Goal: Task Accomplishment & Management: Complete application form

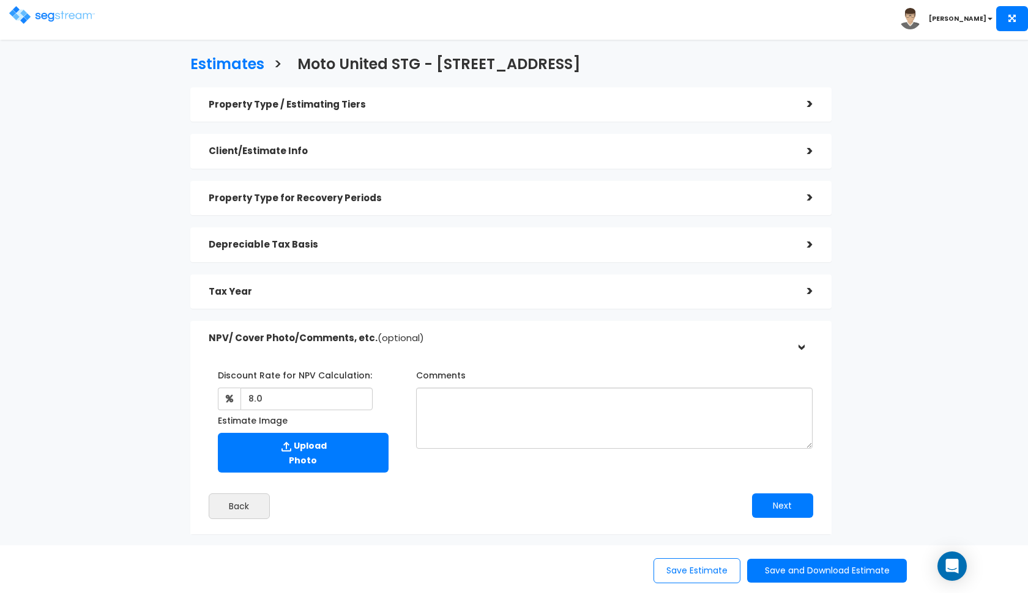
click at [49, 12] on img at bounding box center [52, 15] width 86 height 18
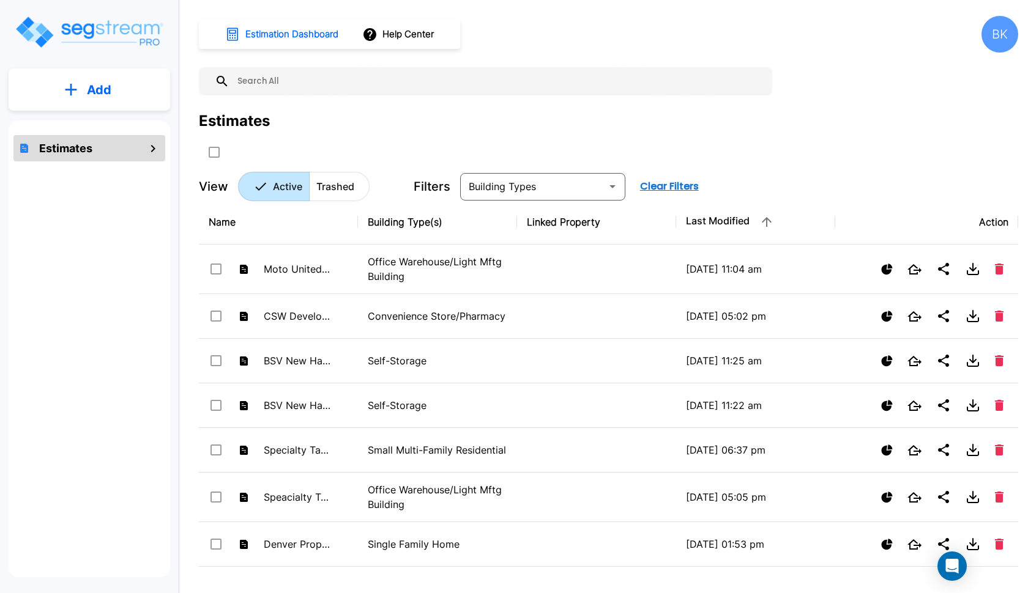
click at [110, 82] on p "Add" at bounding box center [99, 90] width 24 height 18
click at [91, 125] on p "Add Estimate" at bounding box center [96, 123] width 62 height 15
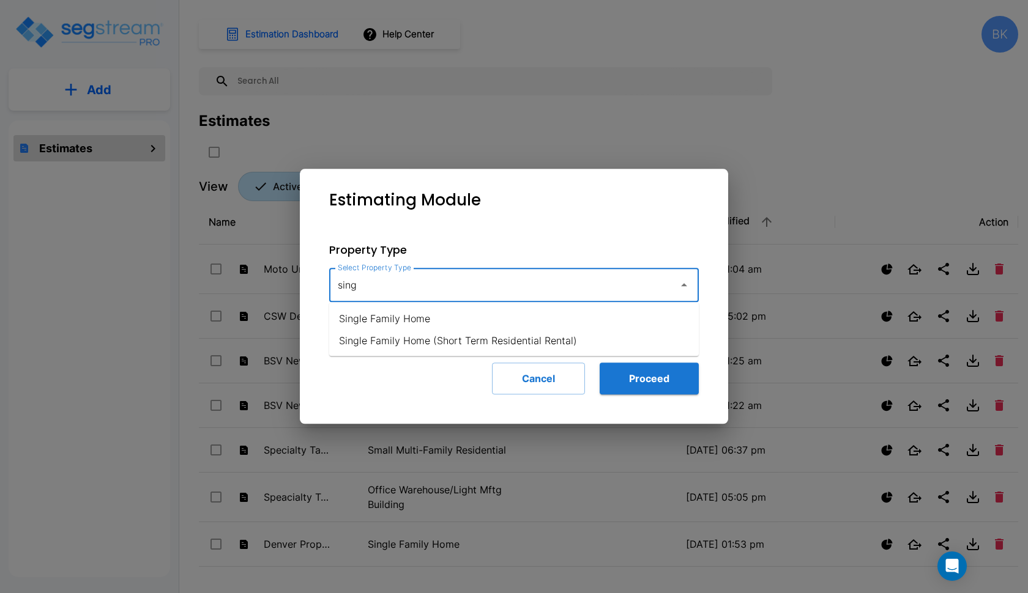
click at [407, 320] on li "Single Family Home" at bounding box center [514, 319] width 370 height 22
click at [445, 295] on input "Single Family Home" at bounding box center [501, 284] width 332 height 23
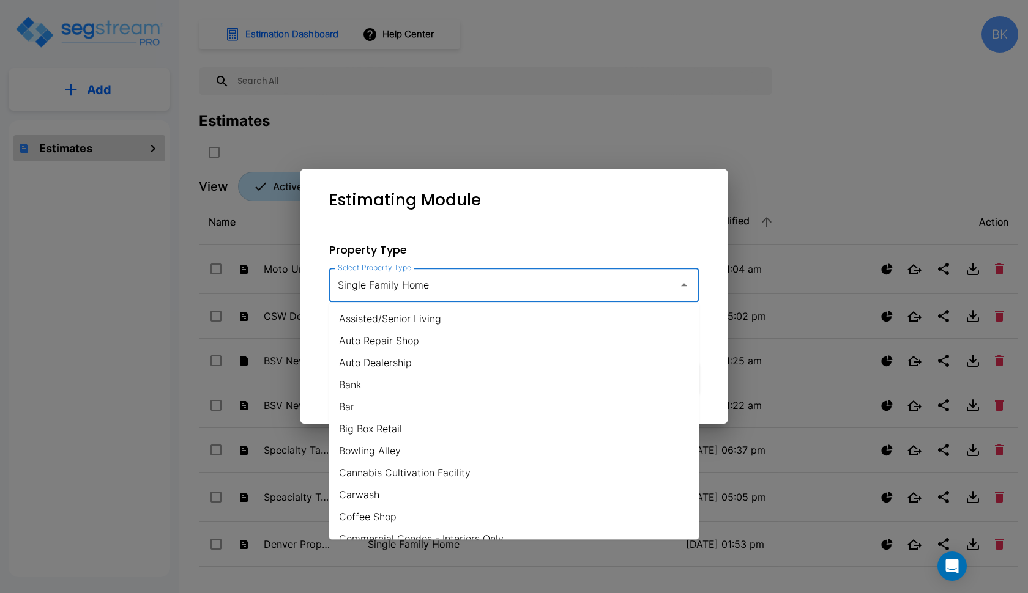
click at [445, 295] on input "Single Family Home" at bounding box center [501, 284] width 332 height 23
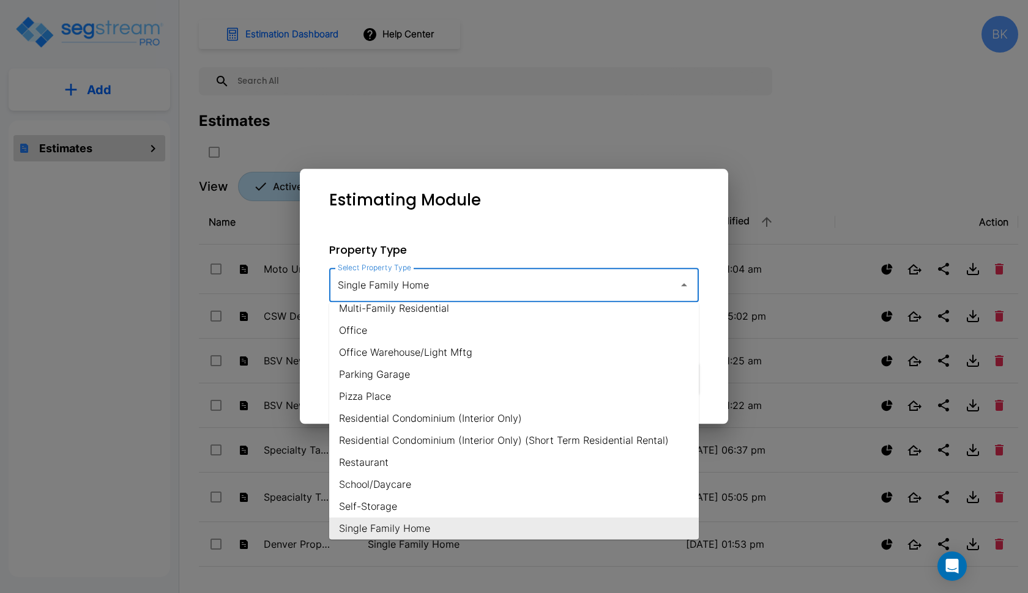
click at [445, 295] on input "Single Family Home" at bounding box center [501, 284] width 332 height 23
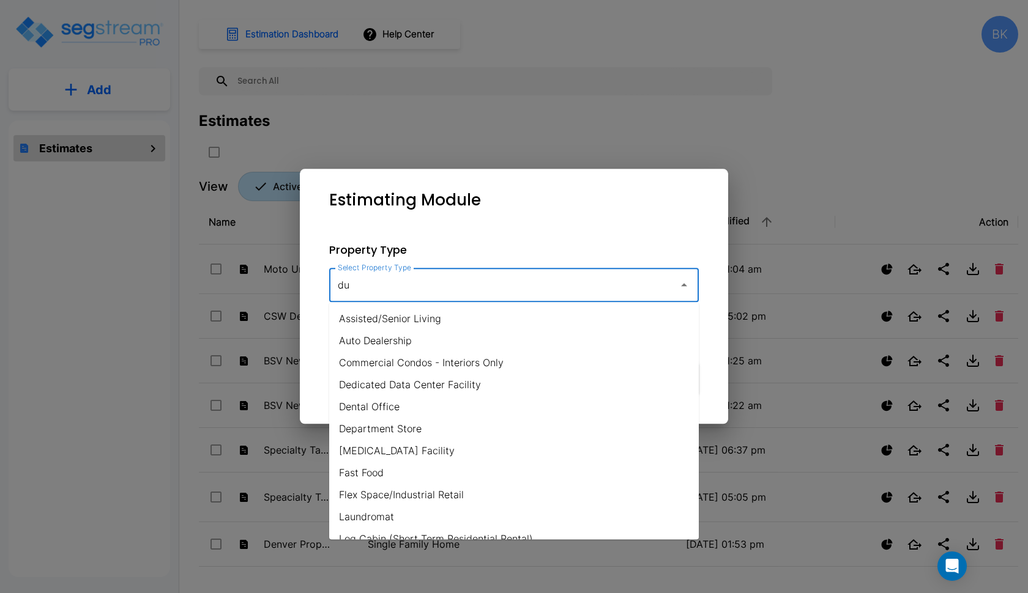
type input "d"
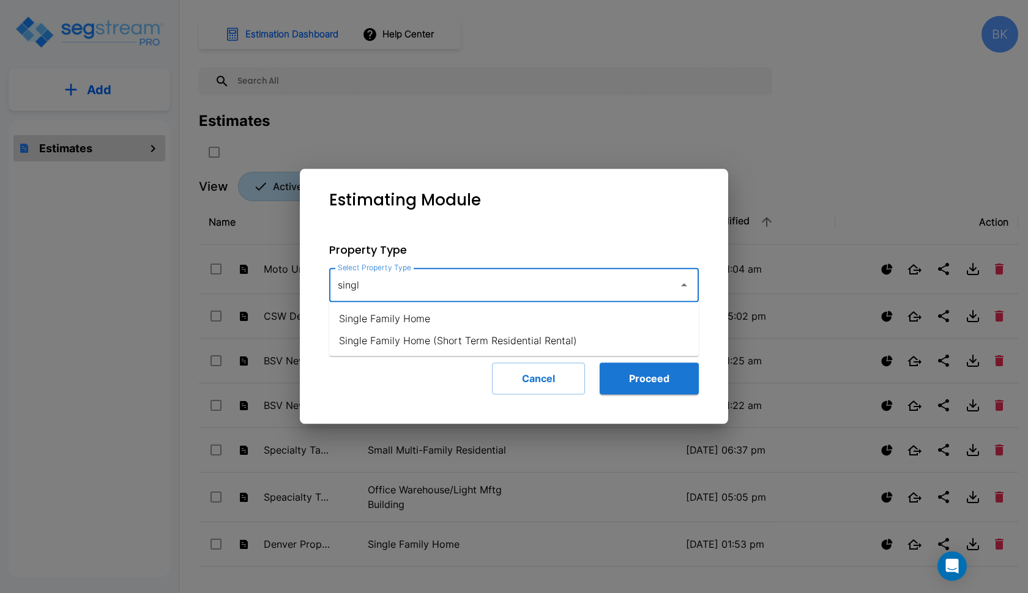
click at [428, 330] on li "Single Family Home (Short Term Residential Rental)" at bounding box center [514, 341] width 370 height 22
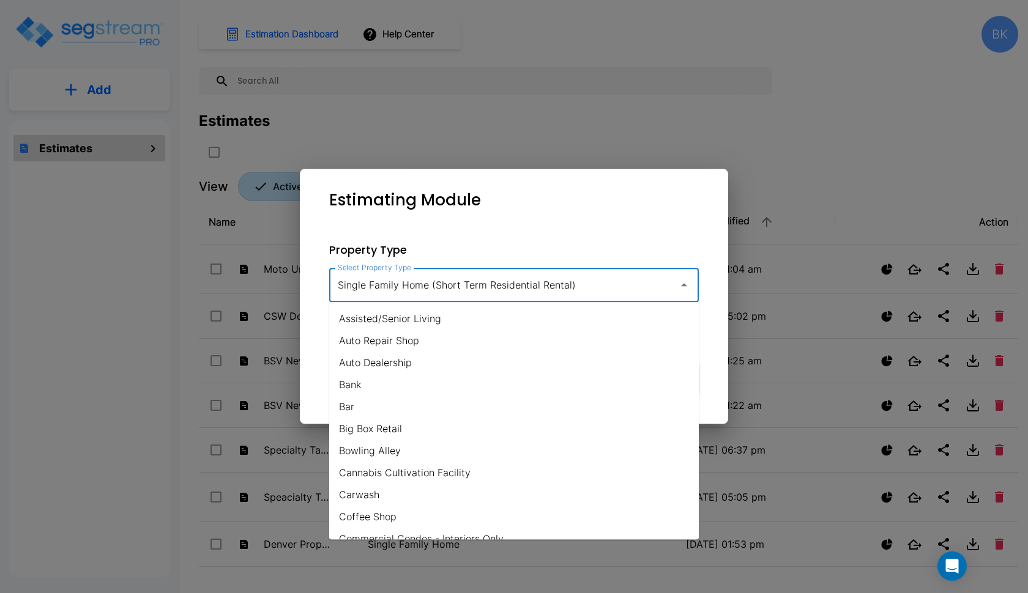
scroll to position [737, 0]
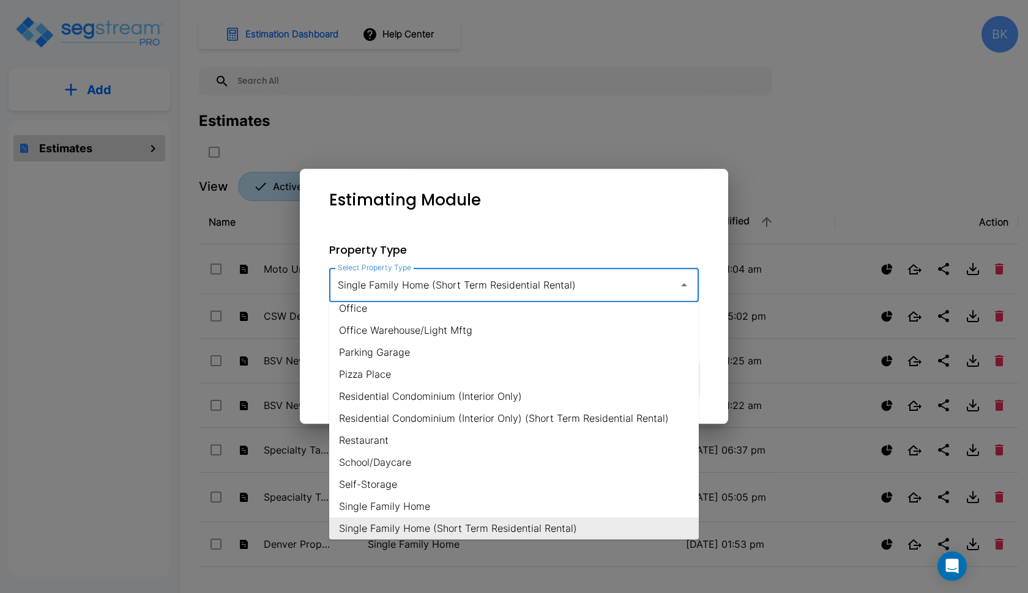
drag, startPoint x: 583, startPoint y: 288, endPoint x: 447, endPoint y: 289, distance: 136.4
click at [447, 289] on input "Single Family Home (Short Term Residential Rental)" at bounding box center [501, 284] width 332 height 23
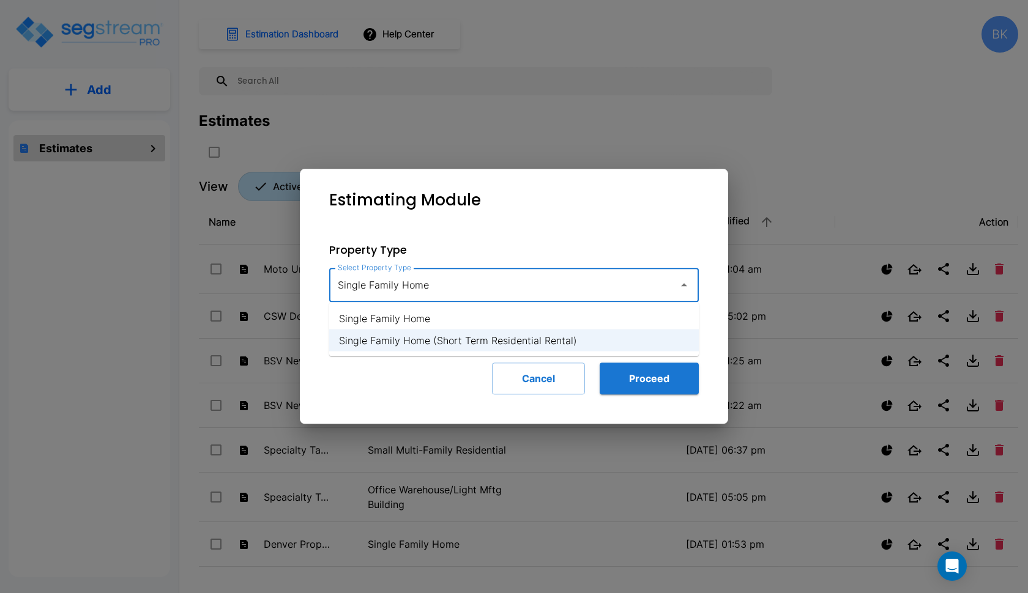
click at [432, 313] on li "Single Family Home" at bounding box center [514, 319] width 370 height 22
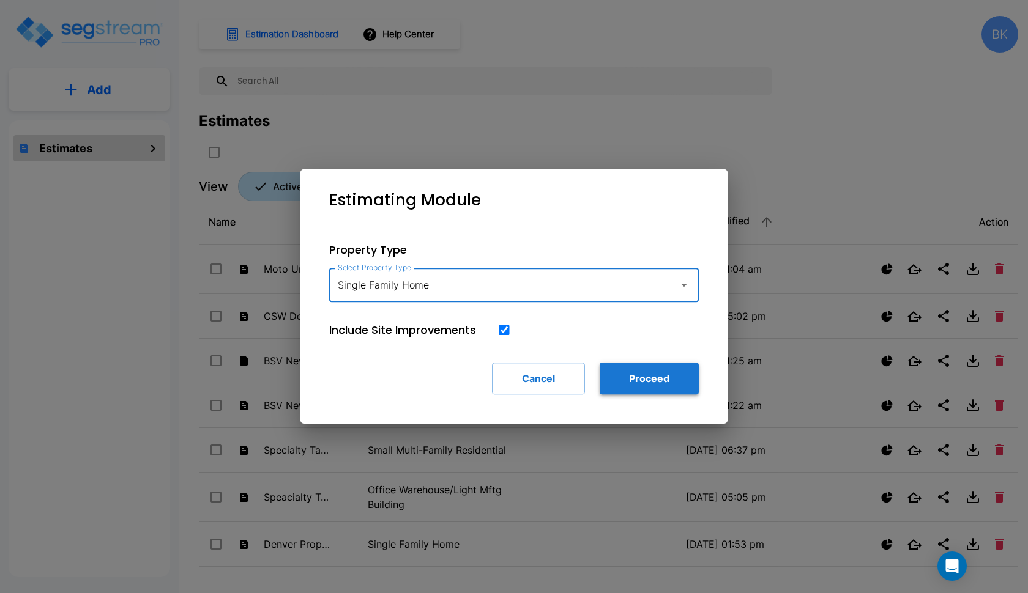
type input "Single Family Home"
click at [622, 385] on button "Proceed" at bounding box center [649, 379] width 99 height 32
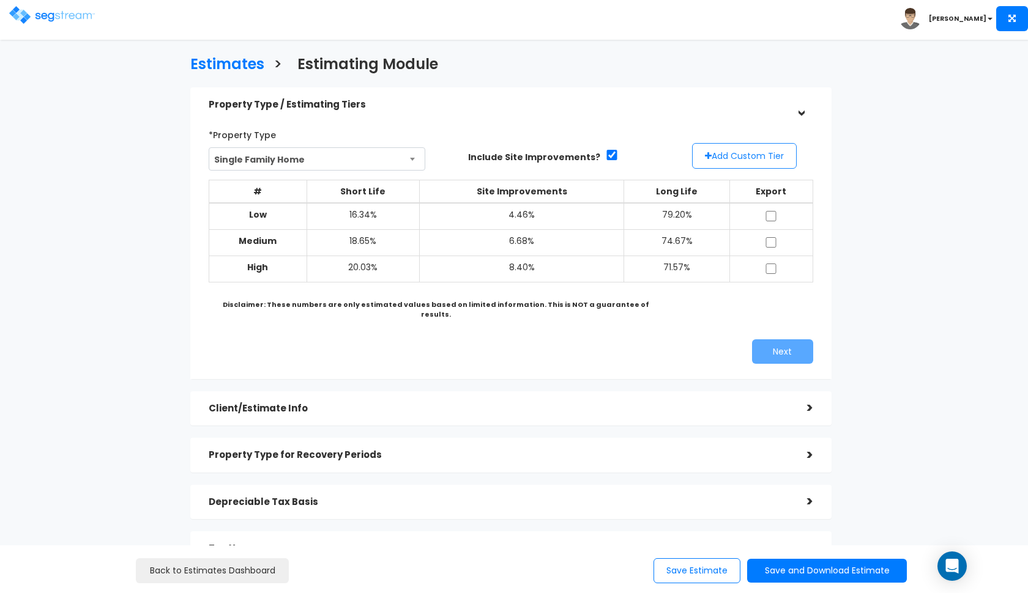
click at [716, 152] on button "Add Custom Tier" at bounding box center [744, 156] width 105 height 26
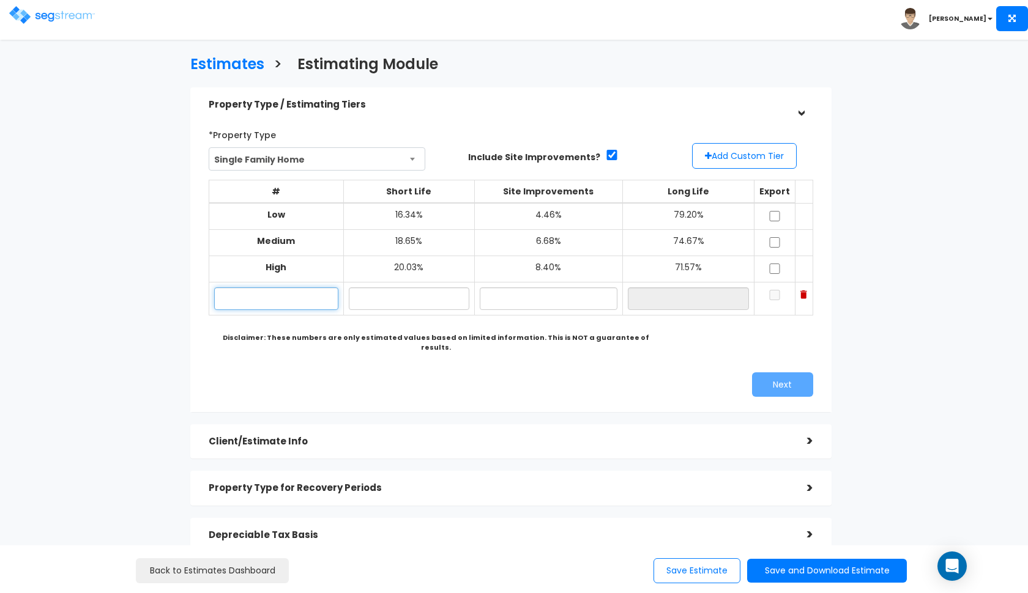
click at [306, 292] on input "text" at bounding box center [276, 299] width 124 height 23
paste input "125 E Cleveland St Port Washington,WI,53074,US"
type input "125 E Cleveland St"
click at [387, 295] on input "text" at bounding box center [409, 299] width 121 height 23
click at [395, 297] on input "text" at bounding box center [409, 299] width 121 height 23
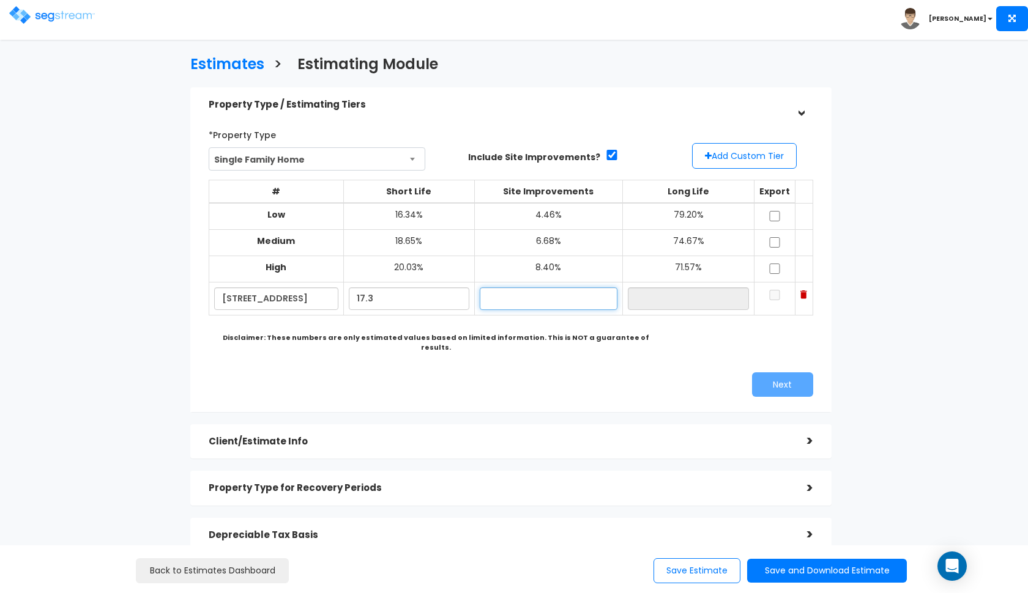
type input "17.30%"
type input "6.20%"
type input "76.50%"
click at [485, 373] on div "Next" at bounding box center [510, 385] width 623 height 24
click at [773, 216] on input "checkbox" at bounding box center [774, 216] width 12 height 10
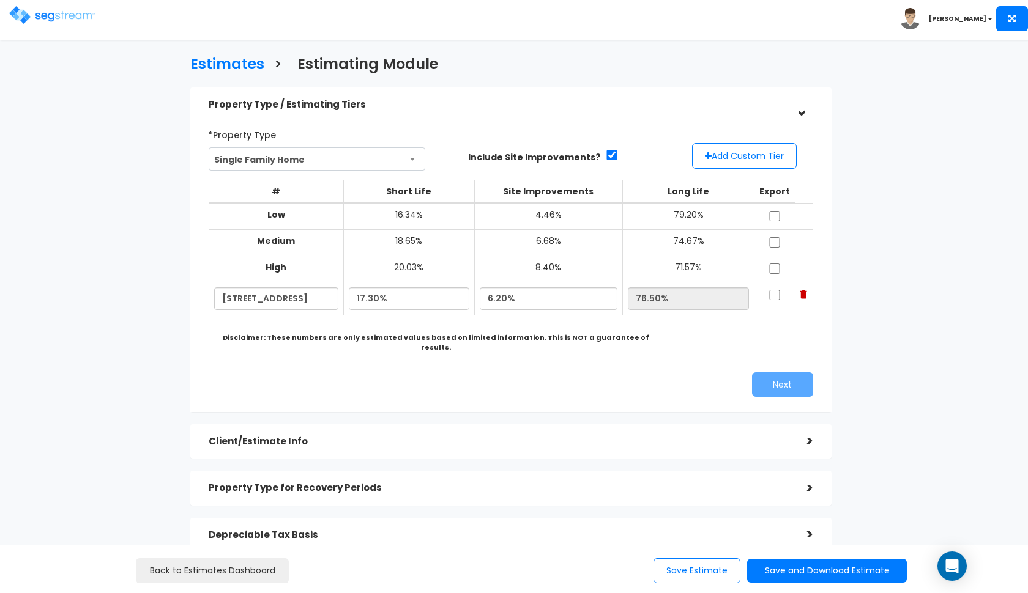
checkbox input "true"
click at [779, 238] on input "checkbox" at bounding box center [774, 242] width 12 height 10
checkbox input "true"
click at [778, 267] on input "checkbox" at bounding box center [774, 269] width 12 height 10
checkbox input "true"
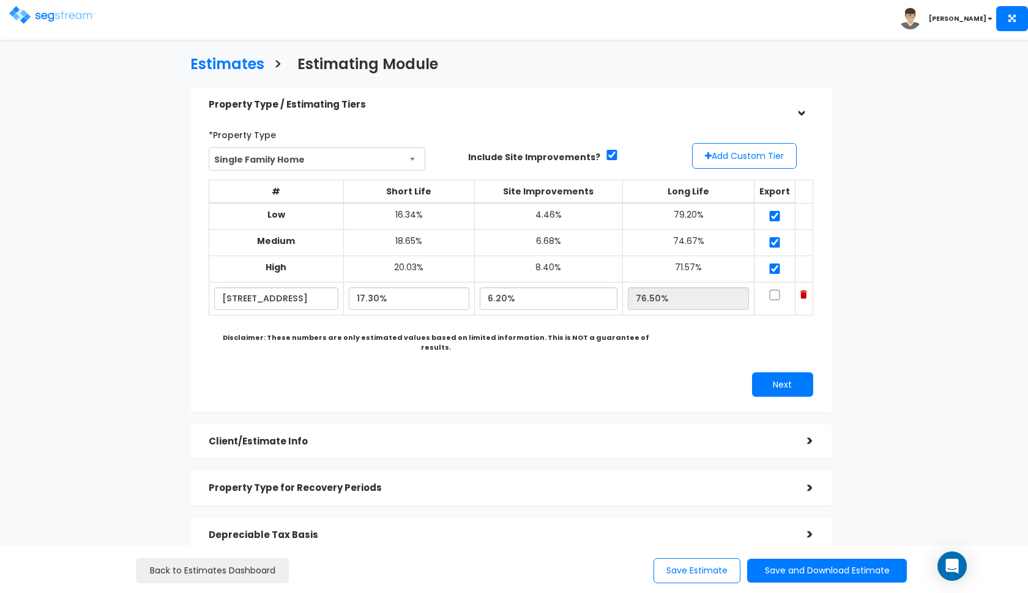
click at [776, 290] on input "checkbox" at bounding box center [774, 295] width 12 height 10
checkbox input "true"
click at [500, 294] on input "6.20%" at bounding box center [549, 299] width 138 height 23
click at [783, 373] on button "Next" at bounding box center [782, 385] width 61 height 24
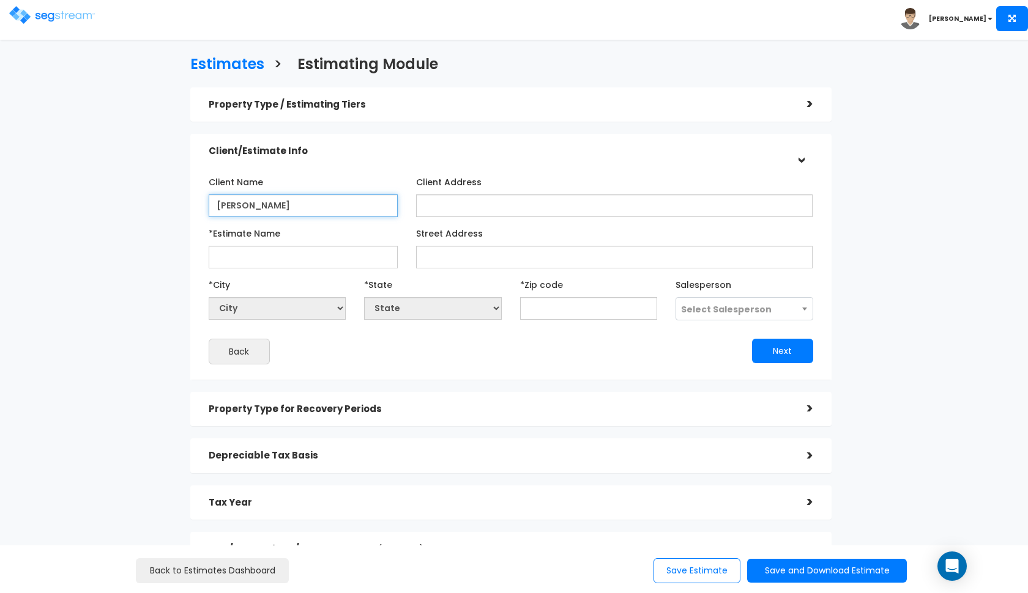
type input "Alexander Acevedo"
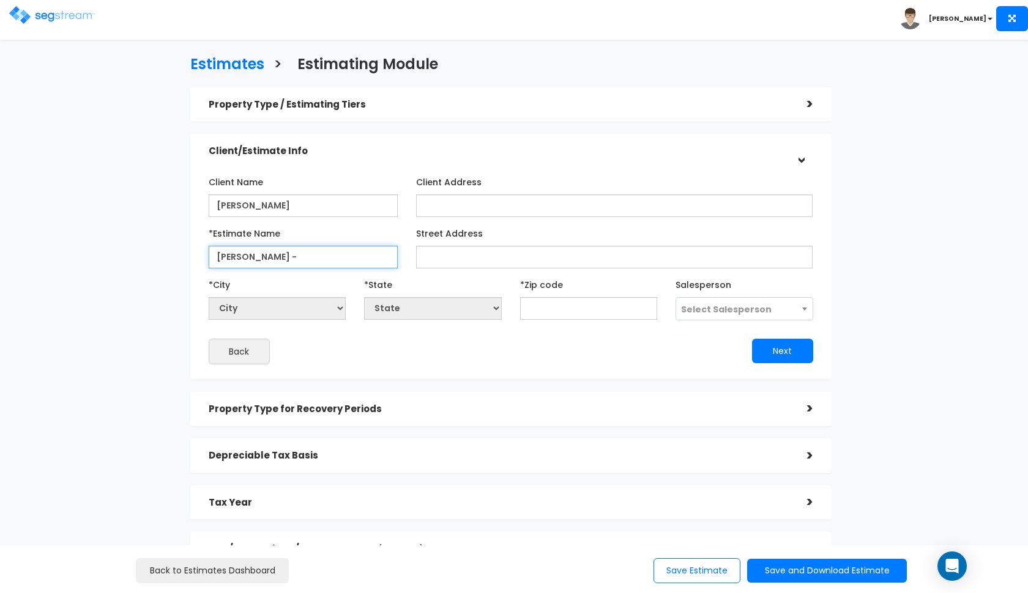
type input "Acevedo -"
click at [321, 202] on input "Alexander Acevedo" at bounding box center [303, 206] width 189 height 23
type input "Bratt Katte"
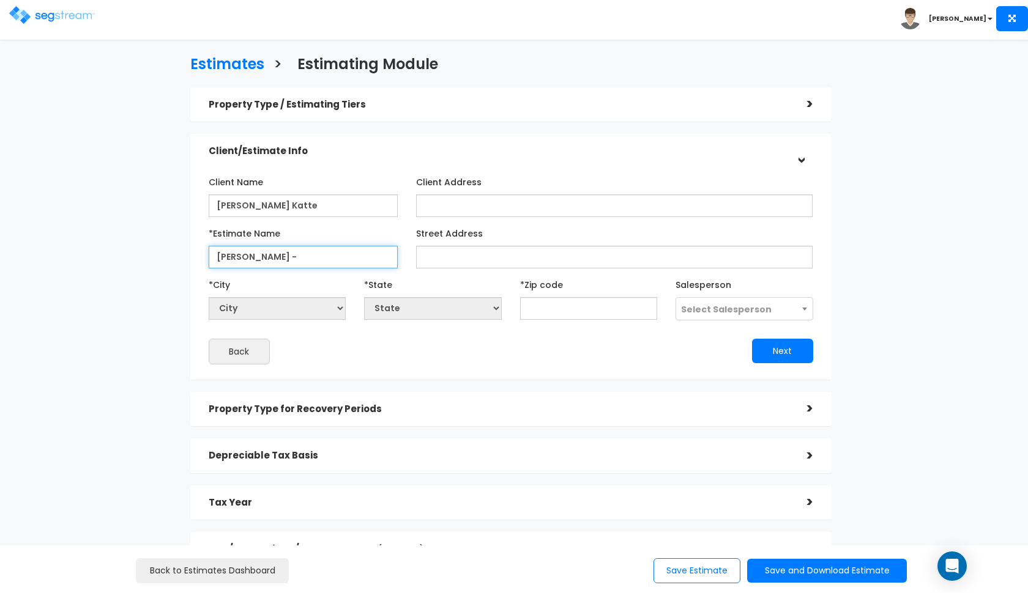
click at [292, 248] on input "Acevedo -" at bounding box center [303, 257] width 189 height 23
paste input "125 E Cleveland St Port Washington,WI,53074,US"
type input "Katte - [STREET_ADDRESS]"
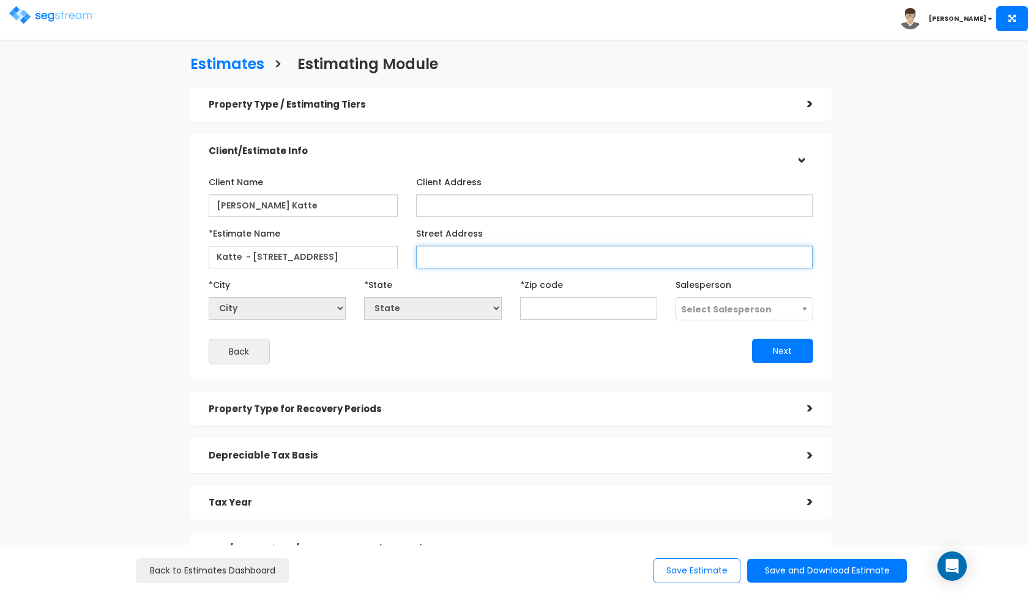
paste input "125 E Cleveland St Port Washington,WI,53074,US"
type input "125 E Cleveland St"
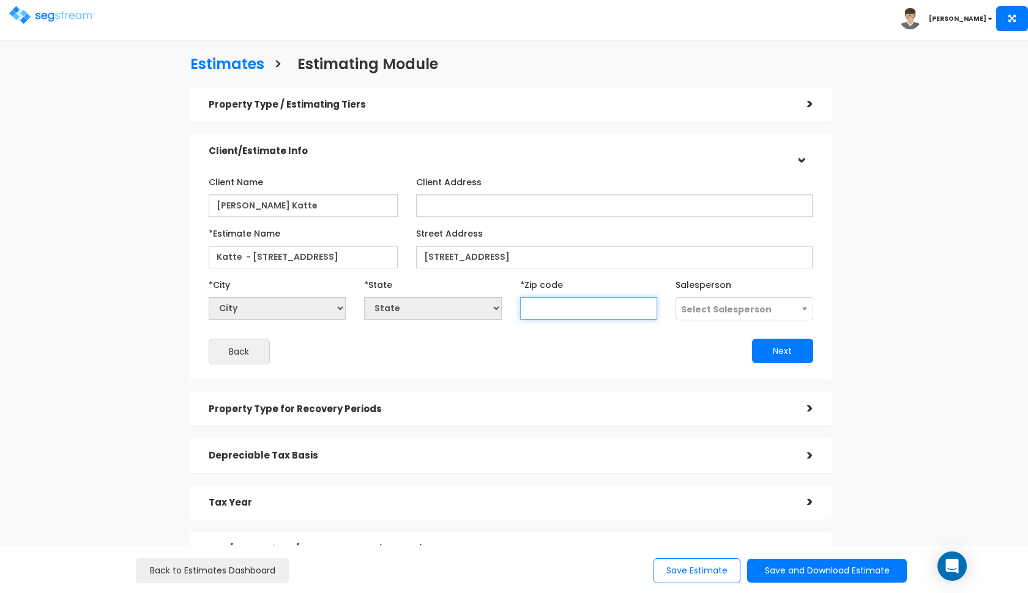
select select "National Average"
paste input "53074"
type input "53074"
select select "WI"
type input "53074"
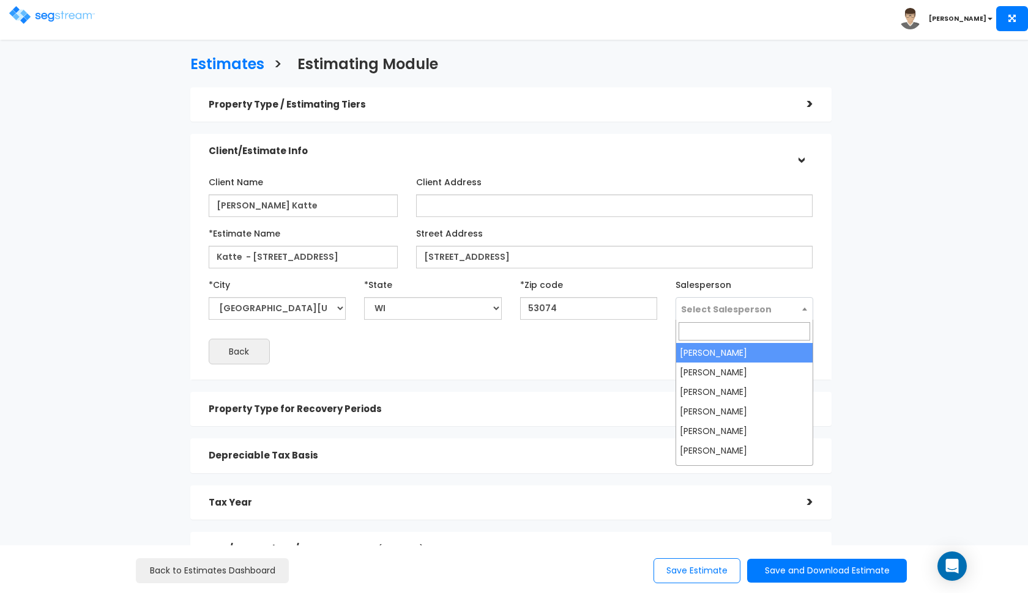
click at [714, 302] on span "Select Salesperson" at bounding box center [744, 309] width 136 height 23
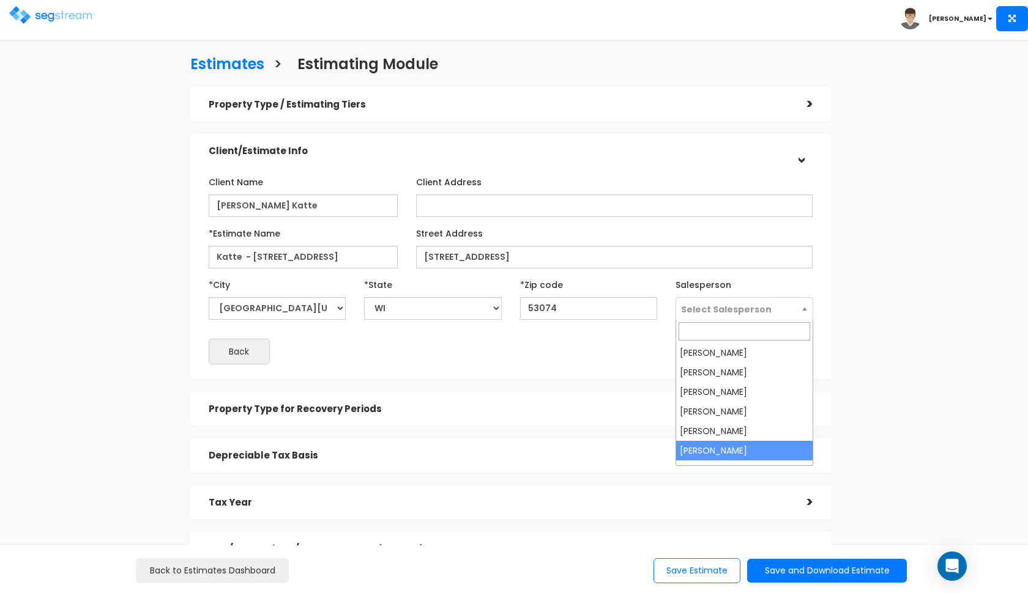
select select "190"
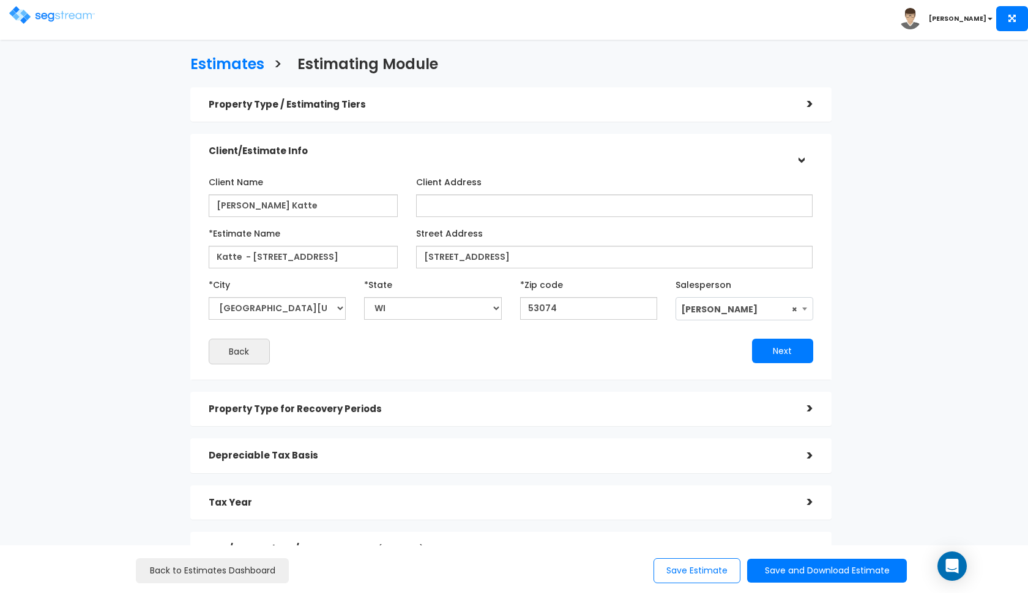
click at [678, 108] on h5 "Property Type / Estimating Tiers" at bounding box center [499, 105] width 580 height 10
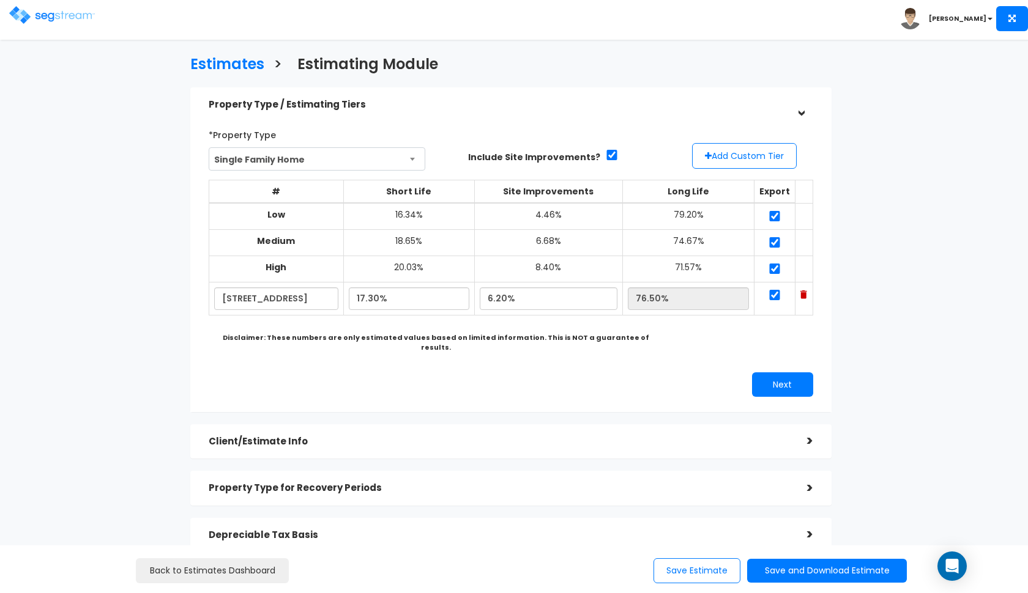
click at [678, 108] on h5 "Property Type / Estimating Tiers" at bounding box center [499, 105] width 580 height 10
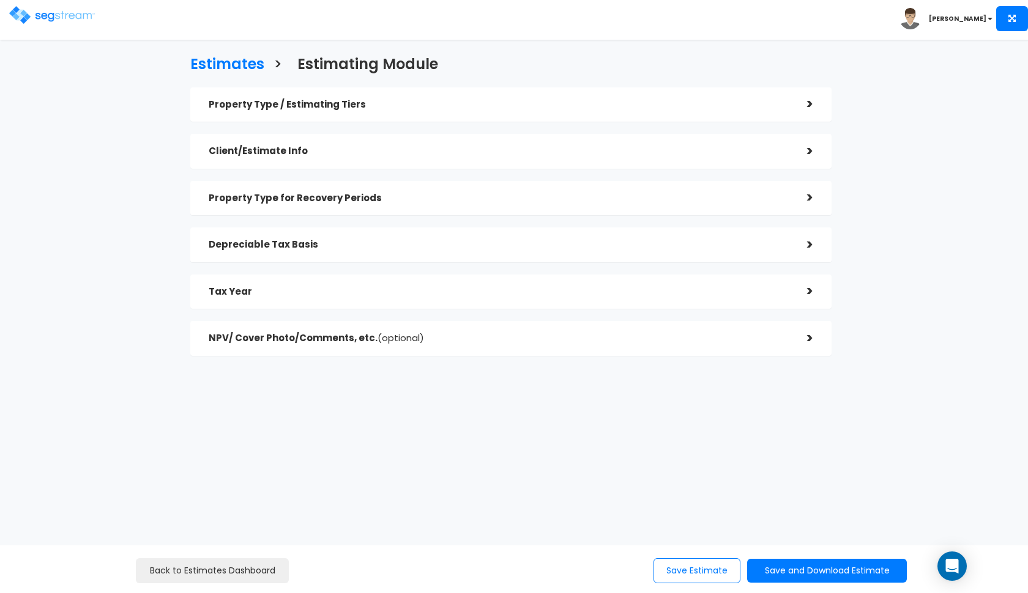
click at [627, 149] on h5 "Client/Estimate Info" at bounding box center [499, 151] width 580 height 10
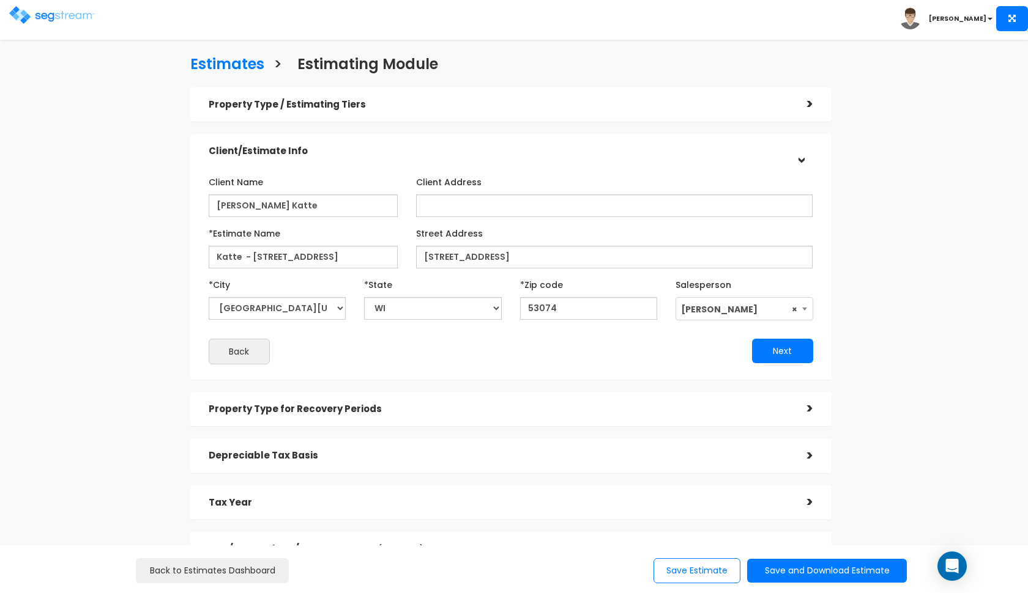
click at [627, 149] on h5 "Client/Estimate Info" at bounding box center [499, 151] width 580 height 10
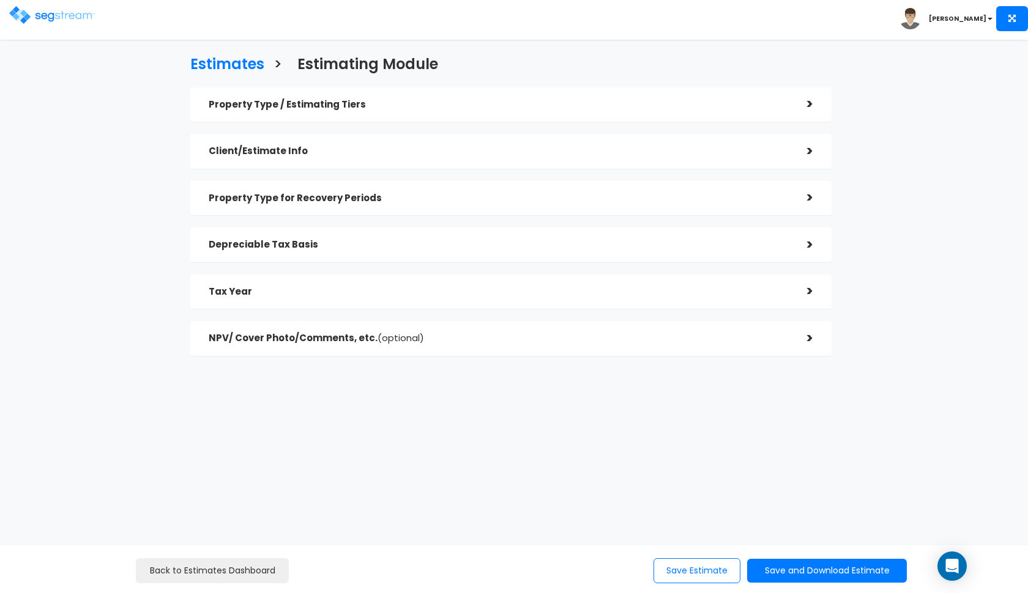
click at [586, 184] on div "Property Type for Recovery Periods >" at bounding box center [510, 198] width 641 height 35
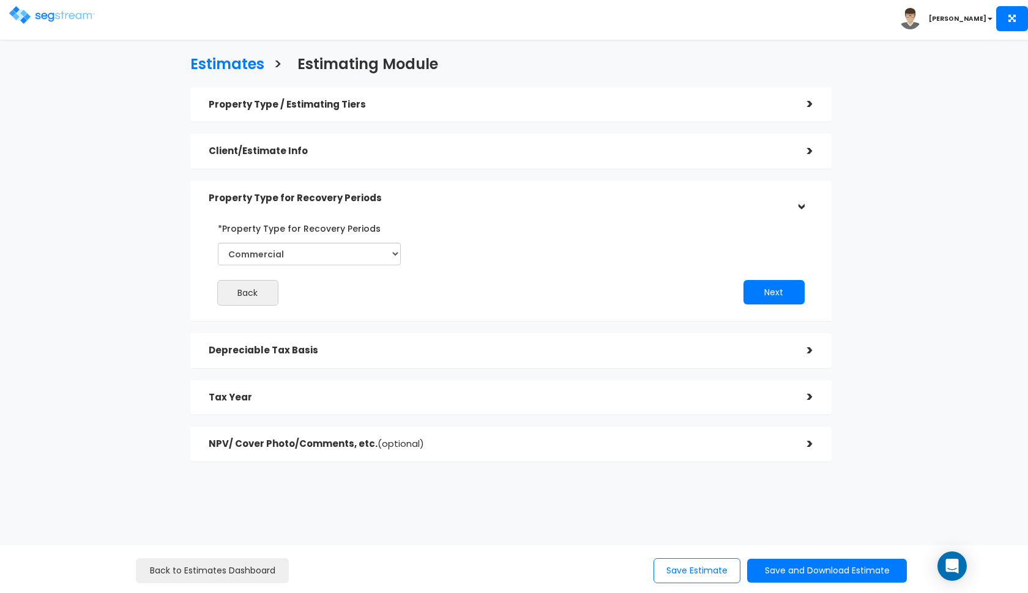
click at [603, 154] on h5 "Client/Estimate Info" at bounding box center [499, 151] width 580 height 10
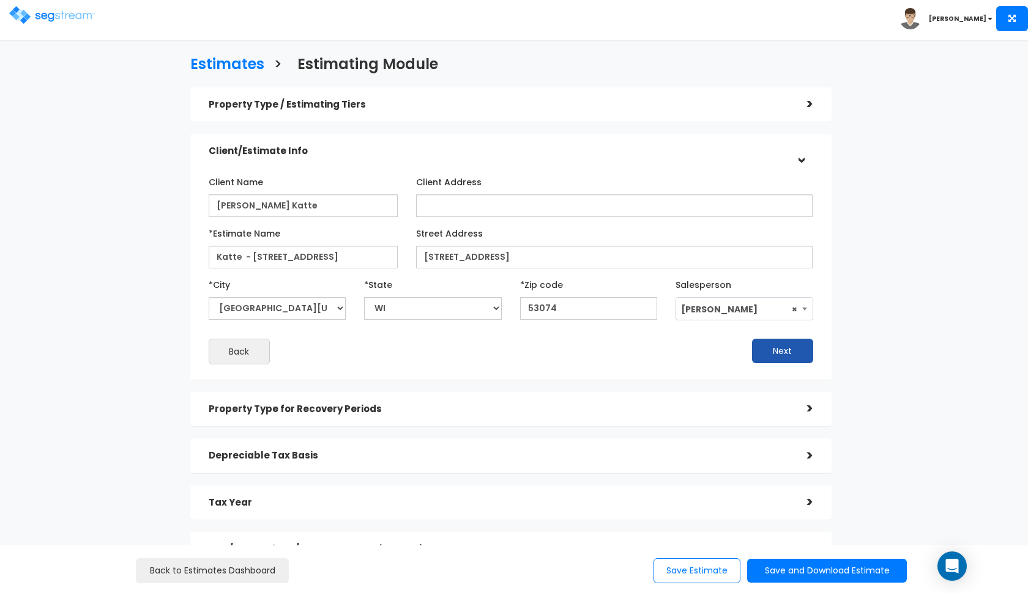
click at [763, 350] on button "Next" at bounding box center [782, 351] width 61 height 24
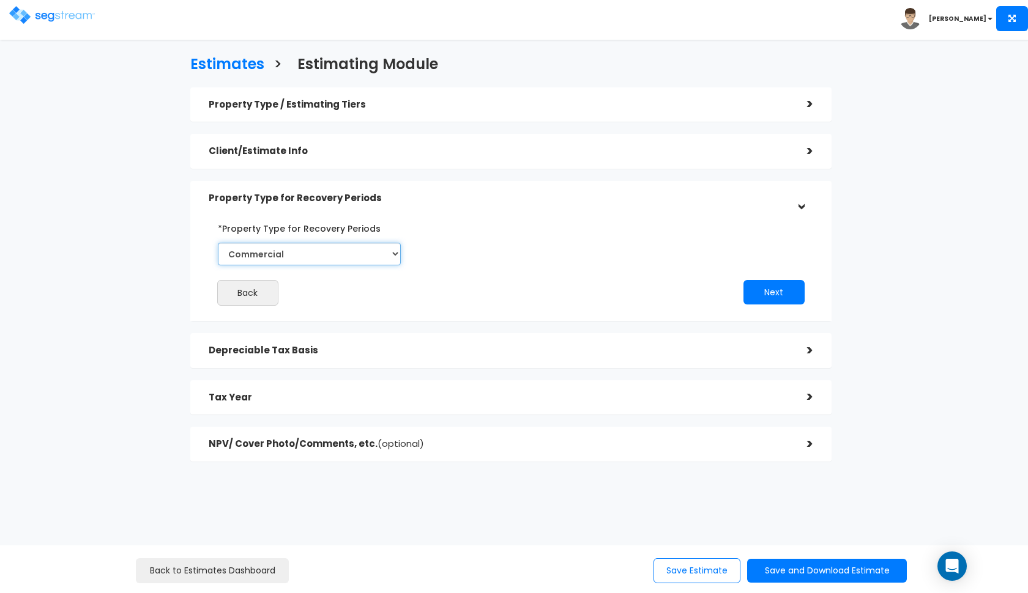
select select "Residential"
click at [767, 286] on button "Next" at bounding box center [773, 292] width 61 height 24
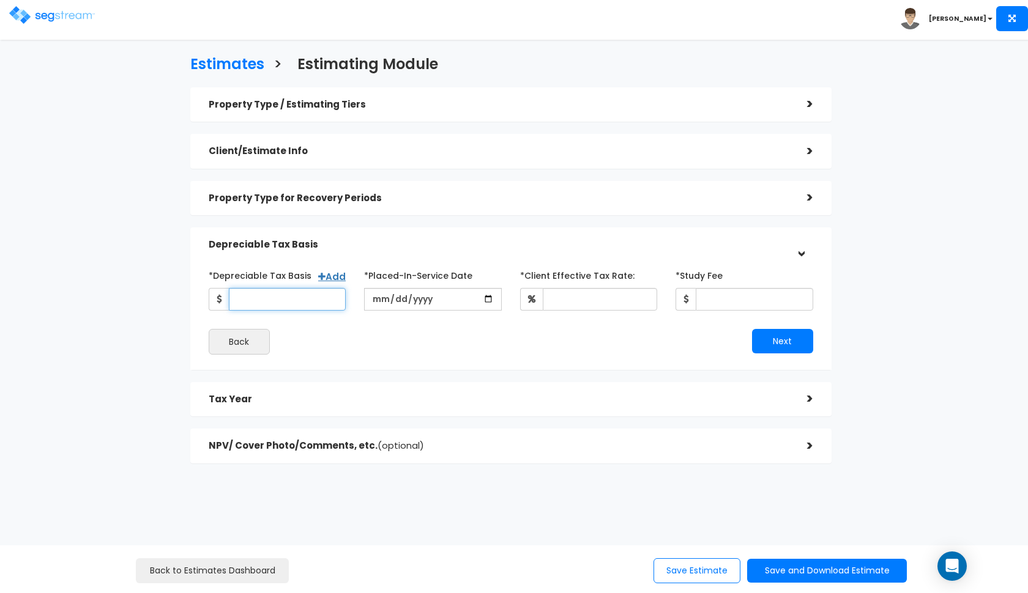
click at [302, 294] on input "*Depreciable Tax Basis" at bounding box center [287, 299] width 117 height 23
type input "96,282"
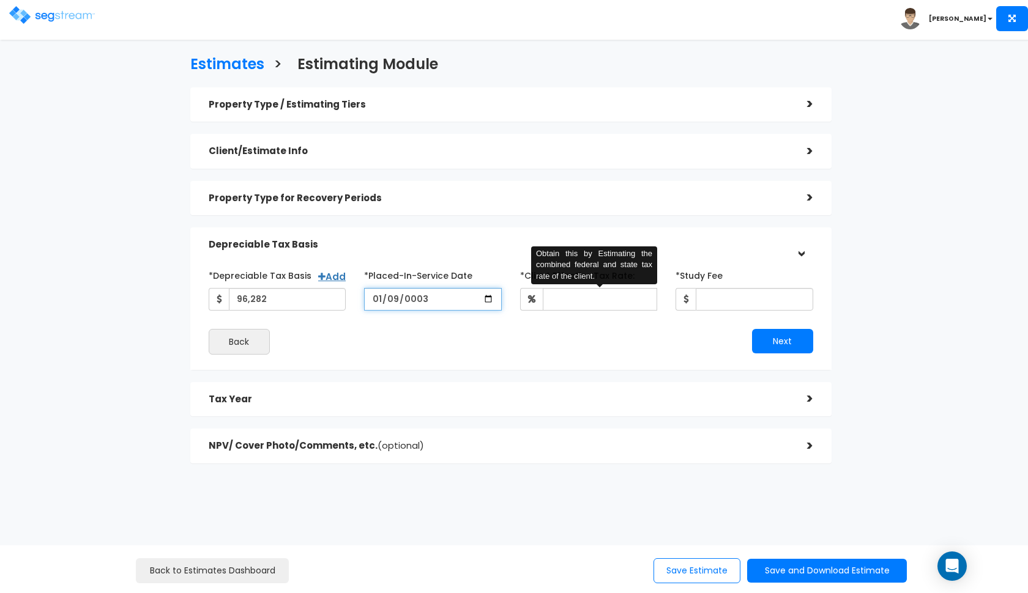
type input "2023-01-09"
click at [601, 297] on input "*Client Effective Tax Rate:" at bounding box center [600, 299] width 115 height 23
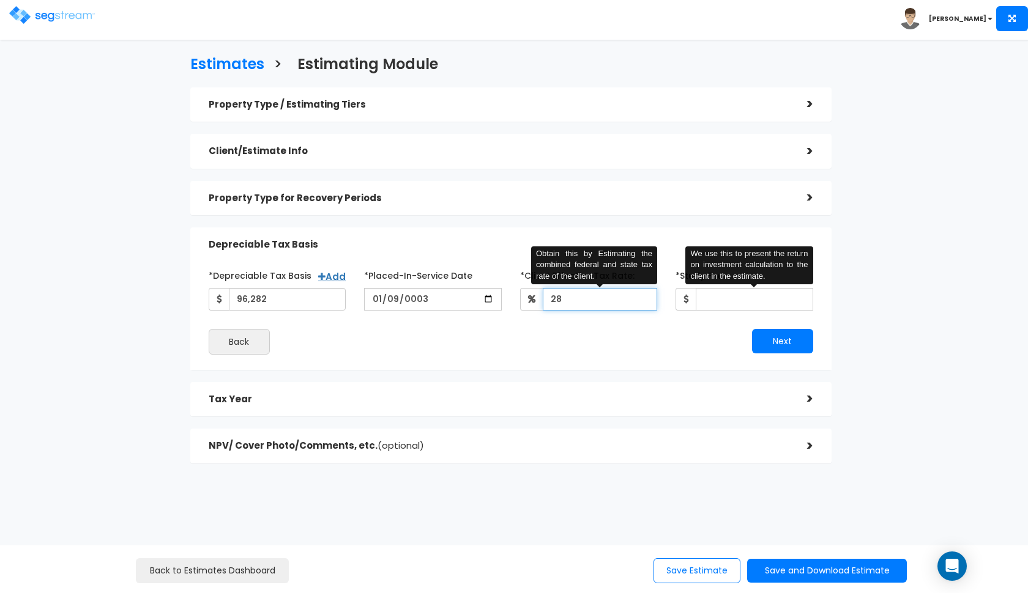
type input "28"
click at [718, 306] on input "*Study Fee" at bounding box center [754, 299] width 117 height 23
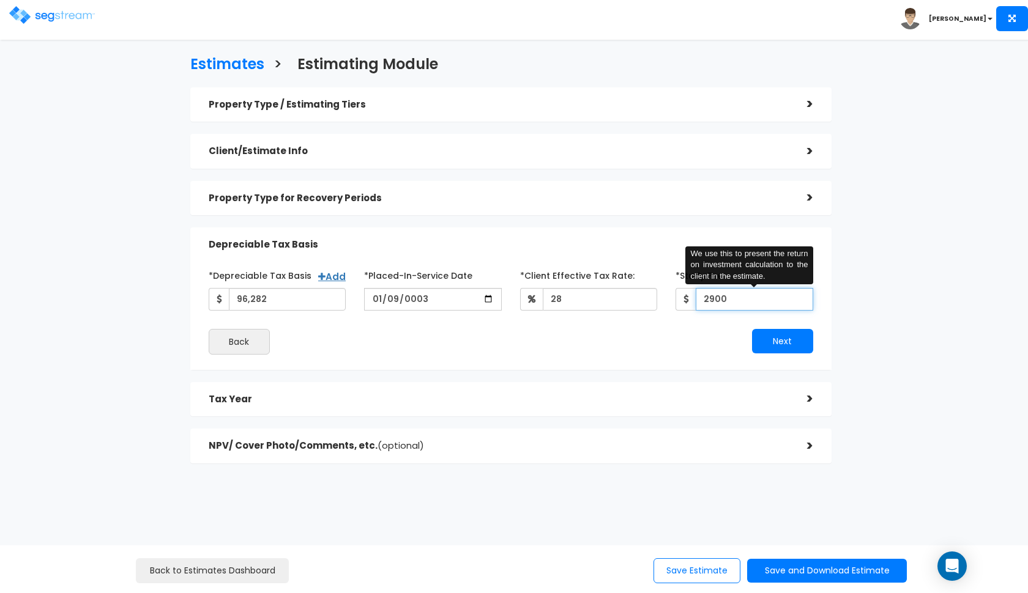
type input "2,900"
click at [522, 333] on div "Next" at bounding box center [666, 341] width 311 height 24
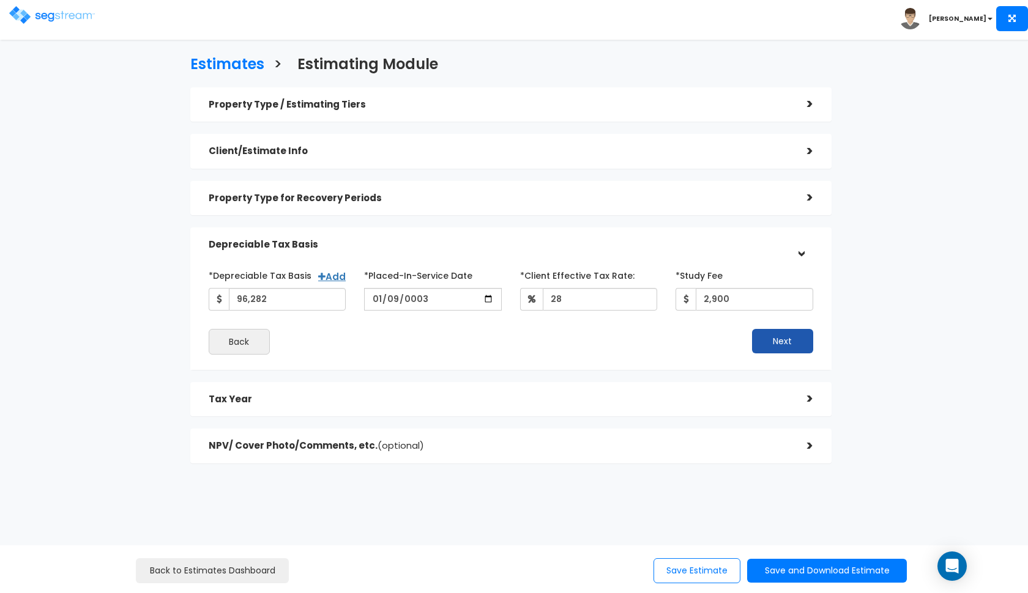
click at [758, 334] on button "Next" at bounding box center [782, 341] width 61 height 24
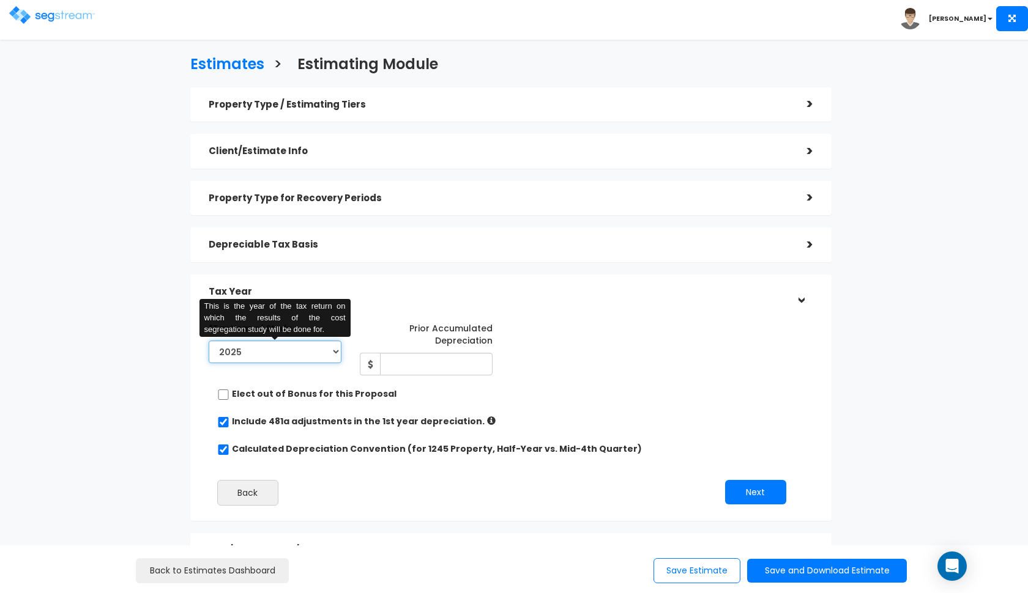
select select "2024"
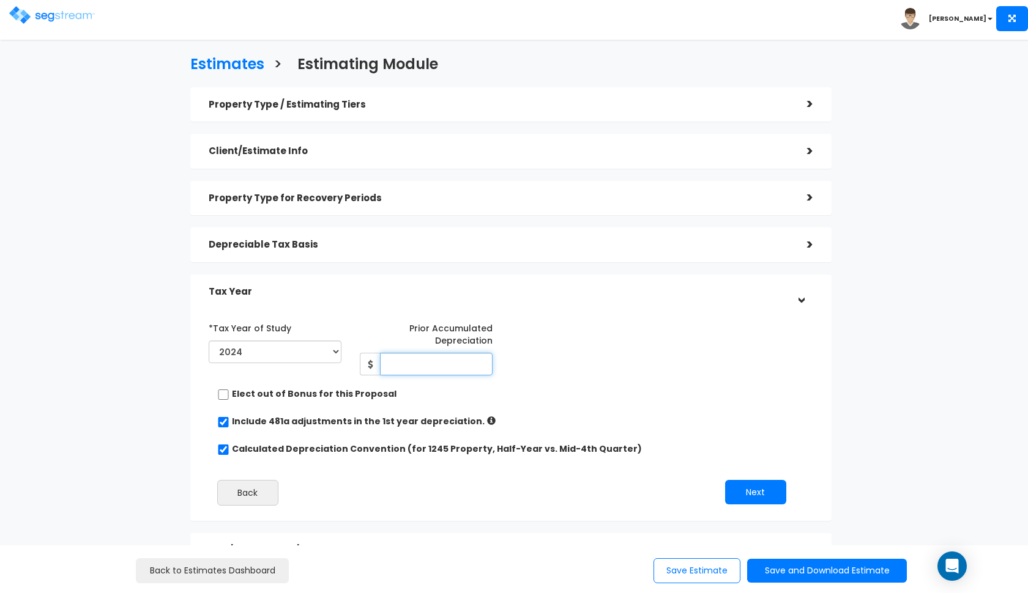
click at [414, 362] on input "Prior Accumulated Depreciation" at bounding box center [436, 364] width 113 height 23
type input "3,600"
click at [777, 427] on div "Include 481a adjustments in the 1st year depreciation." at bounding box center [506, 422] width 578 height 15
click at [740, 480] on button "Next" at bounding box center [755, 492] width 61 height 24
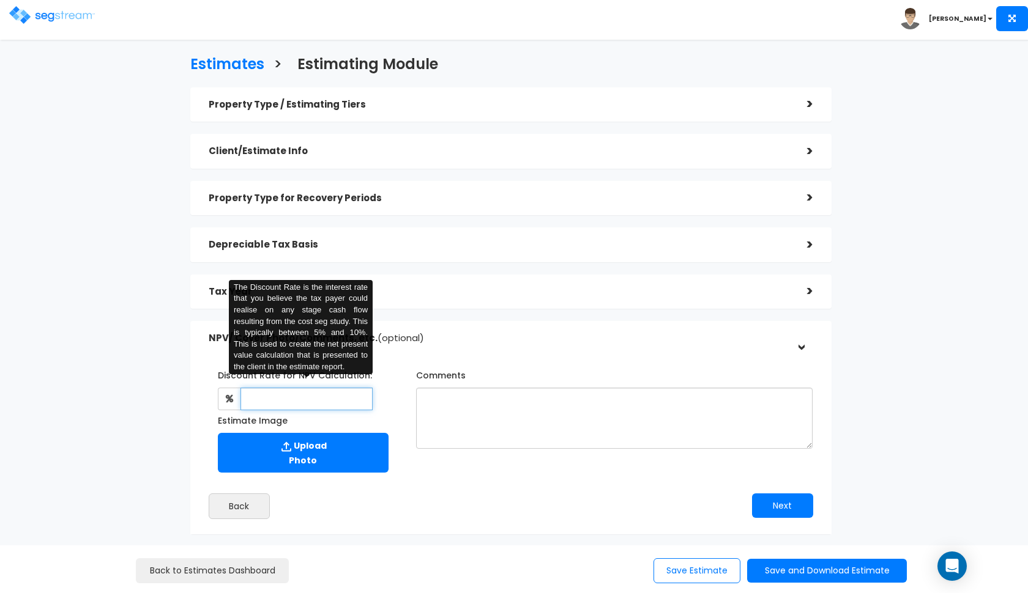
click at [360, 396] on input "text" at bounding box center [306, 399] width 133 height 23
type input "8"
click at [784, 574] on button "Save and Download Estimate" at bounding box center [827, 571] width 160 height 24
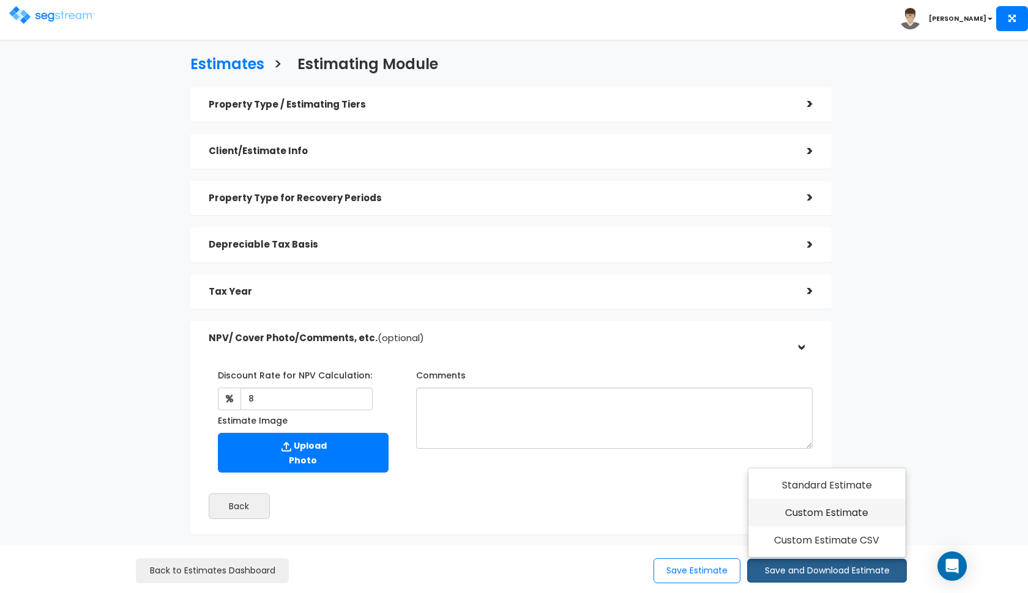
click at [786, 518] on link "Custom Estimate" at bounding box center [826, 513] width 157 height 28
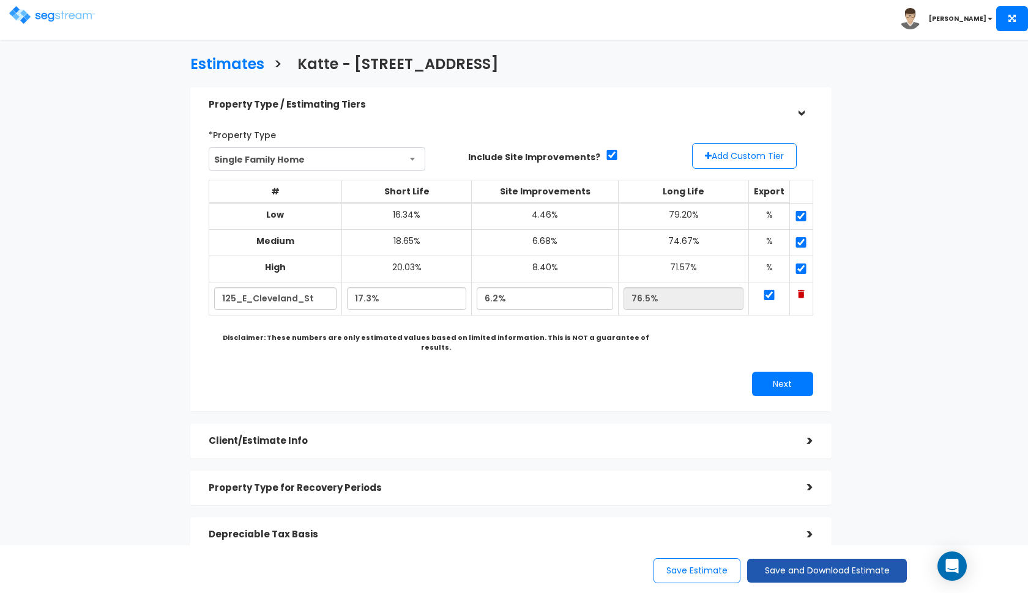
click at [807, 572] on button "Save and Download Estimate" at bounding box center [827, 571] width 160 height 24
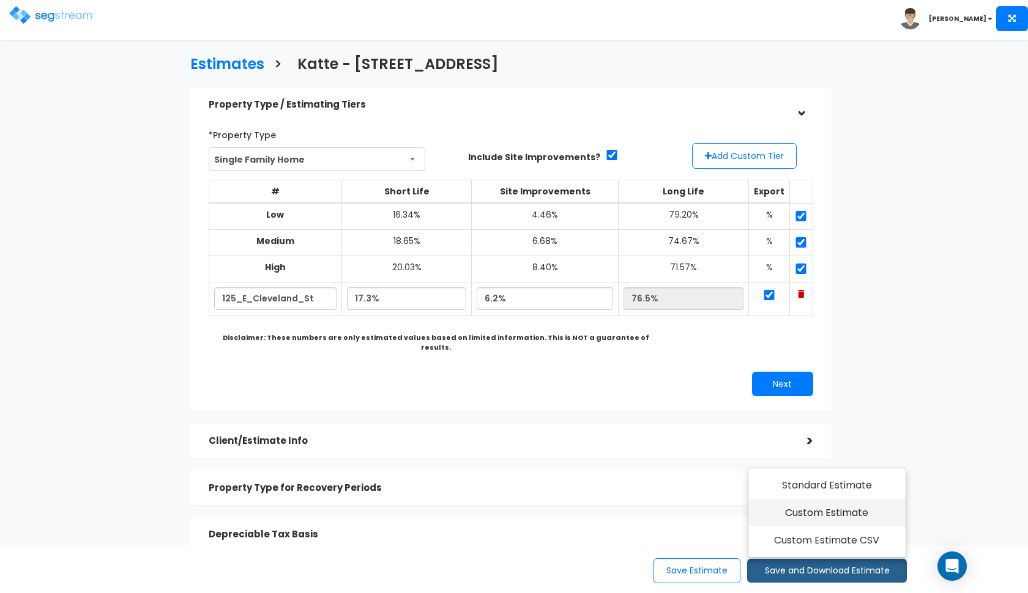
click at [822, 516] on link "Custom Estimate" at bounding box center [826, 513] width 157 height 28
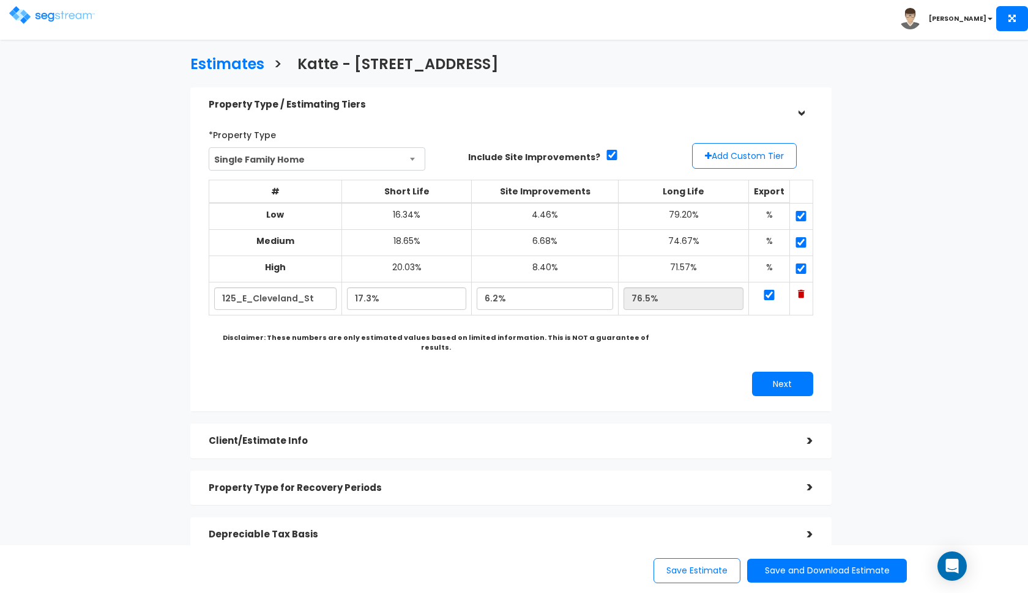
click at [21, 19] on img at bounding box center [52, 15] width 86 height 18
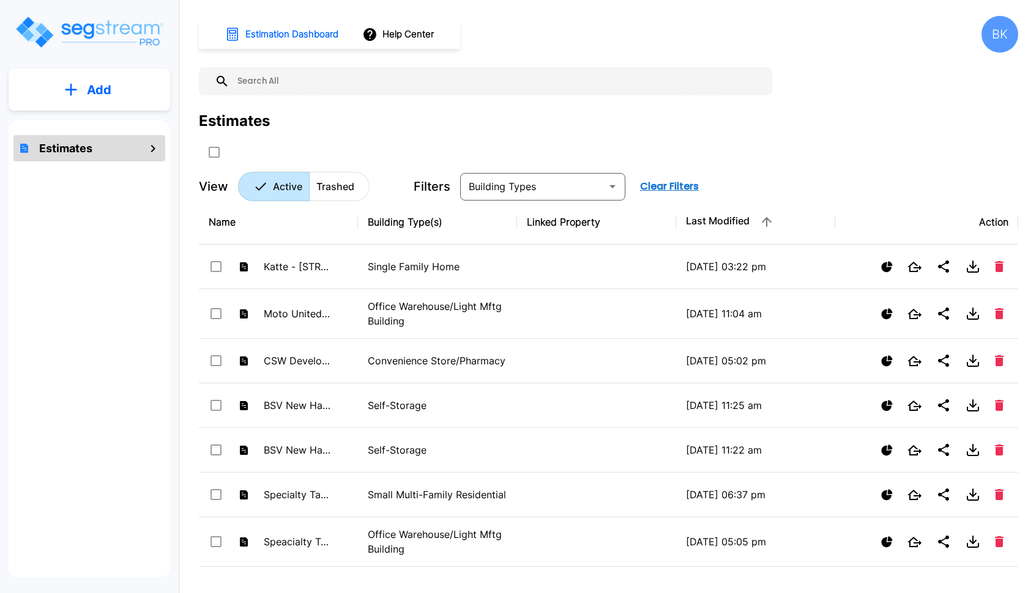
click at [371, 80] on input "text" at bounding box center [497, 81] width 537 height 28
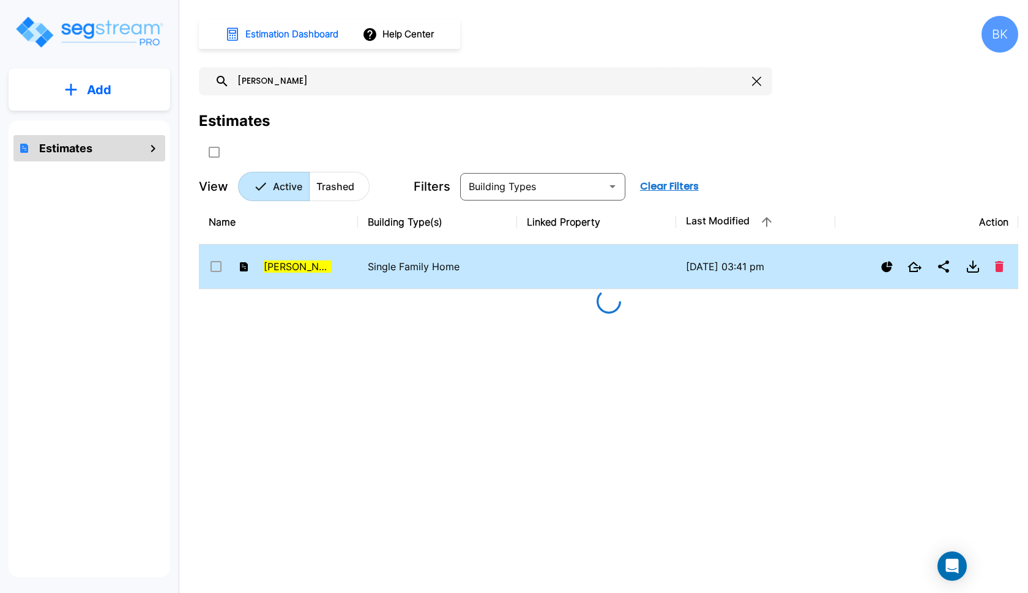
type input "kucharek"
click at [354, 270] on td "Kucharek - 1792 E Glenbrook Cir" at bounding box center [278, 267] width 159 height 45
checkbox input "false"
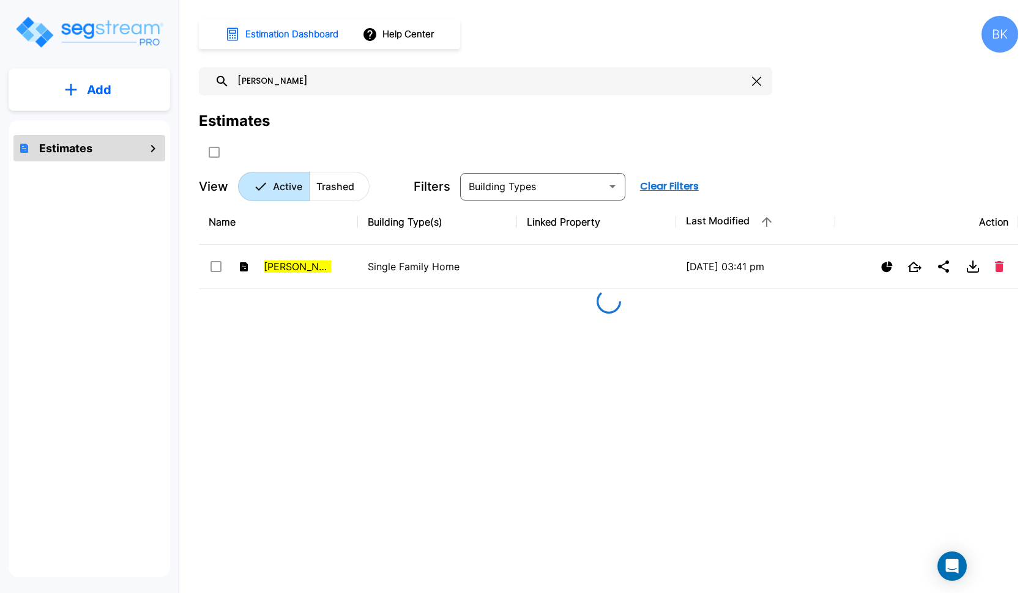
click at [311, 82] on input "kucharek" at bounding box center [488, 81] width 518 height 28
click at [131, 95] on button "Add" at bounding box center [90, 89] width 162 height 35
click at [112, 118] on p "Add Estimate" at bounding box center [96, 123] width 62 height 15
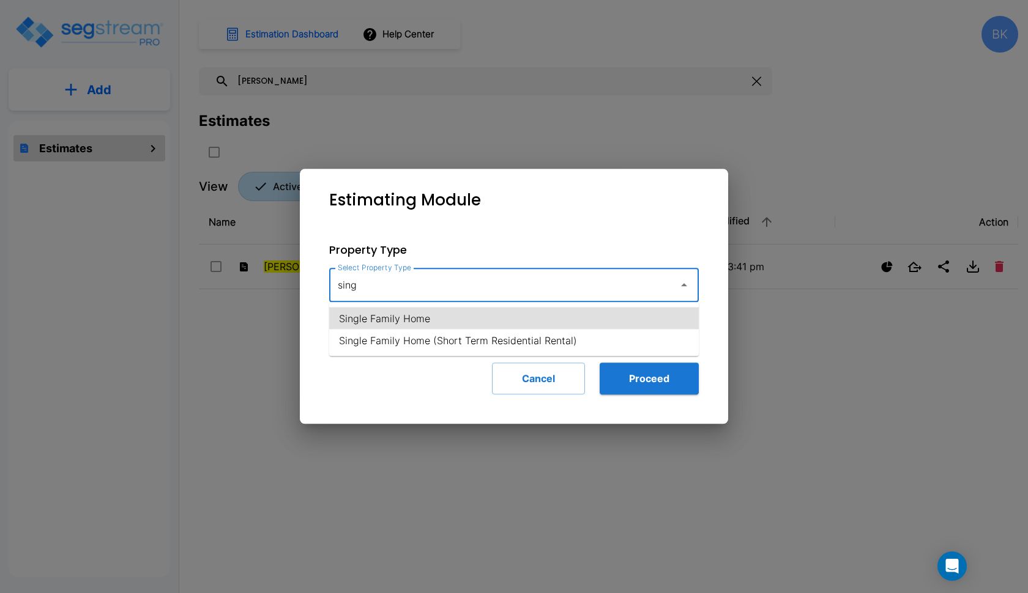
type input "Single Family Home"
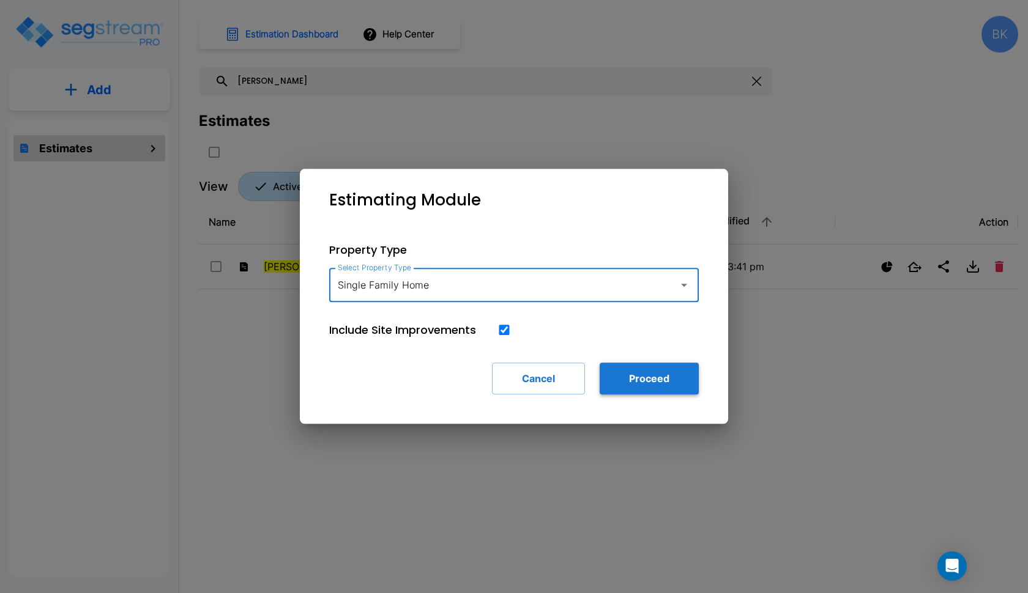
click at [639, 392] on button "Proceed" at bounding box center [649, 379] width 99 height 32
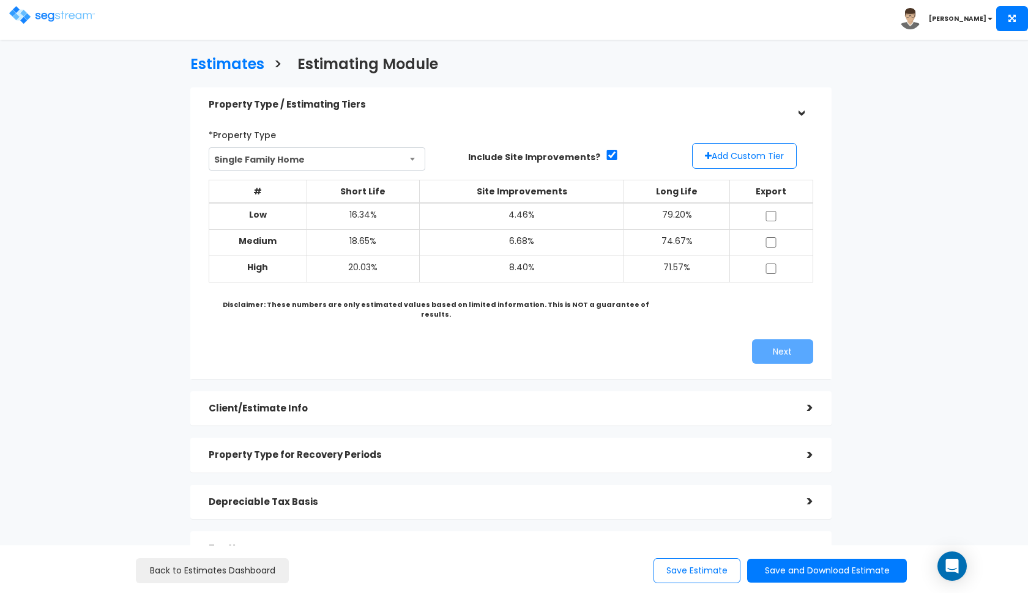
click at [772, 215] on input "checkbox" at bounding box center [771, 216] width 12 height 10
checkbox input "true"
click at [770, 240] on input "checkbox" at bounding box center [771, 242] width 12 height 10
checkbox input "true"
click at [770, 266] on input "checkbox" at bounding box center [771, 269] width 12 height 10
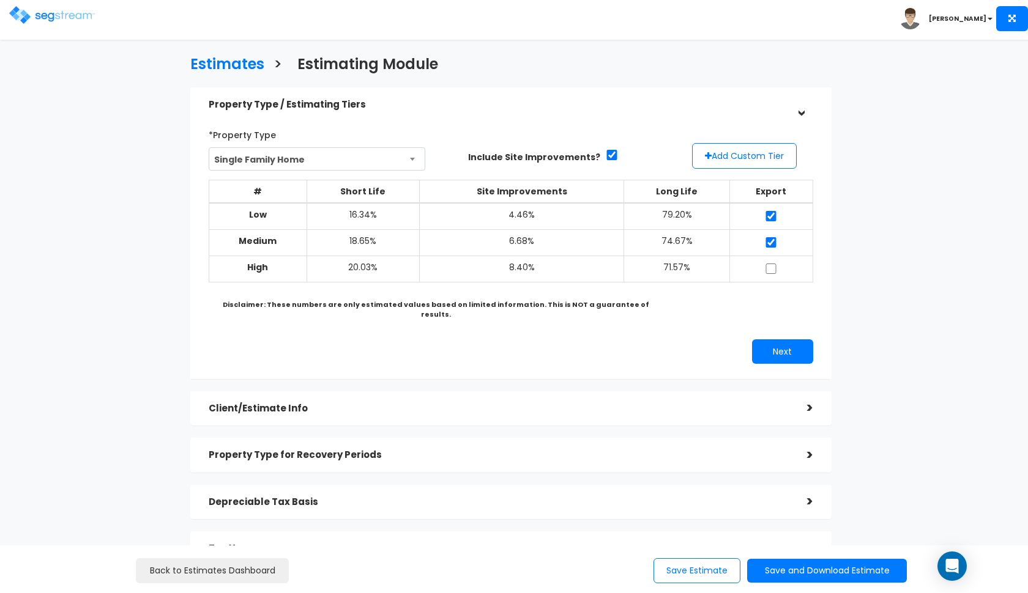
checkbox input "true"
click at [768, 154] on button "Add Custom Tier" at bounding box center [744, 156] width 105 height 26
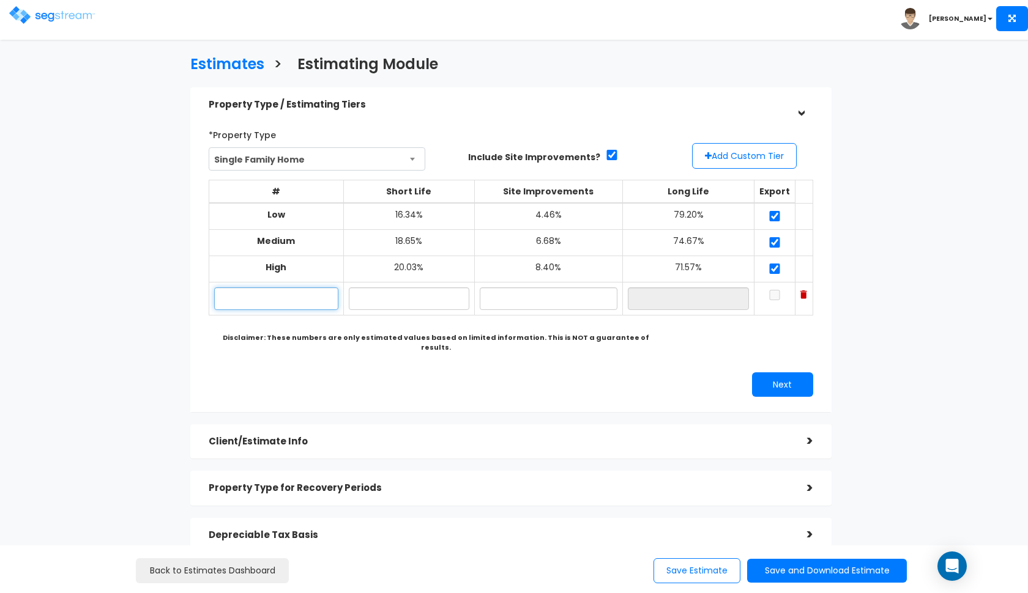
click at [321, 301] on input "text" at bounding box center [276, 299] width 124 height 23
type input "1540 S 430 W"
type input "18.60%"
click at [511, 302] on input "text" at bounding box center [549, 299] width 138 height 23
click at [606, 155] on input "checkbox" at bounding box center [612, 155] width 12 height 10
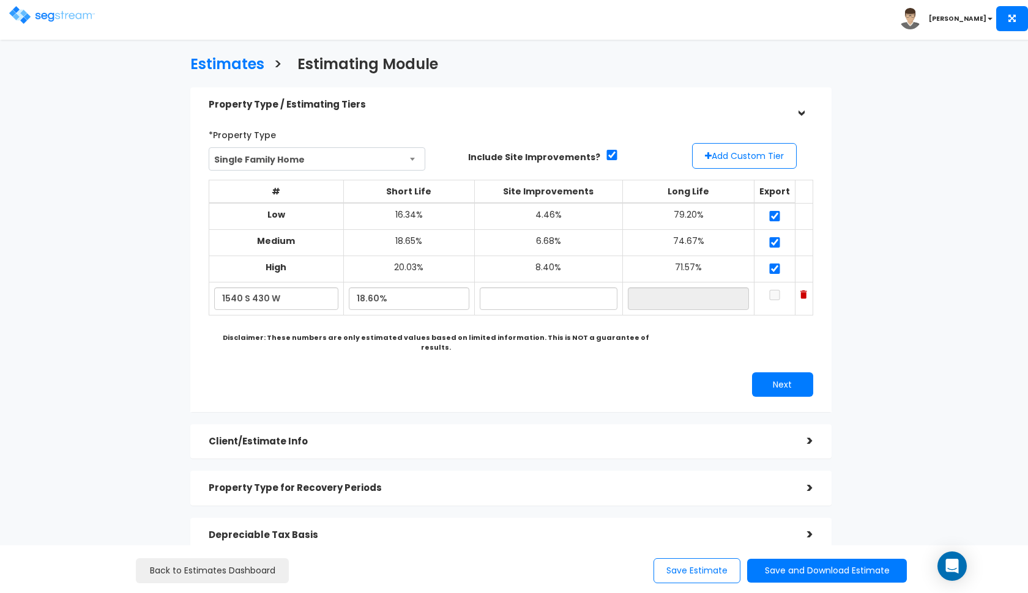
checkbox input "false"
type input "NaN%"
type input "0.0%"
type input "NaN%"
click at [313, 162] on span "Single Family Home" at bounding box center [317, 159] width 216 height 23
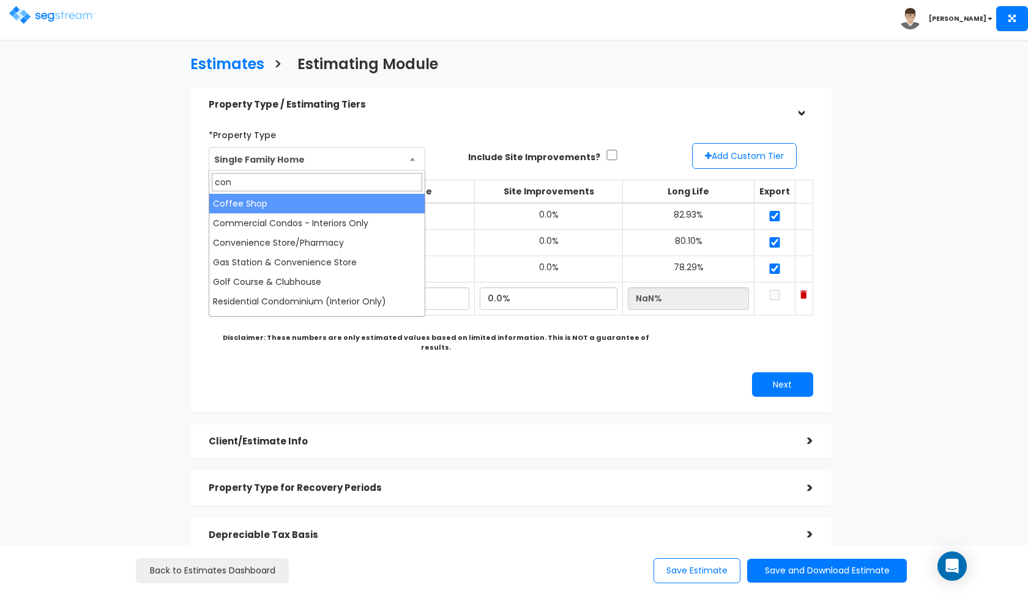
type input "cond"
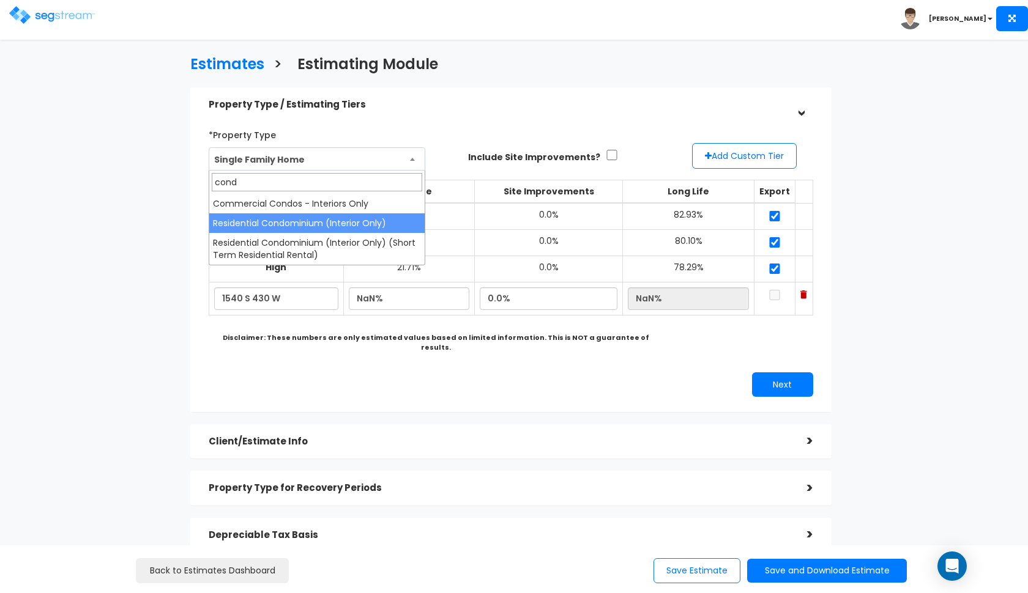
select select "109"
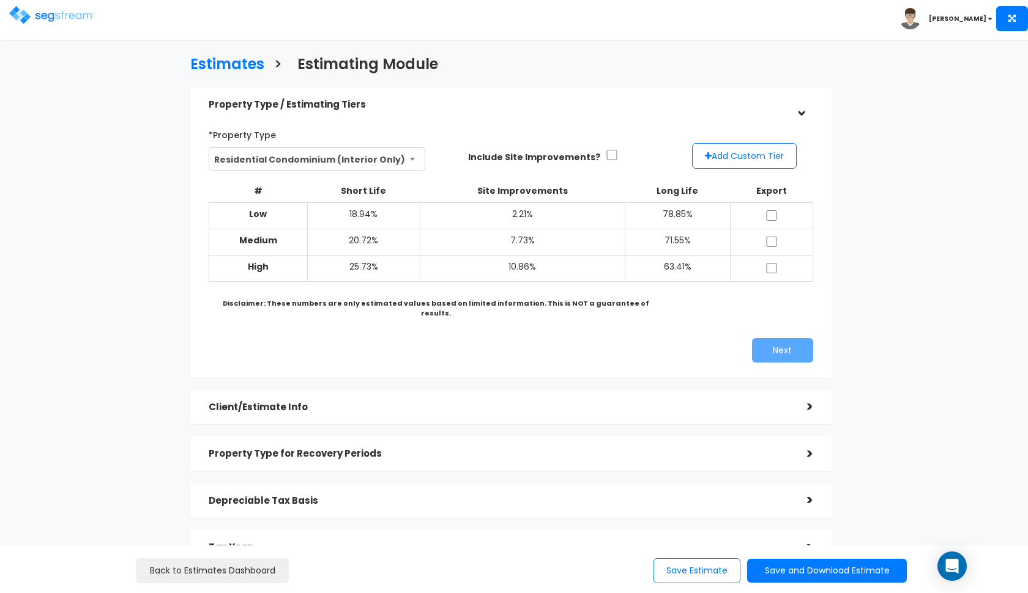
click at [606, 155] on input "checkbox" at bounding box center [612, 155] width 12 height 10
click at [730, 157] on button "Add Custom Tier" at bounding box center [744, 156] width 105 height 26
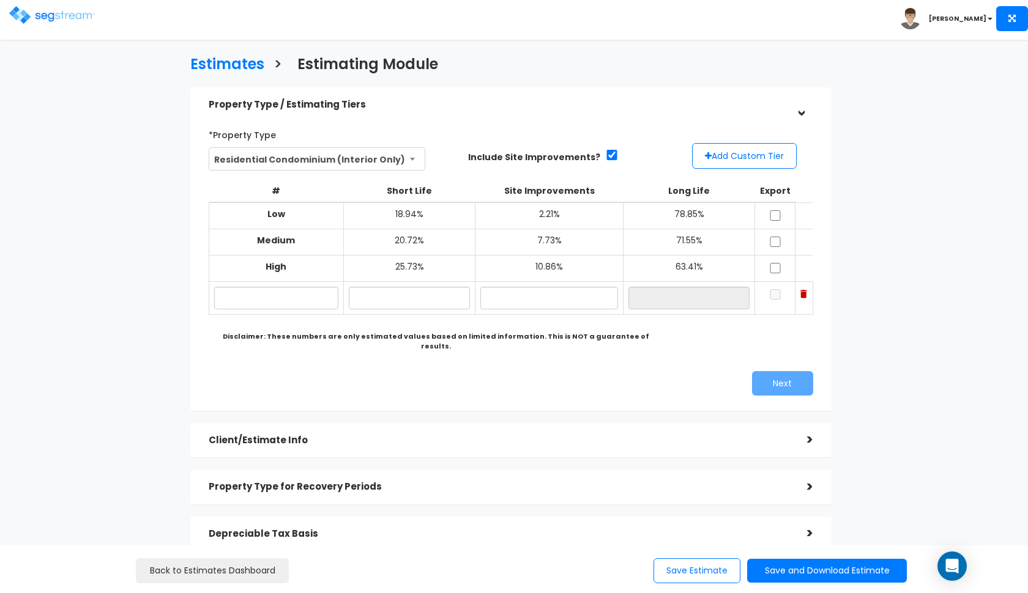
click at [606, 155] on input "checkbox" at bounding box center [612, 155] width 12 height 10
checkbox input "false"
click at [781, 214] on input "checkbox" at bounding box center [775, 215] width 12 height 10
checkbox input "true"
click at [774, 237] on input "checkbox" at bounding box center [775, 242] width 12 height 10
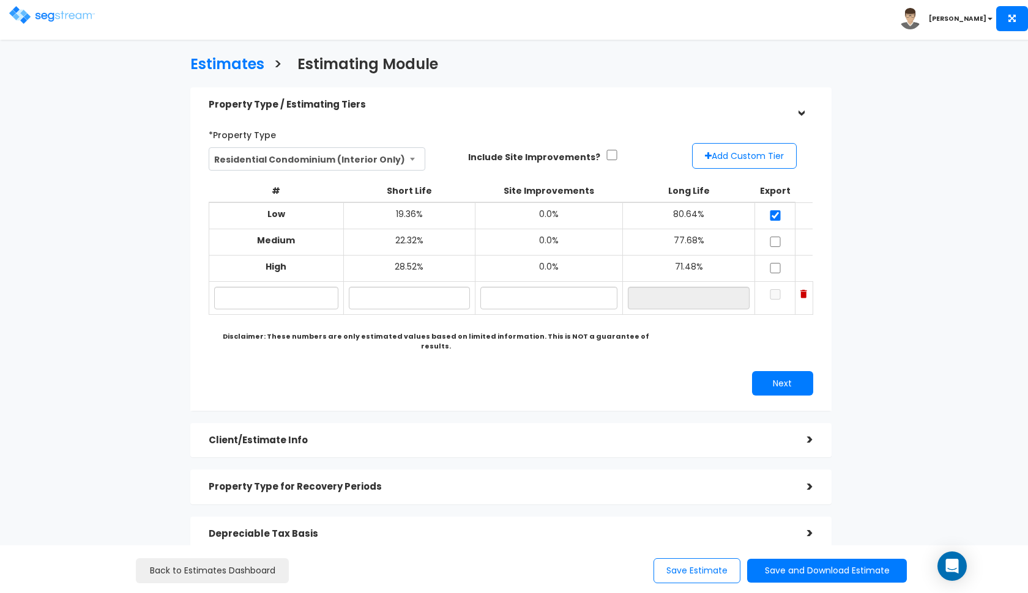
checkbox input "true"
click at [774, 266] on input "checkbox" at bounding box center [775, 268] width 12 height 10
checkbox input "true"
click at [321, 291] on input "text" at bounding box center [276, 298] width 125 height 23
type input "1540 S 430 W"
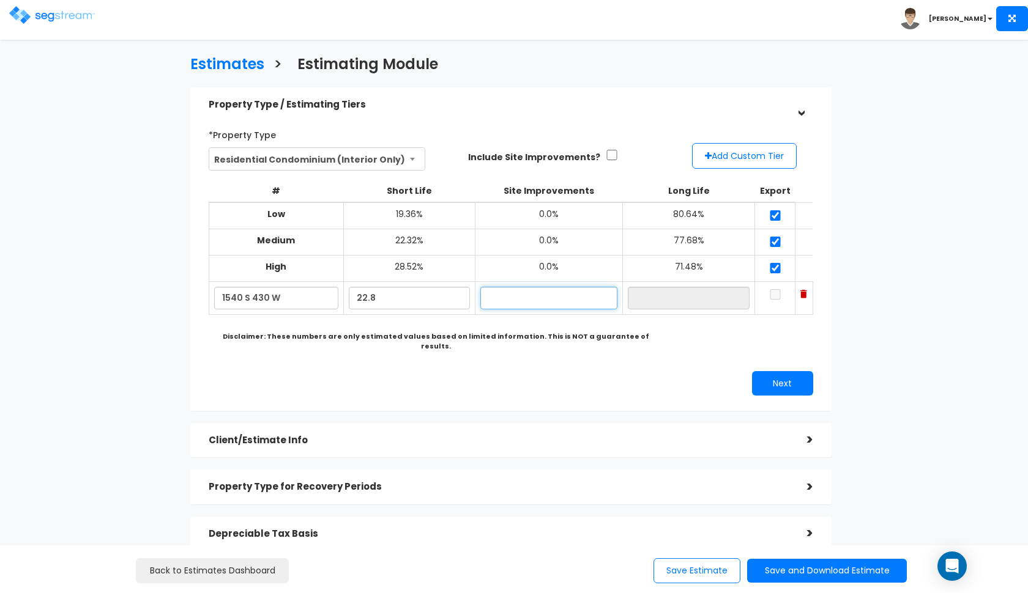
type input "22.80%"
click at [354, 371] on div "Next" at bounding box center [510, 383] width 623 height 24
click at [549, 302] on input "text" at bounding box center [549, 298] width 138 height 23
type input "0.00%"
type input "77.20%"
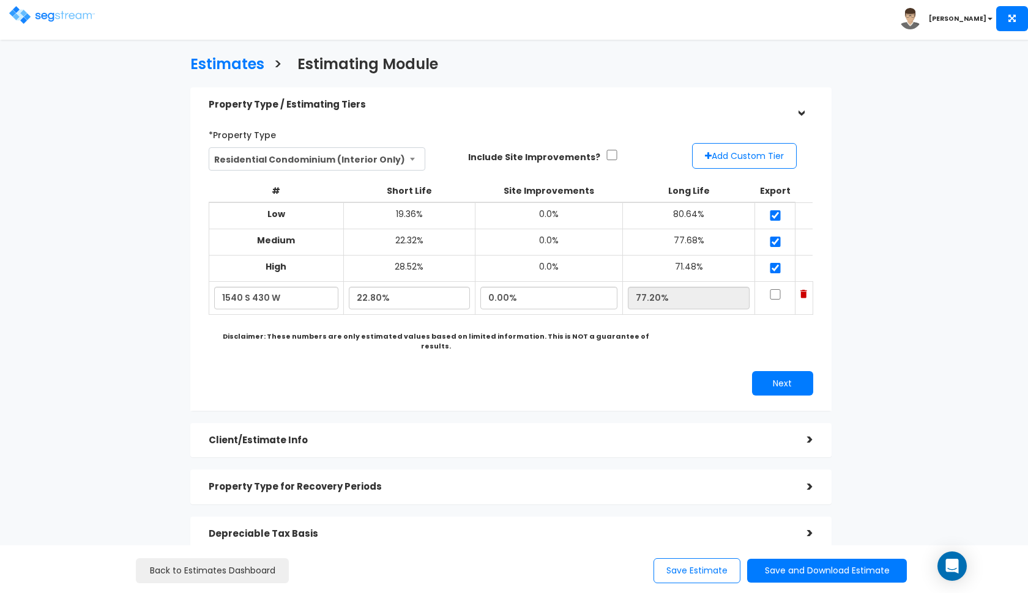
click at [503, 341] on div "# Short Life Site Improvements Long Life Export Low 19.36% 0.0% 80.64% Medium 2…" at bounding box center [511, 263] width 604 height 185
click at [366, 294] on input "22.80%" at bounding box center [409, 298] width 121 height 23
type input "22.80%"
click at [505, 371] on div "Next" at bounding box center [510, 383] width 623 height 24
click at [777, 289] on input "checkbox" at bounding box center [775, 294] width 12 height 10
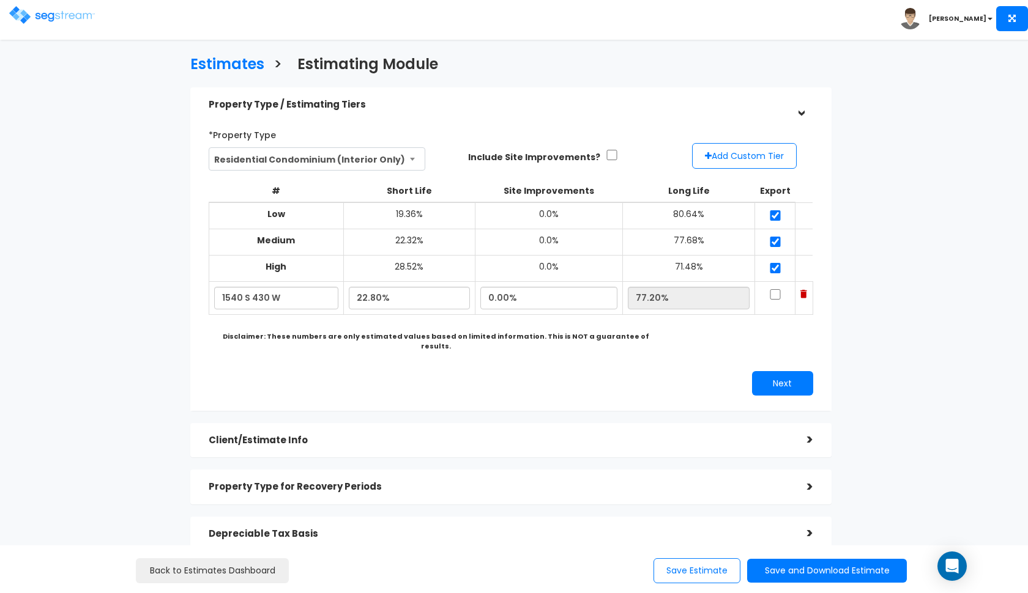
checkbox input "true"
click at [769, 371] on button "Next" at bounding box center [782, 383] width 61 height 24
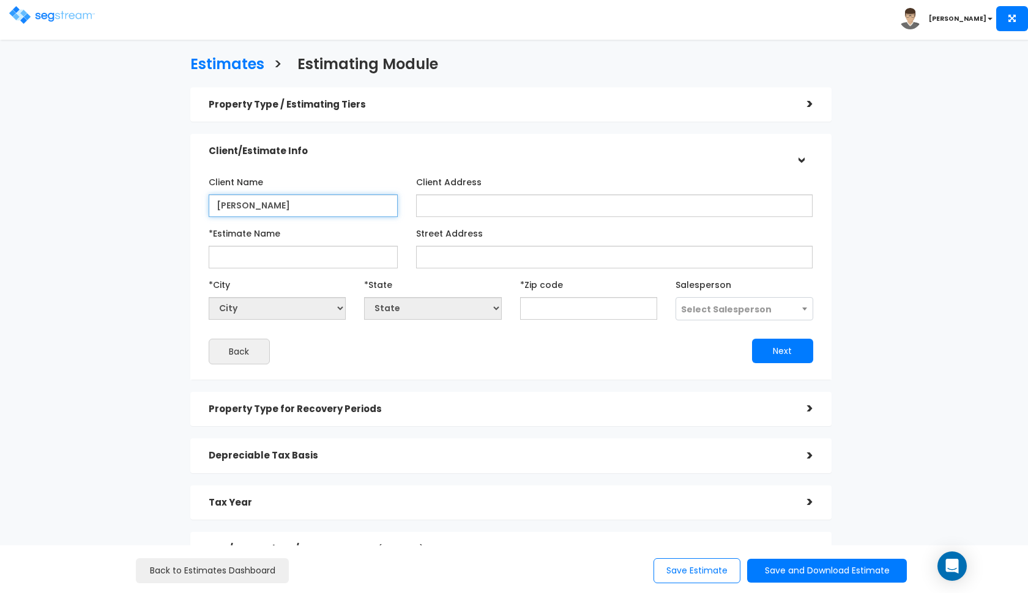
type input "Peter Kucharek"
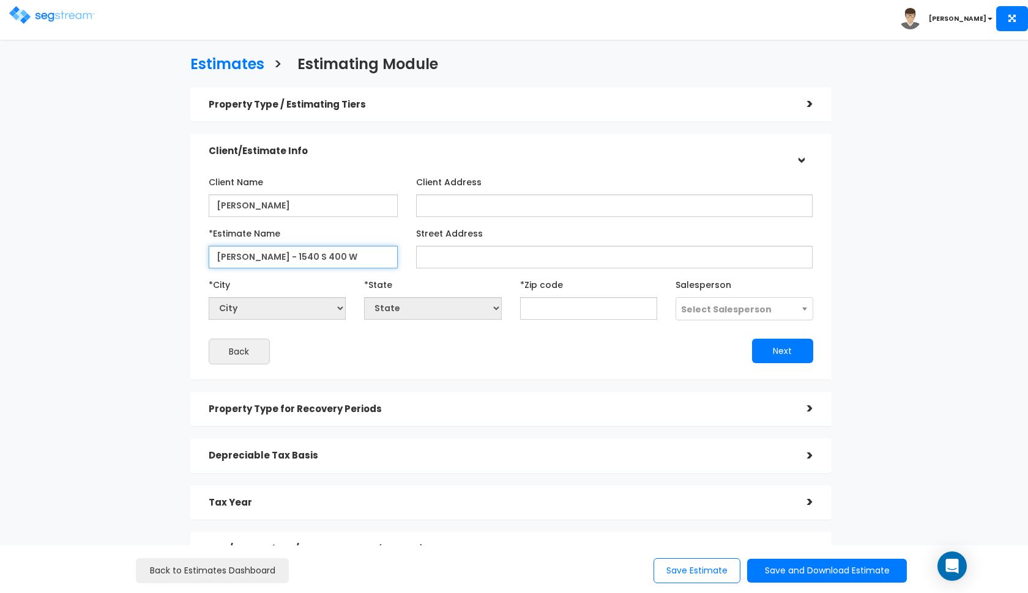
type input "[PERSON_NAME] - 1540 S 400 W"
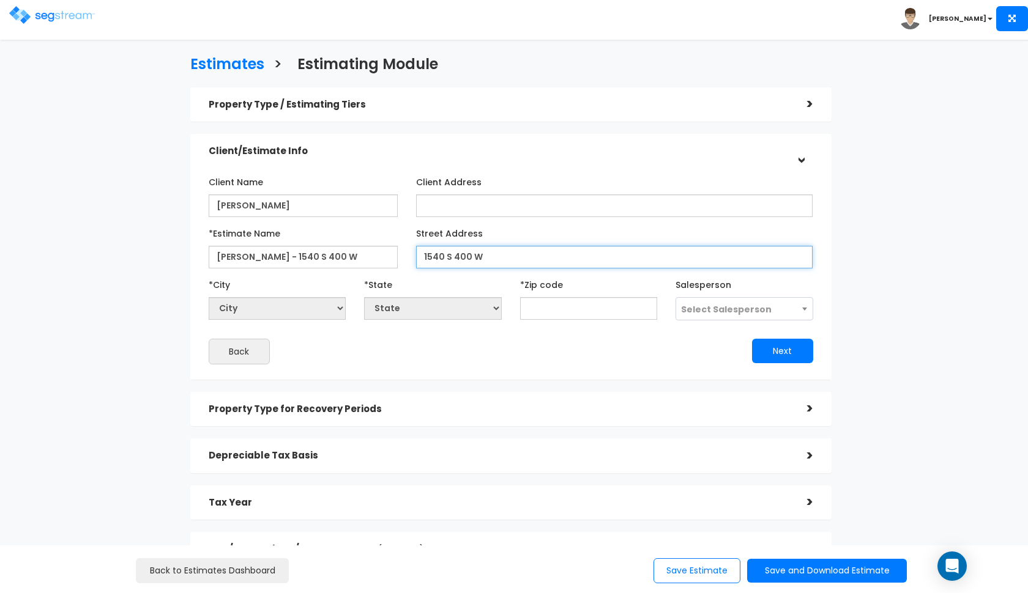
type input "1540 S 400 W"
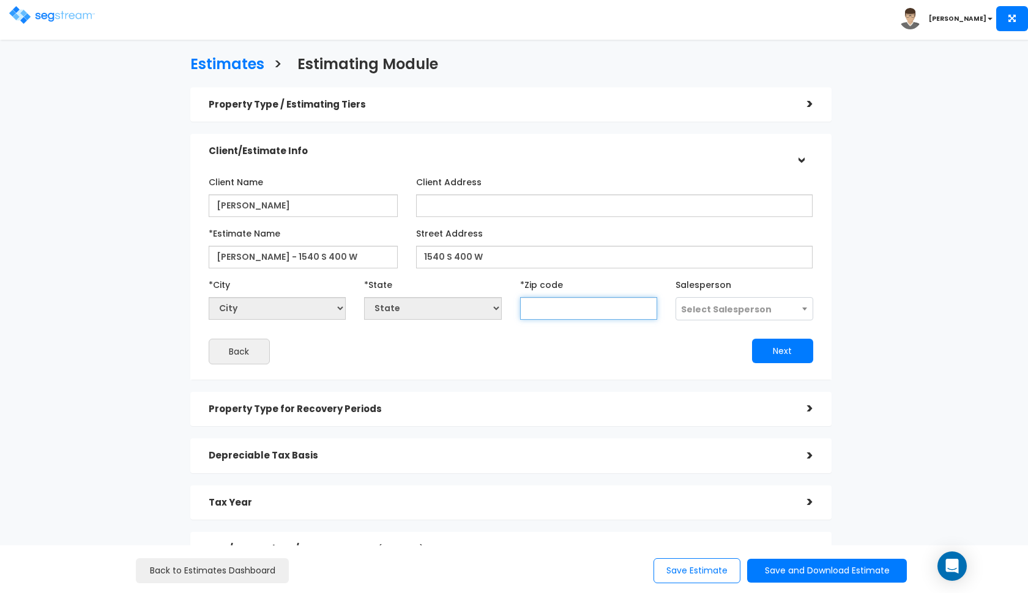
select select "National Average"
type input "84"
select select "CO"
type input "840"
select select "UT"
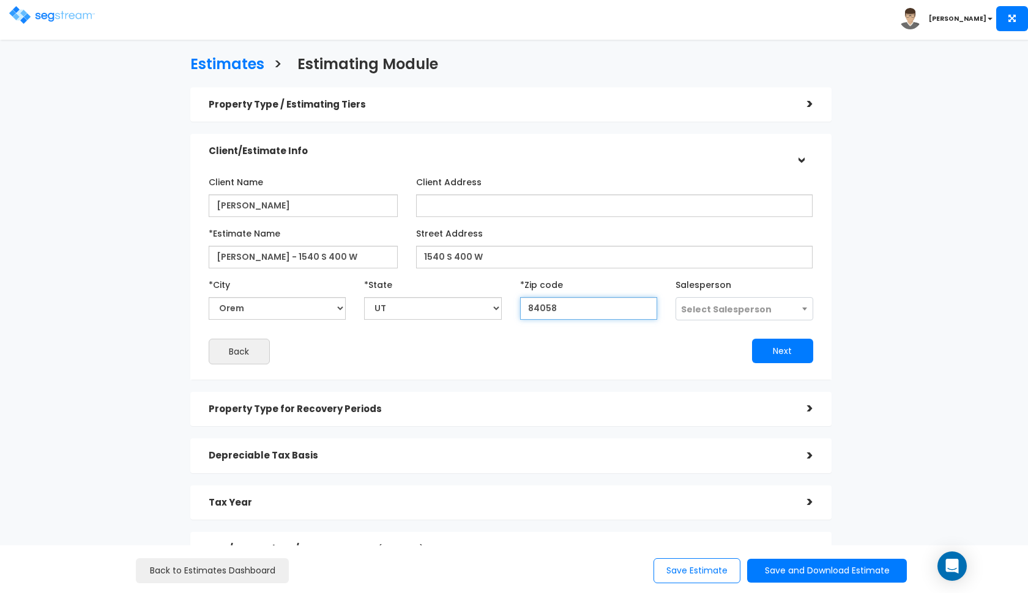
type input "84058"
click at [722, 304] on span "Select Salesperson" at bounding box center [726, 309] width 91 height 12
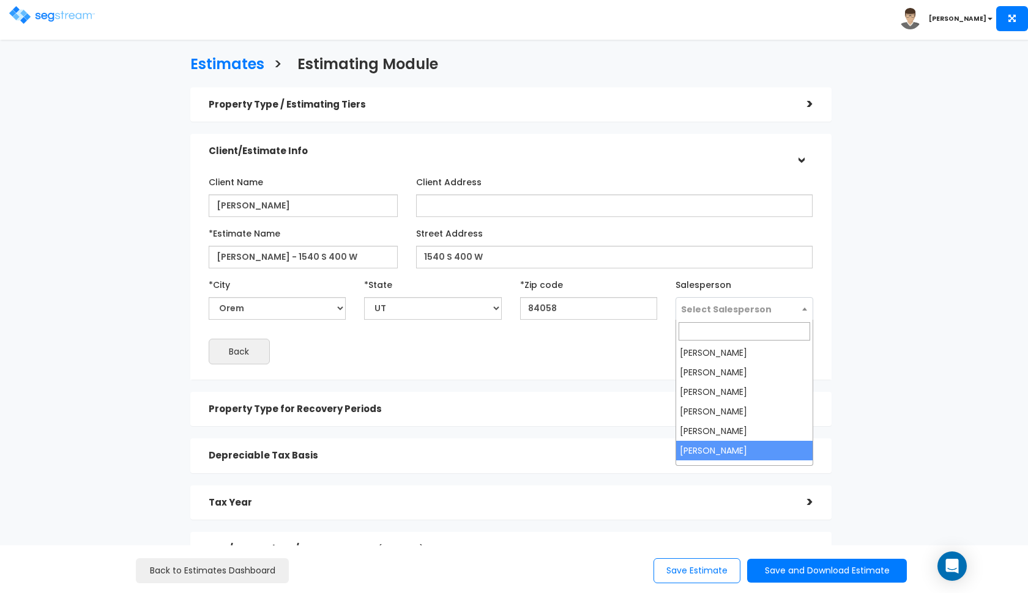
select select "190"
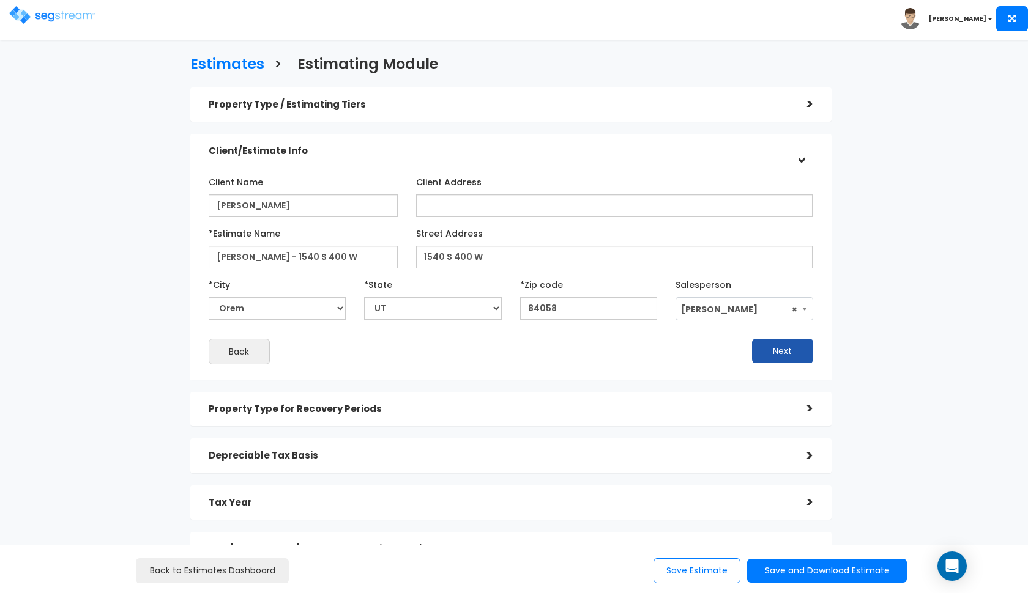
click at [774, 345] on button "Next" at bounding box center [782, 351] width 61 height 24
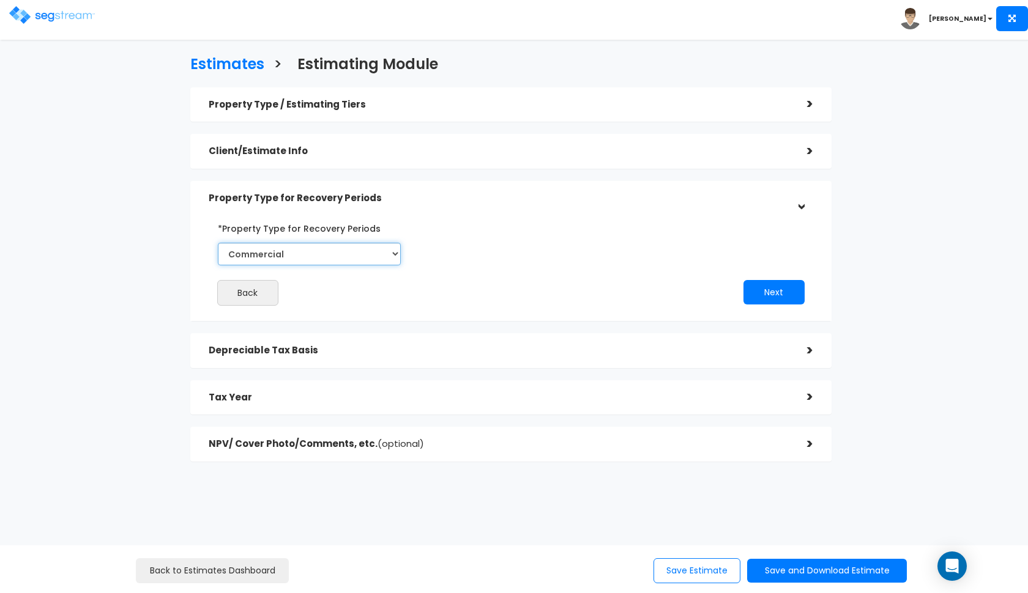
select select "Residential"
click at [765, 295] on button "Next" at bounding box center [773, 292] width 61 height 24
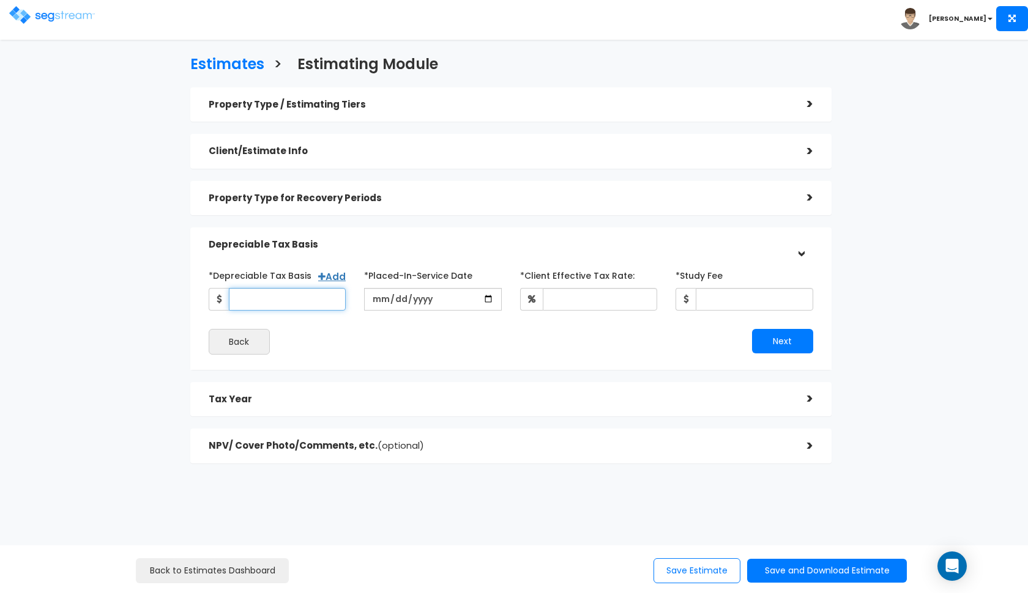
click at [298, 301] on input "*Depreciable Tax Basis" at bounding box center [287, 299] width 117 height 23
type input "326,648"
click at [383, 301] on input "date" at bounding box center [433, 299] width 138 height 23
type input "2024-10-30"
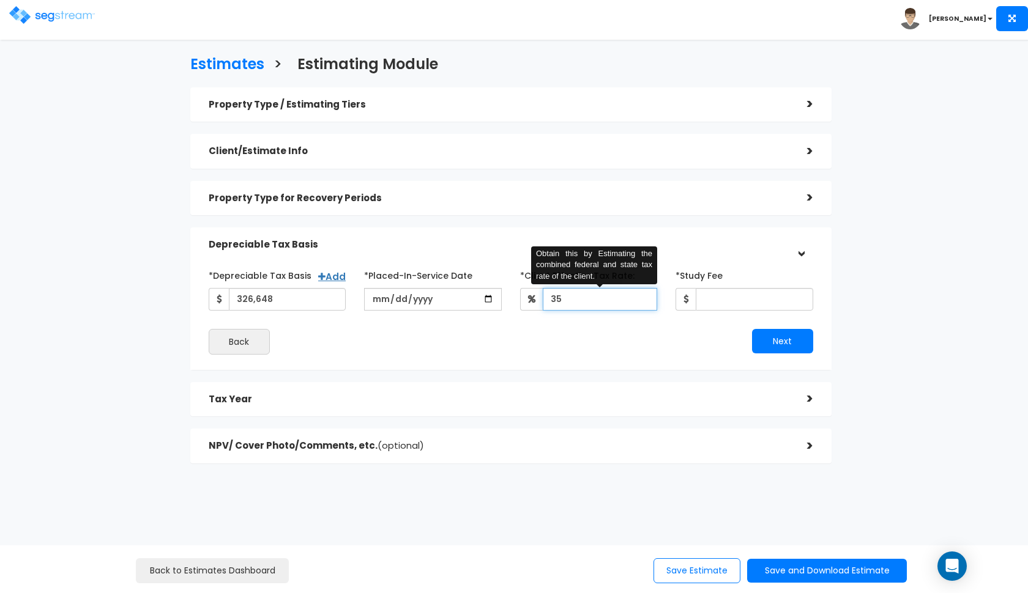
type input "3"
type input "2"
type input "32"
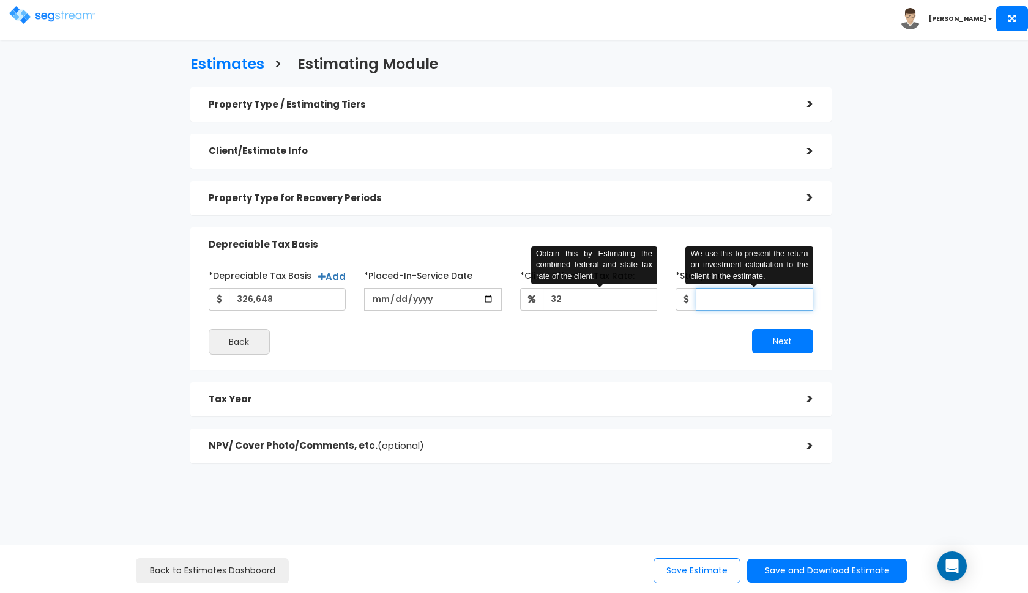
click at [735, 301] on input "*Study Fee" at bounding box center [754, 299] width 117 height 23
type input "2,850"
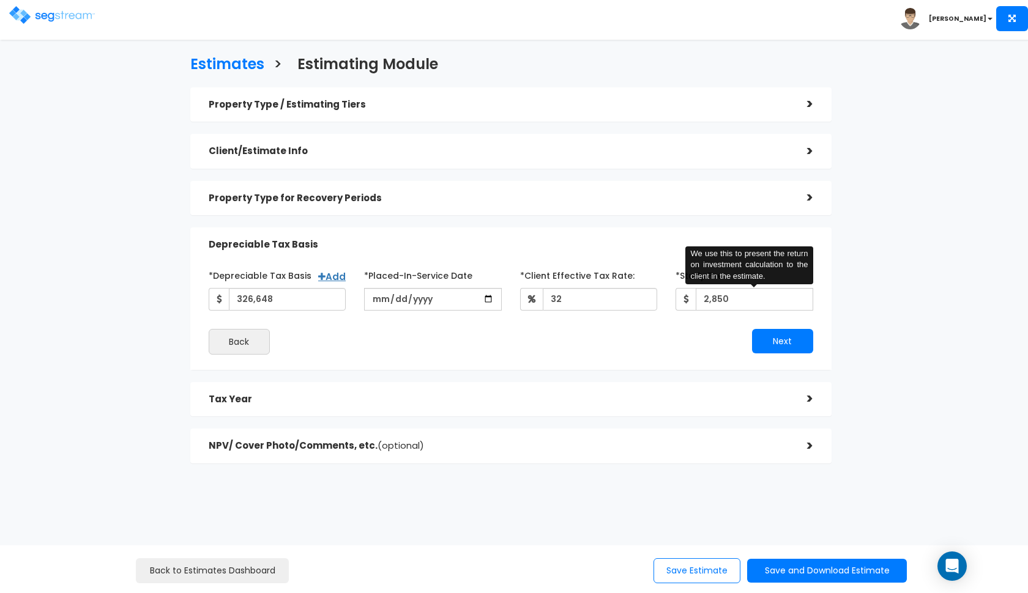
click at [624, 343] on div "Next" at bounding box center [666, 341] width 311 height 24
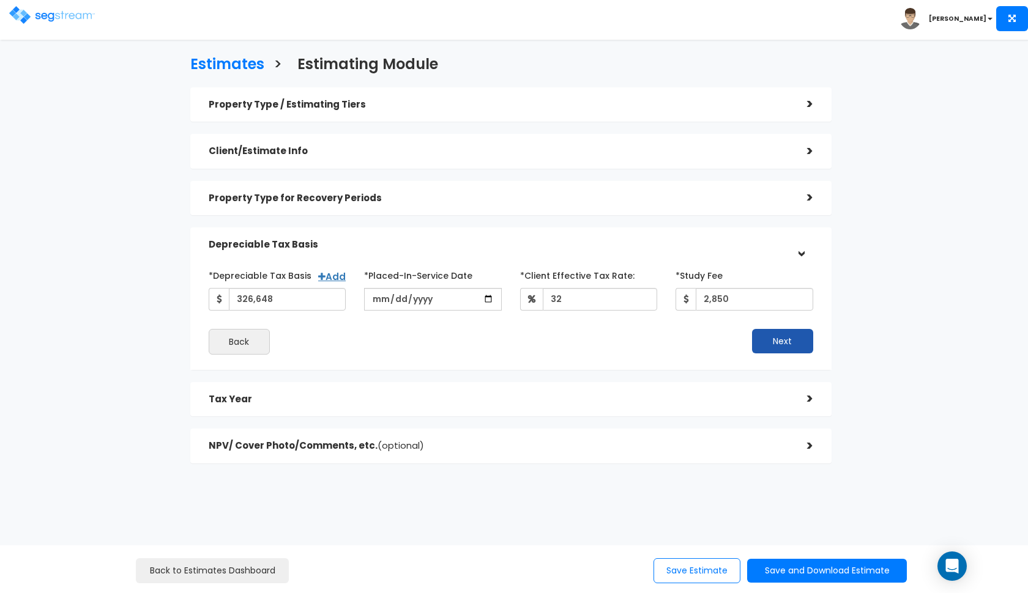
click at [791, 344] on button "Next" at bounding box center [782, 341] width 61 height 24
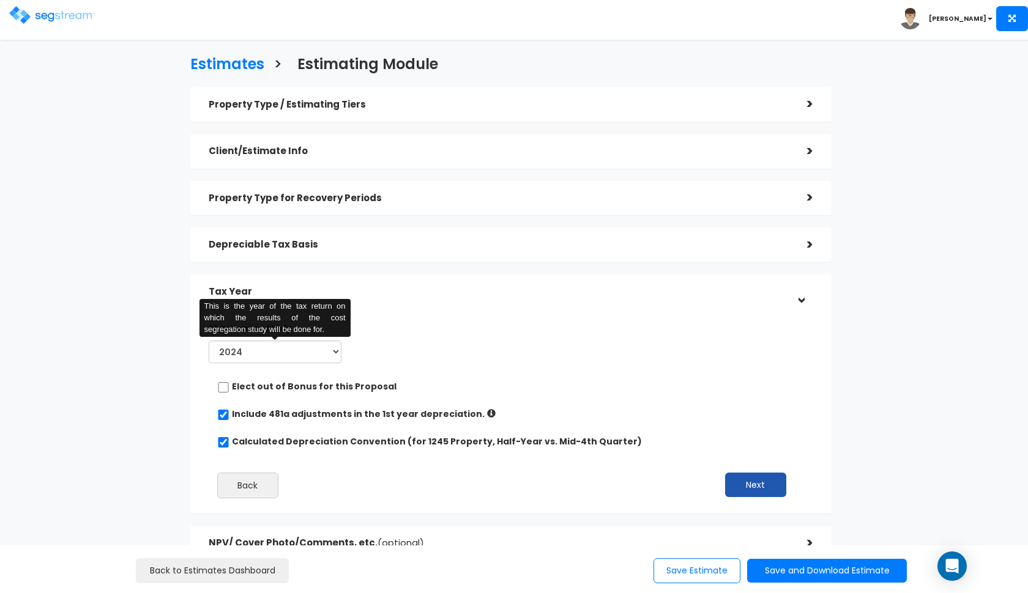
click at [765, 479] on button "Next" at bounding box center [755, 485] width 61 height 24
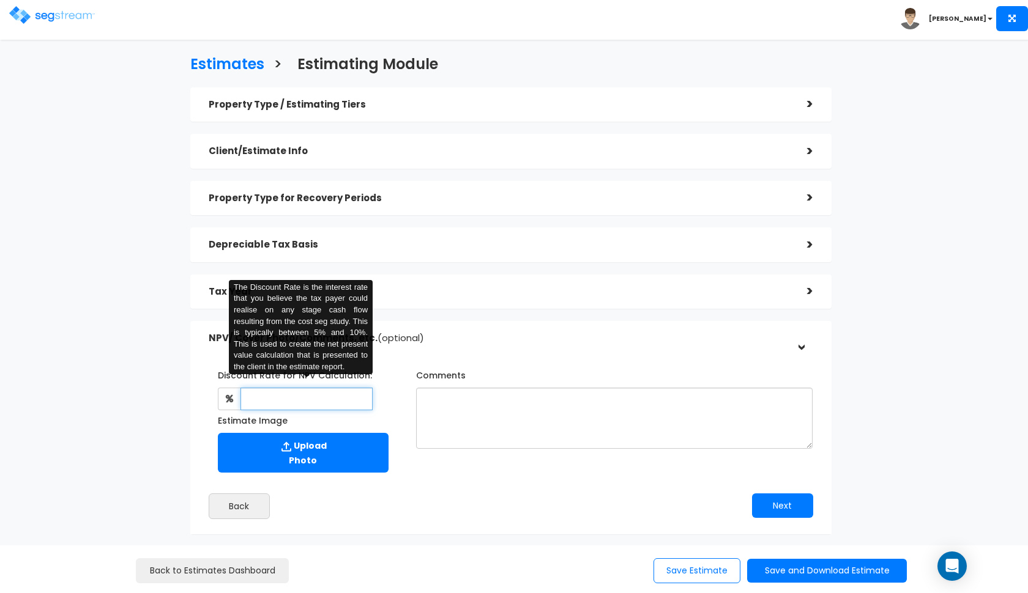
click at [339, 396] on input "text" at bounding box center [306, 399] width 133 height 23
type input "8"
click at [783, 501] on button "Next" at bounding box center [782, 506] width 61 height 24
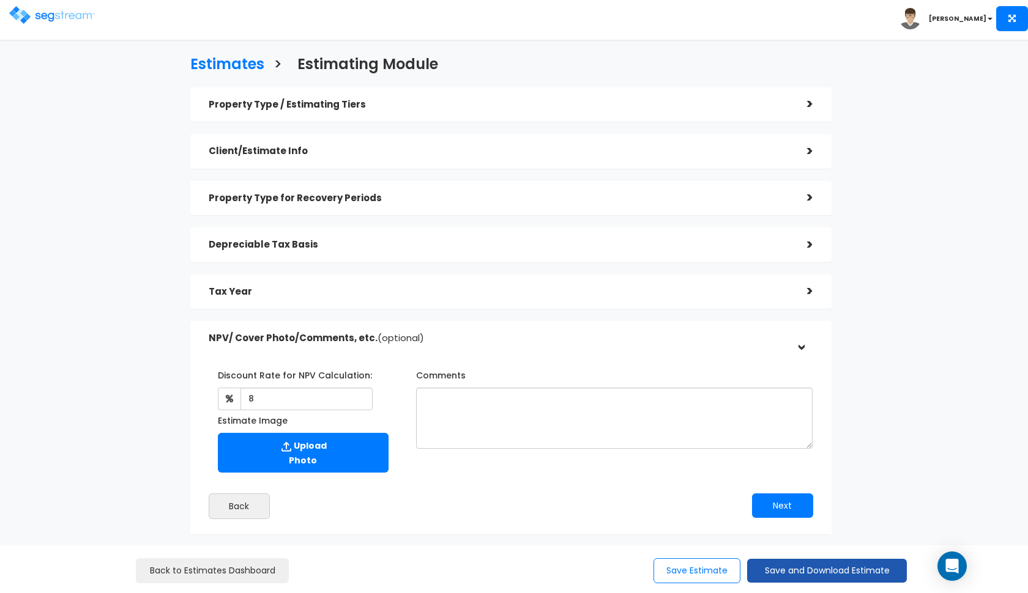
click at [793, 563] on button "Save and Download Estimate" at bounding box center [827, 571] width 160 height 24
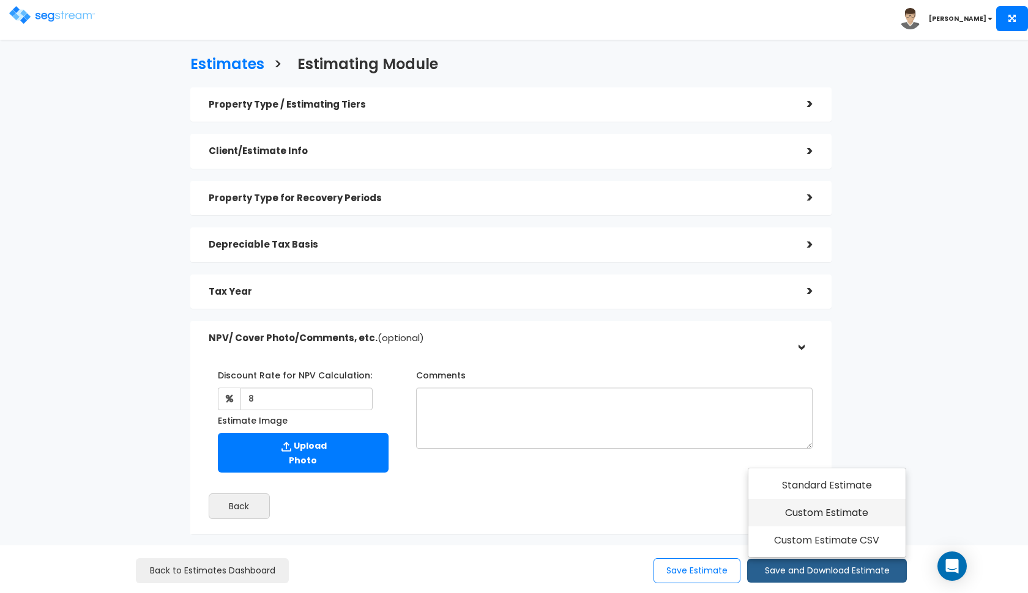
click at [835, 501] on link "Custom Estimate" at bounding box center [826, 513] width 157 height 28
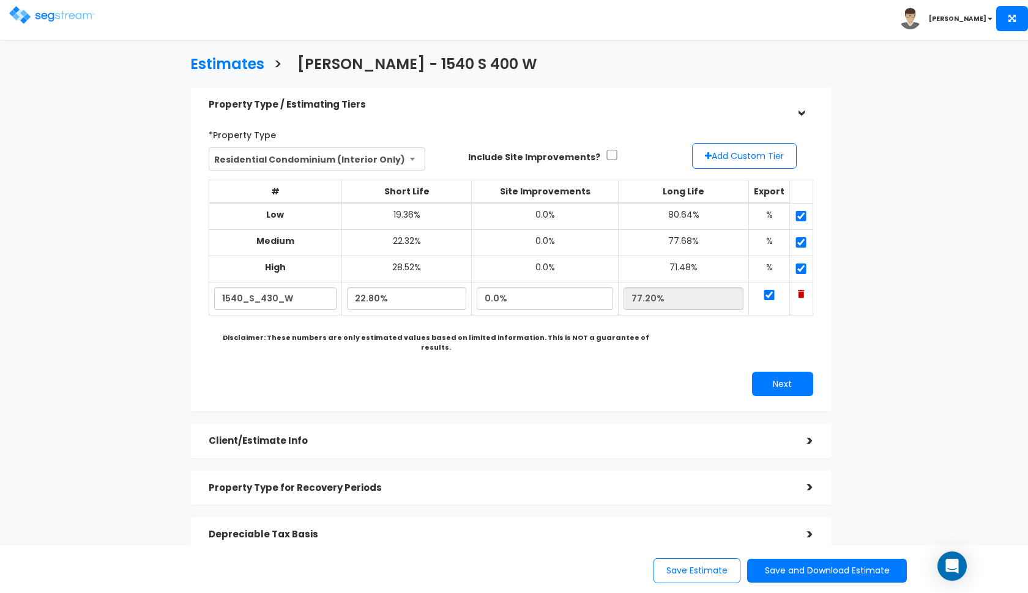
click at [606, 156] on input "checkbox" at bounding box center [612, 155] width 12 height 10
click at [606, 154] on input "checkbox" at bounding box center [612, 155] width 12 height 10
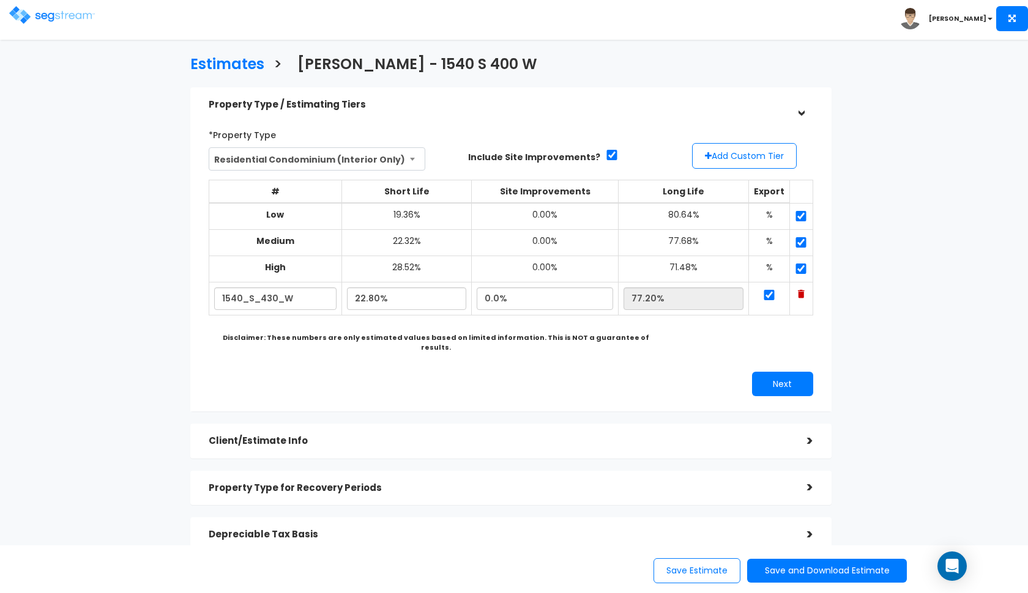
click at [606, 153] on input "checkbox" at bounding box center [612, 155] width 12 height 10
checkbox input "true"
click at [500, 296] on input "0.0%" at bounding box center [545, 299] width 136 height 23
type input "2.00%"
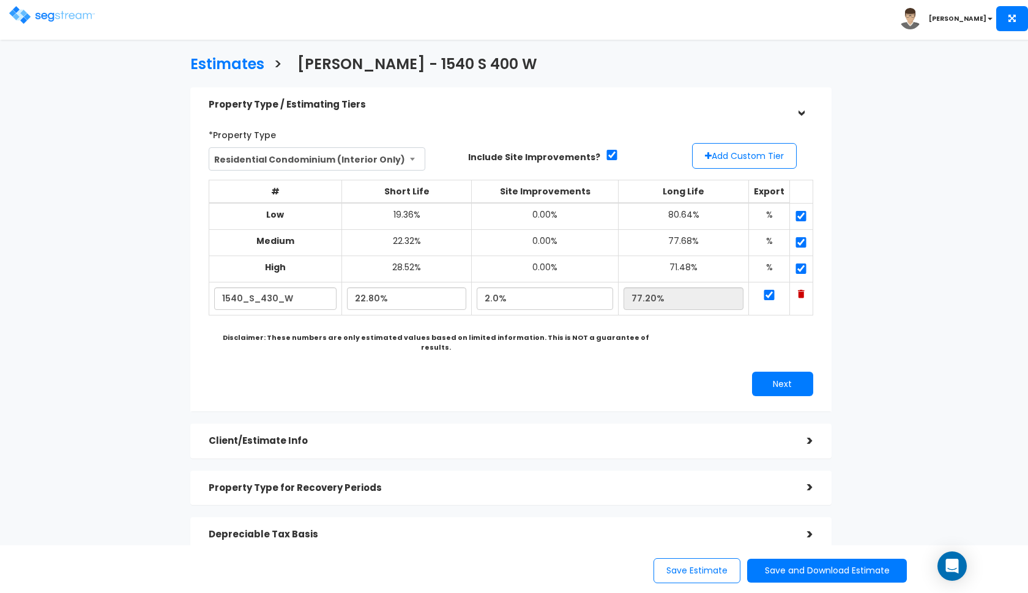
type input "75.20%"
click at [558, 372] on div "Next" at bounding box center [666, 384] width 311 height 24
click at [497, 292] on input "2.00%" at bounding box center [545, 299] width 136 height 23
type input "0.00%"
type input "77.20%"
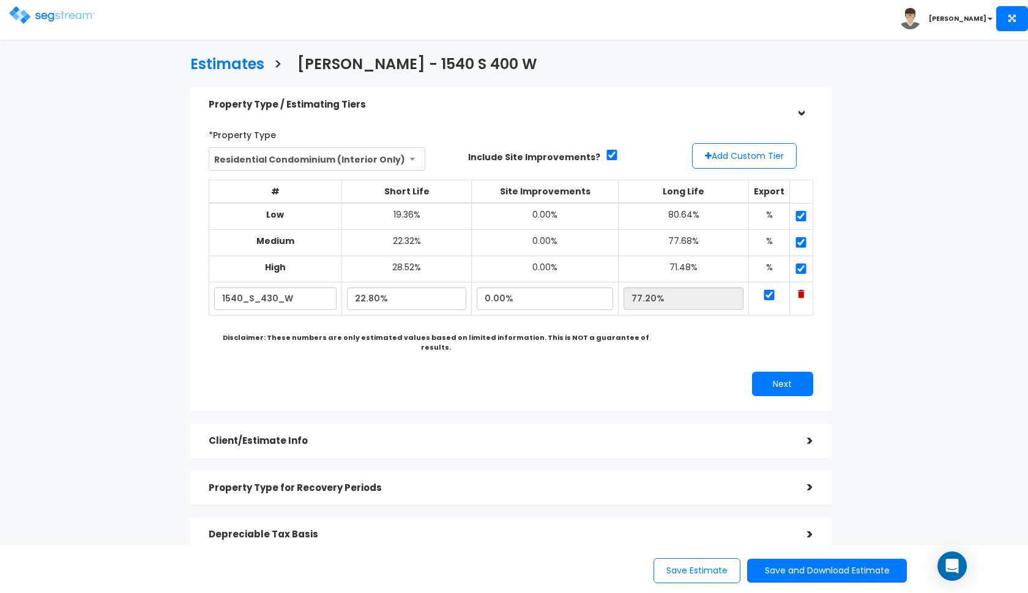
click at [562, 381] on div "Next" at bounding box center [666, 384] width 311 height 24
click at [606, 155] on input "checkbox" at bounding box center [612, 155] width 12 height 10
checkbox input "false"
type input "0.0%"
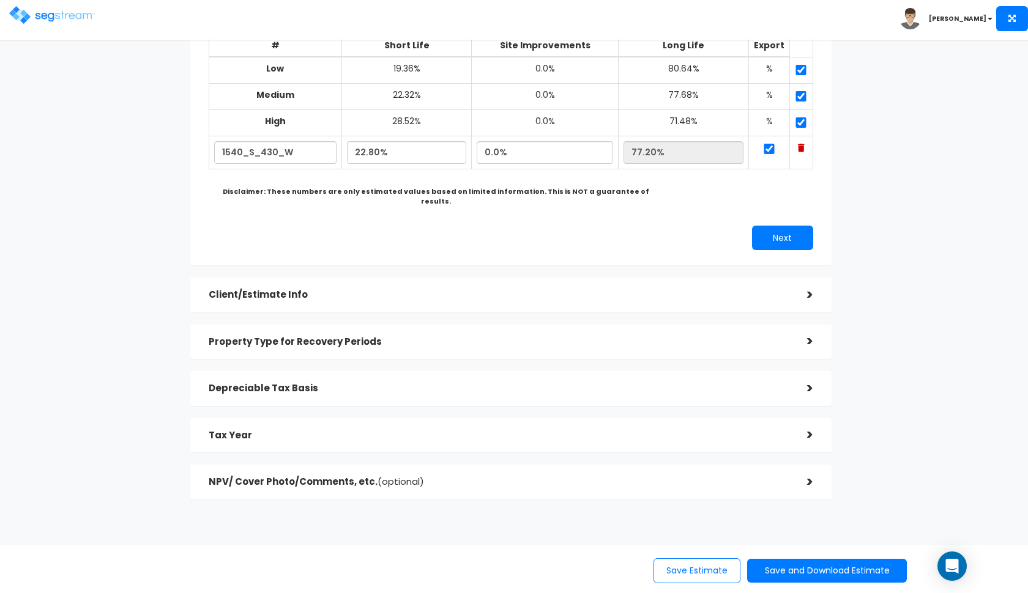
click at [636, 290] on h5 "Client/Estimate Info" at bounding box center [499, 295] width 580 height 10
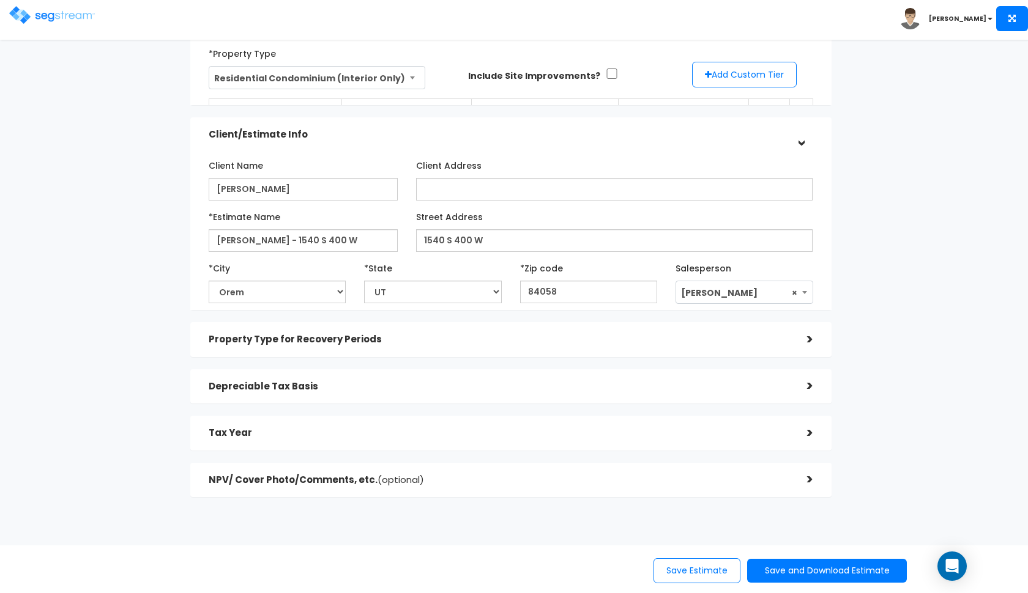
scroll to position [81, 0]
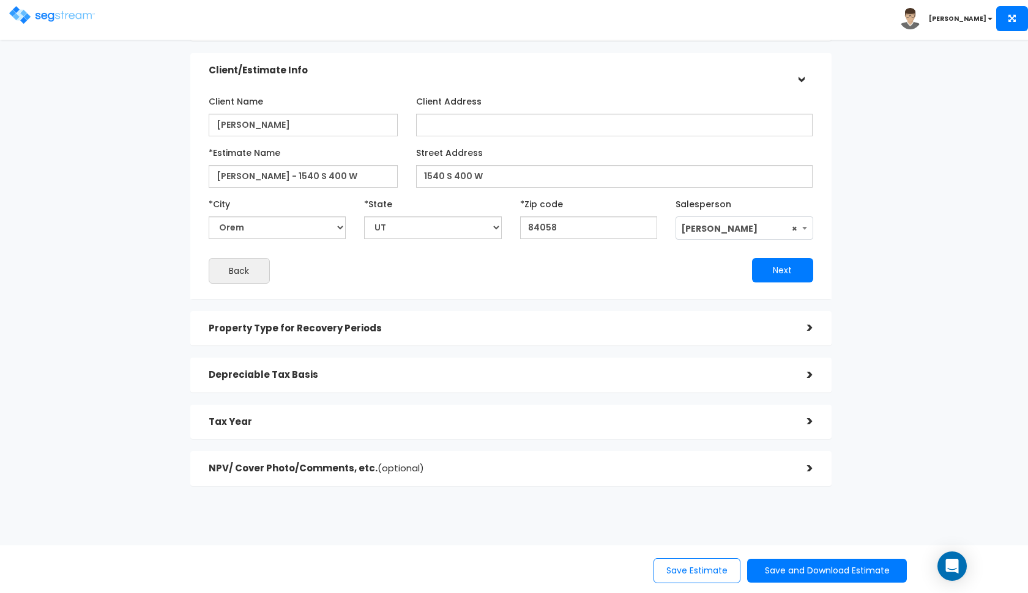
click at [665, 70] on h5 "Client/Estimate Info" at bounding box center [499, 70] width 580 height 10
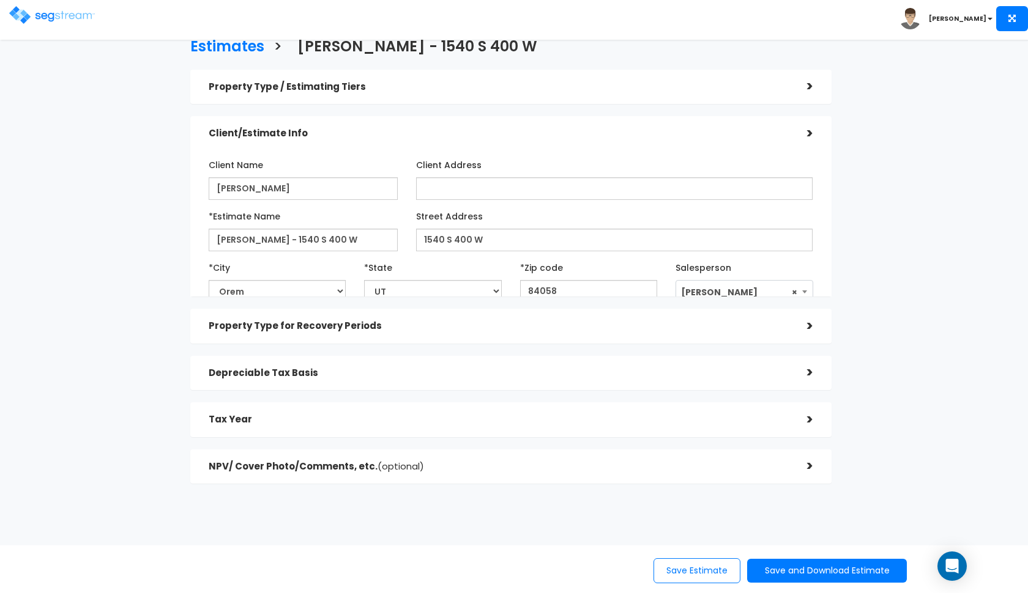
scroll to position [0, 0]
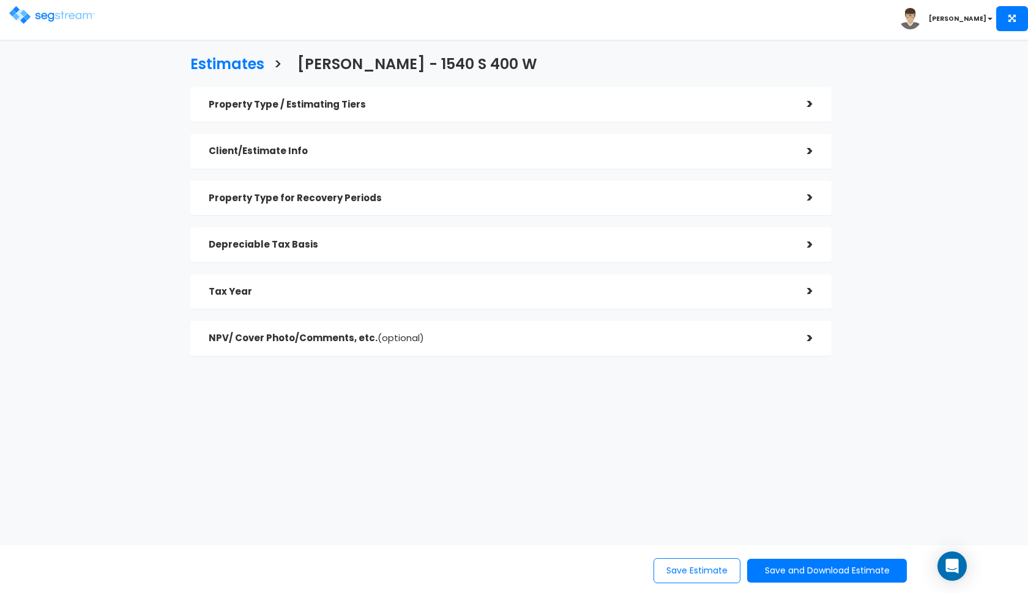
click at [520, 250] on div "Depreciable Tax Basis" at bounding box center [499, 245] width 580 height 23
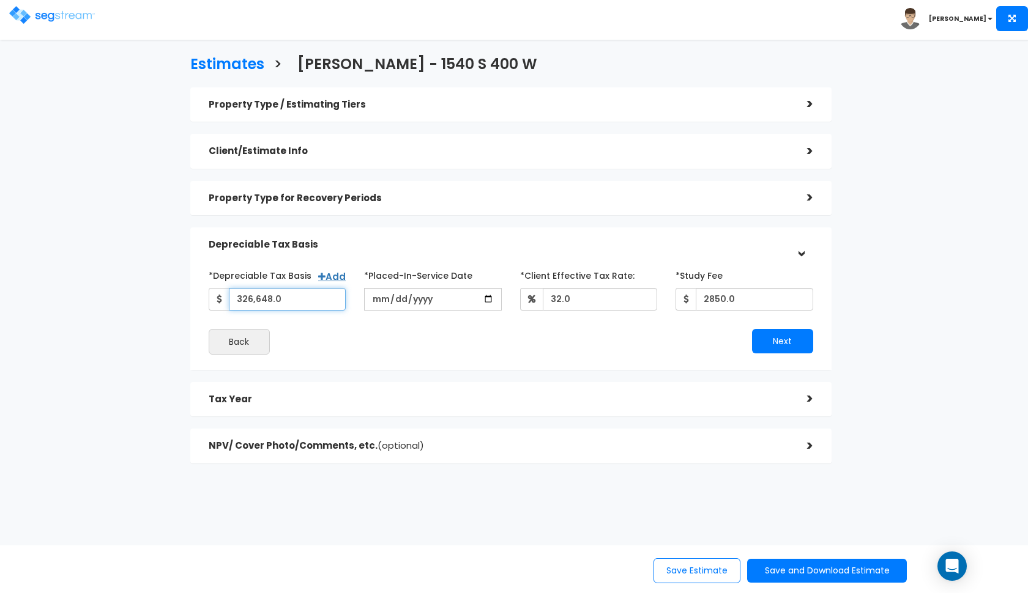
click at [303, 296] on input "326,648.0" at bounding box center [287, 299] width 117 height 23
type input "6"
type input "290,716.72"
click at [371, 333] on div "Back" at bounding box center [354, 342] width 311 height 26
click at [775, 340] on button "Next" at bounding box center [782, 341] width 61 height 24
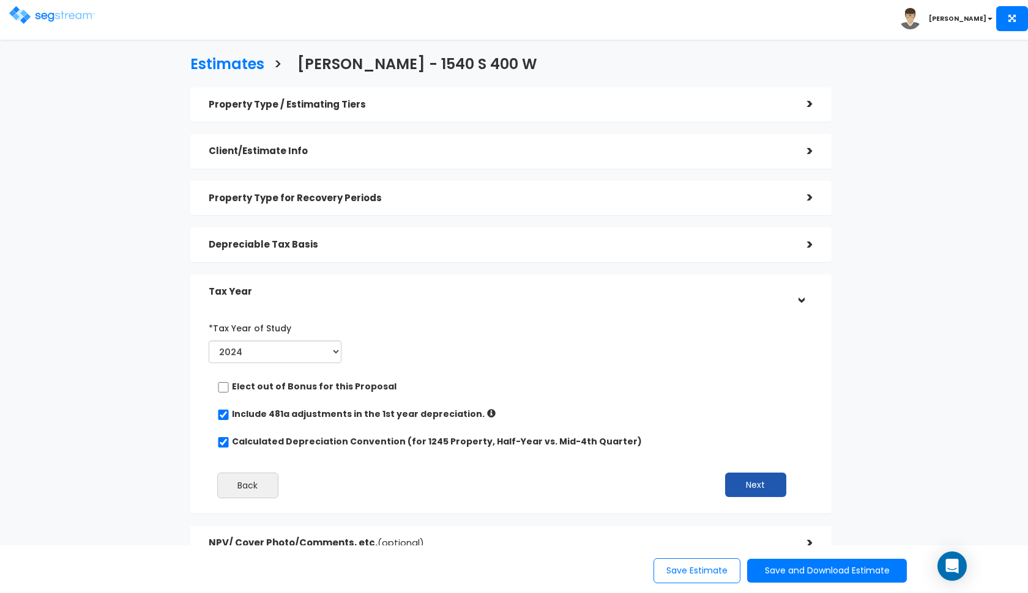
click at [757, 477] on button "Next" at bounding box center [755, 485] width 61 height 24
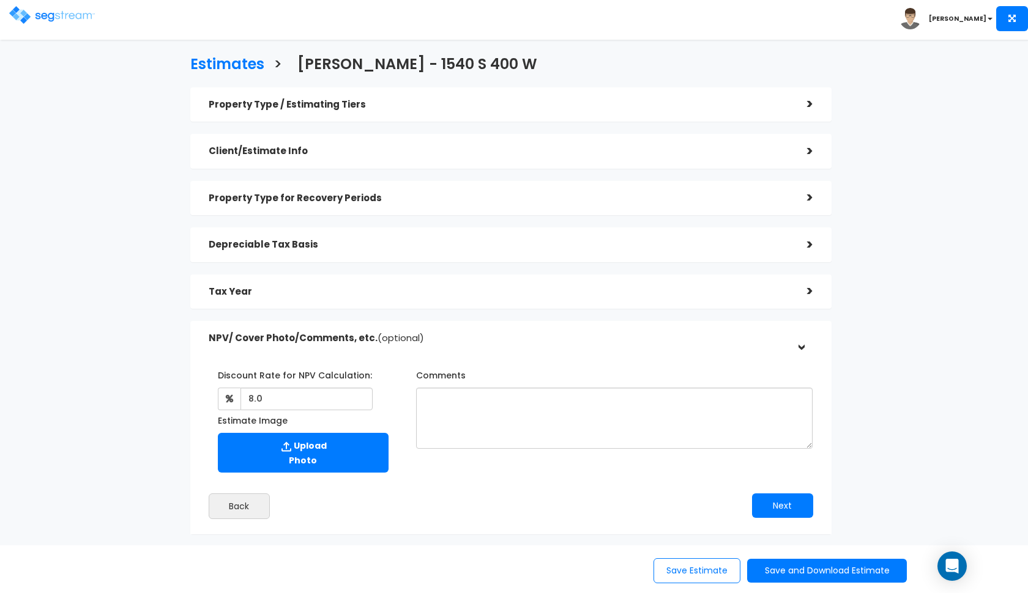
click at [620, 248] on h5 "Depreciable Tax Basis" at bounding box center [499, 245] width 580 height 10
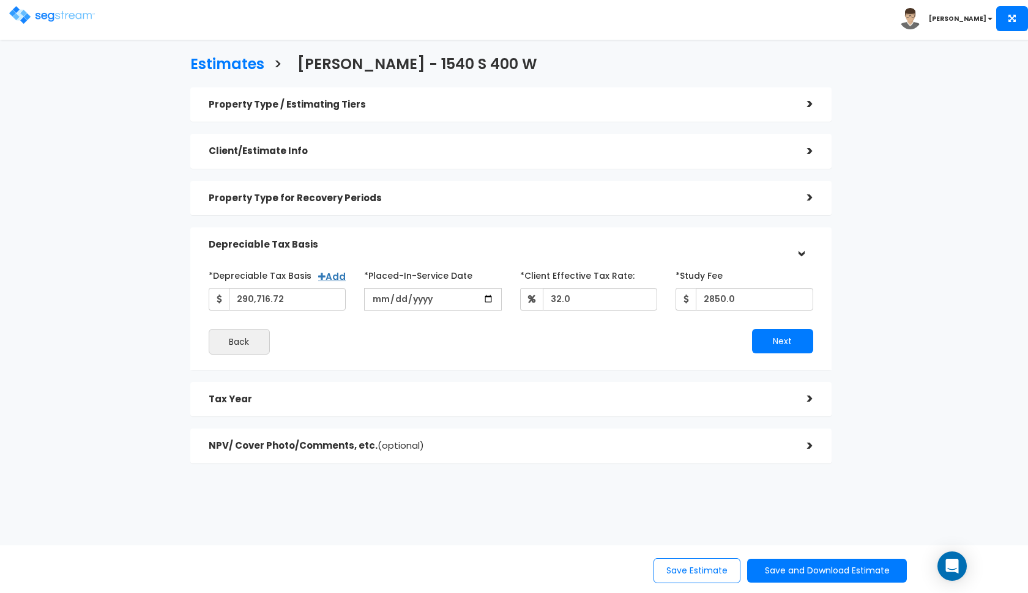
click at [620, 248] on h5 "Depreciable Tax Basis" at bounding box center [499, 245] width 580 height 10
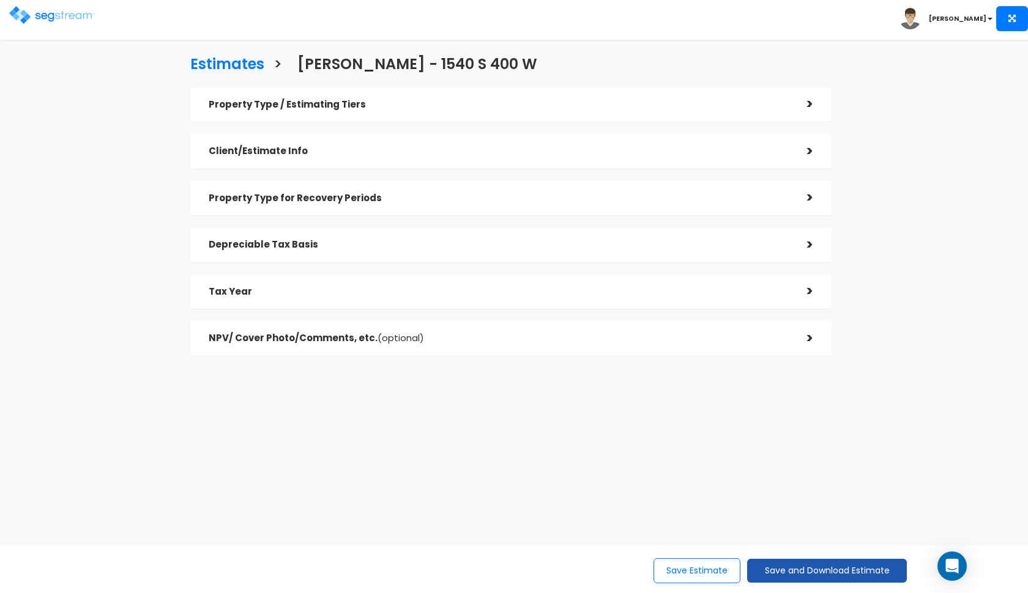
click at [782, 574] on button "Save and Download Estimate" at bounding box center [827, 571] width 160 height 24
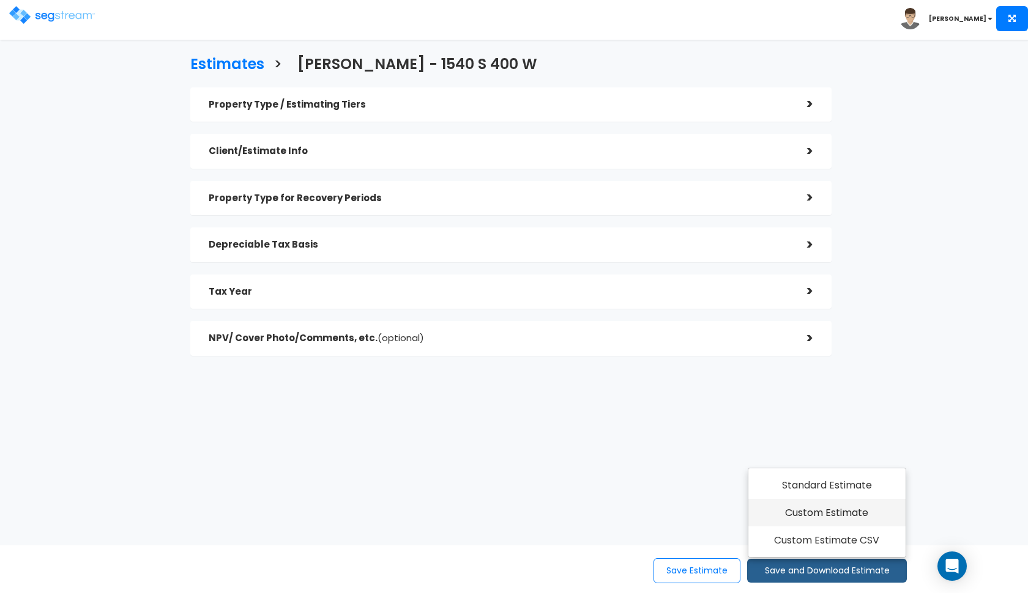
click at [802, 510] on link "Custom Estimate" at bounding box center [826, 513] width 157 height 28
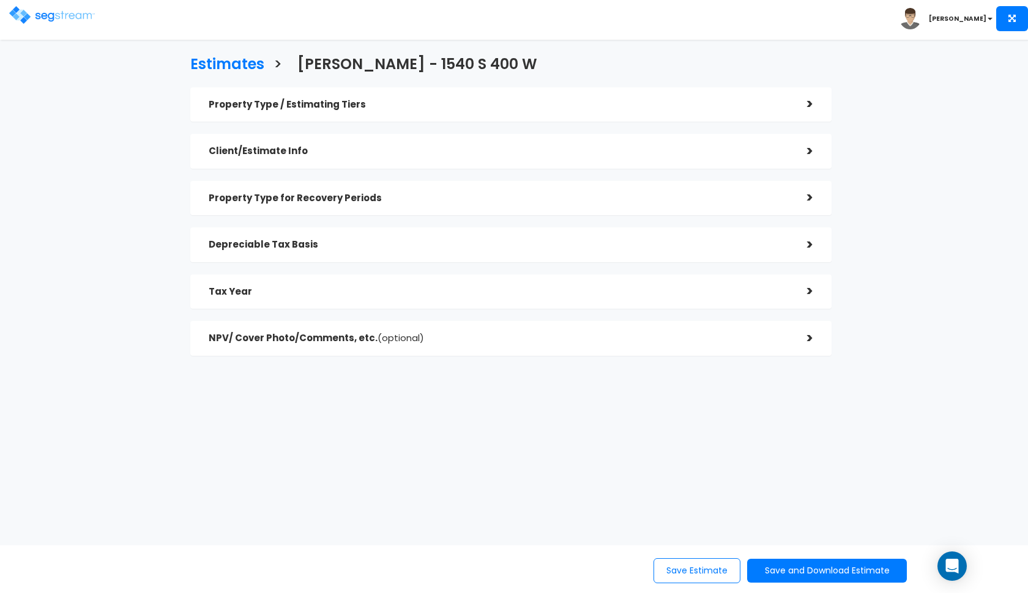
click at [58, 14] on img at bounding box center [52, 15] width 86 height 18
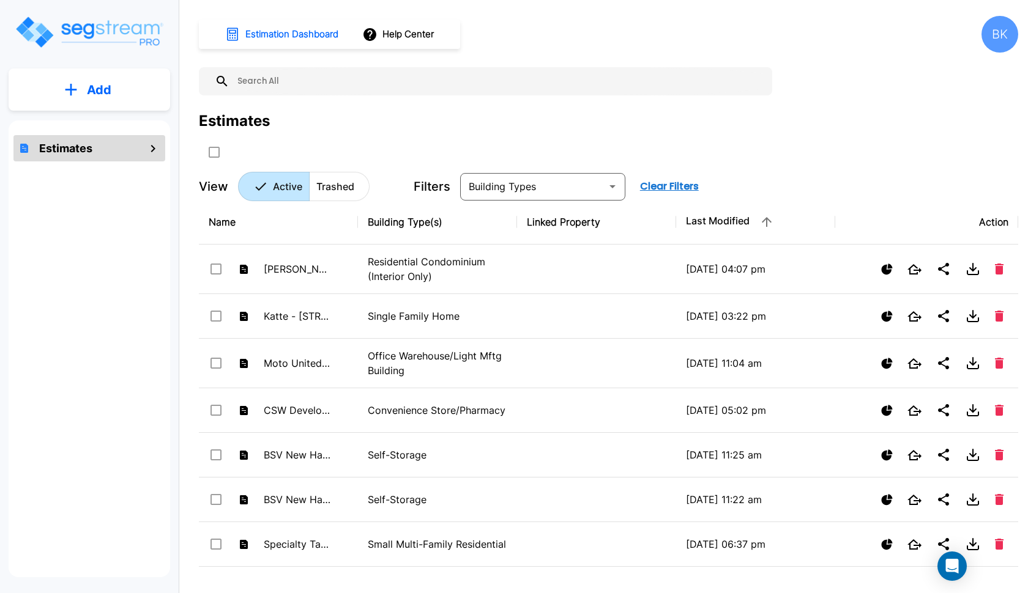
click at [125, 85] on button "Add" at bounding box center [90, 89] width 162 height 35
click at [87, 117] on p "Add Estimate" at bounding box center [96, 123] width 62 height 15
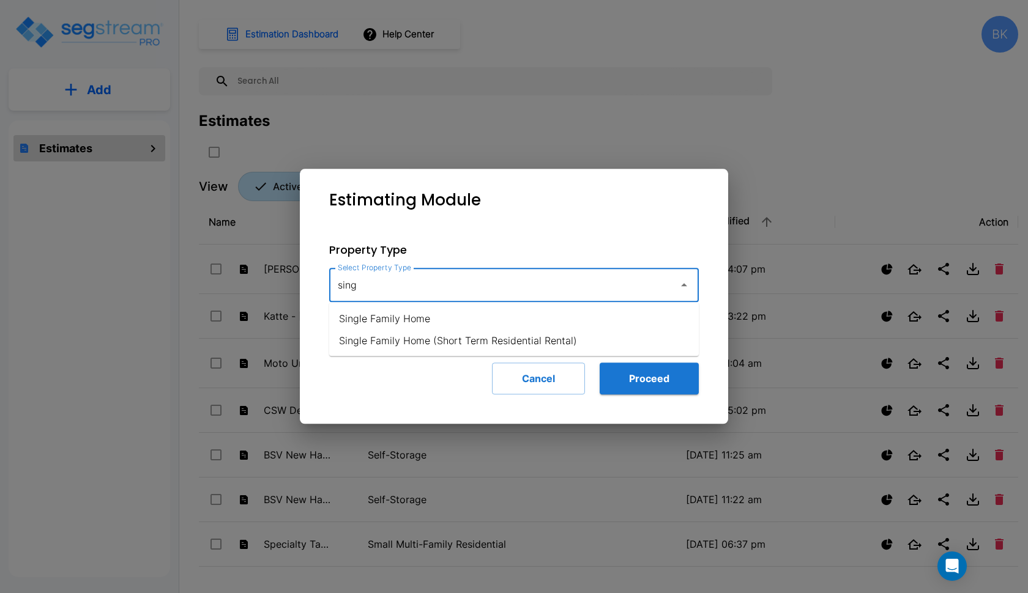
click at [439, 325] on li "Single Family Home" at bounding box center [514, 319] width 370 height 22
type input "Single Family Home"
click at [653, 384] on button "Proceed" at bounding box center [649, 379] width 99 height 32
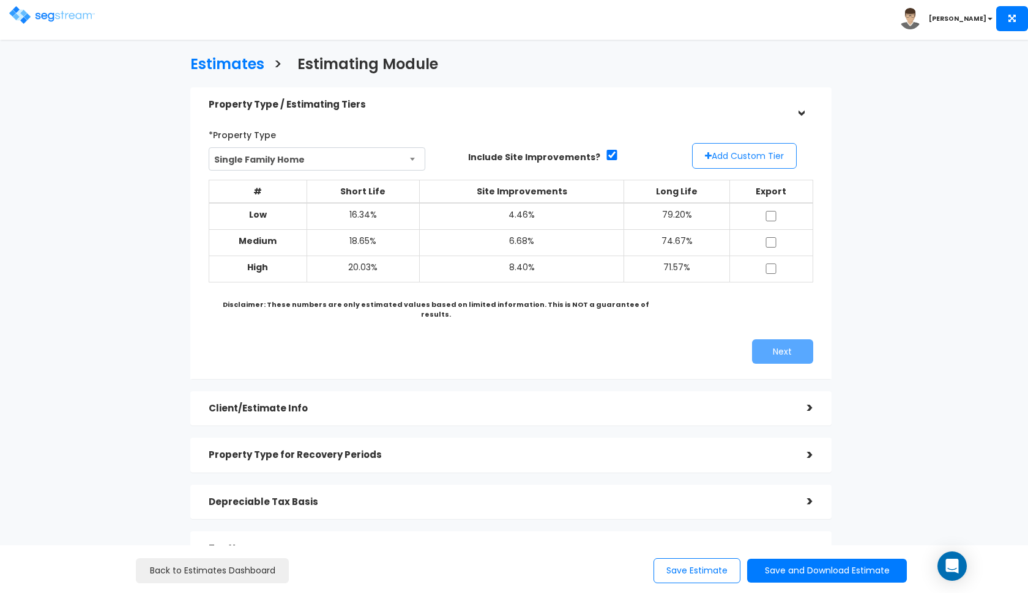
click at [707, 154] on icon "button" at bounding box center [708, 156] width 7 height 9
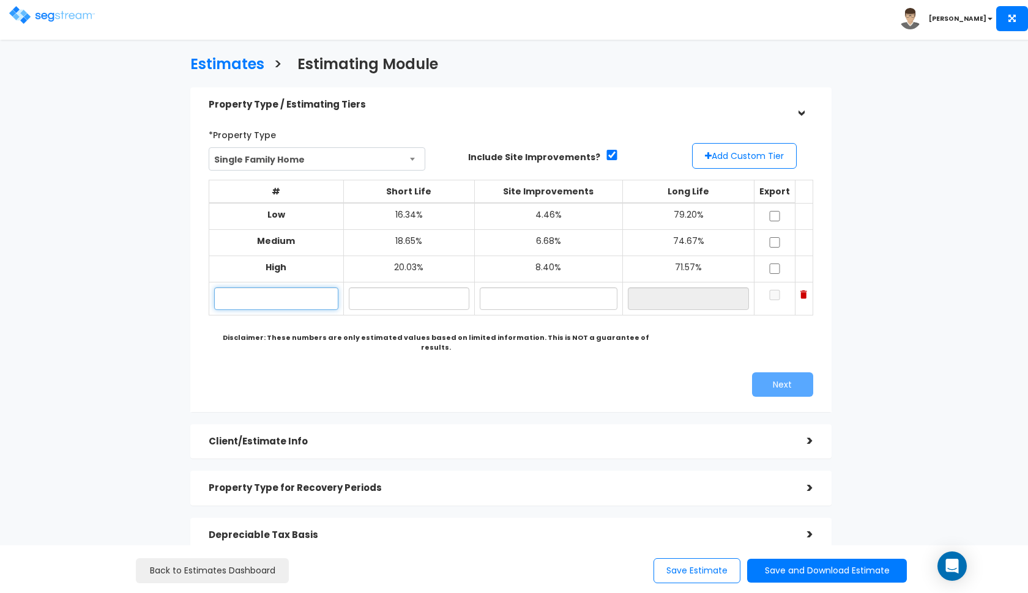
click at [272, 294] on input "text" at bounding box center [276, 299] width 124 height 23
type input "758 E 125 N"
type input "17.00%"
type input "6.00%"
type input "77.00%"
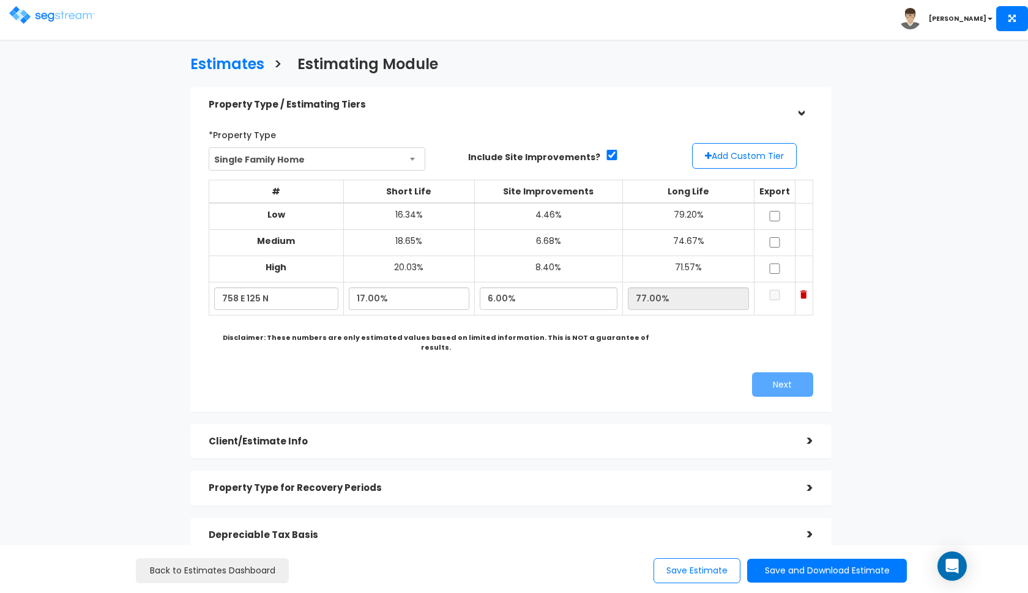
click at [774, 216] on input "checkbox" at bounding box center [774, 216] width 12 height 10
checkbox input "true"
click at [777, 243] on input "checkbox" at bounding box center [774, 242] width 12 height 10
checkbox input "true"
click at [777, 264] on input "checkbox" at bounding box center [774, 269] width 12 height 10
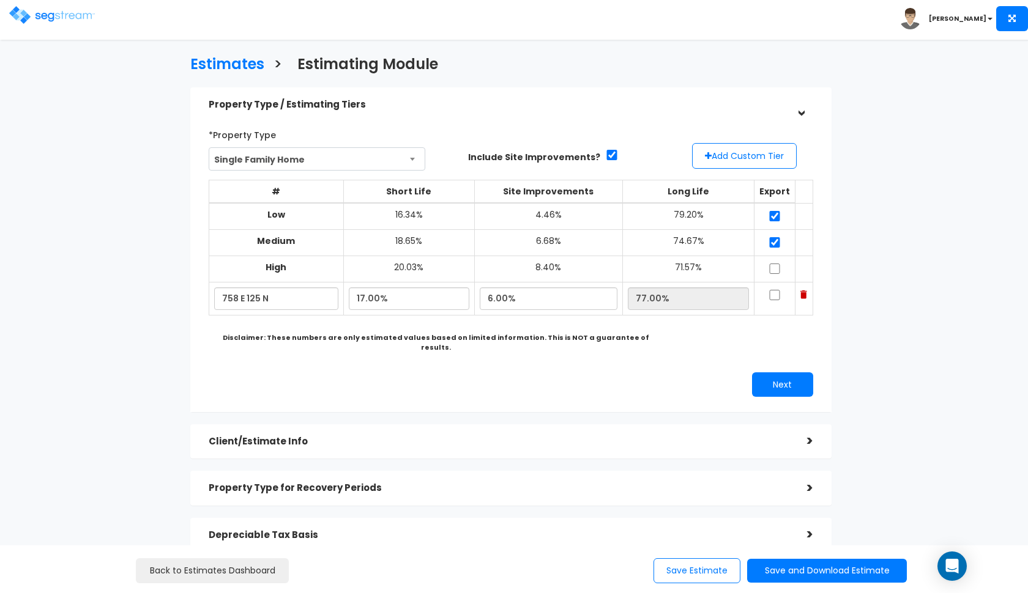
checkbox input "true"
click at [776, 290] on input "checkbox" at bounding box center [774, 295] width 12 height 10
checkbox input "true"
click at [786, 386] on div "*Property Type Single Family Home Assisted/Senior Living Auto Repair Shop Auto …" at bounding box center [510, 261] width 623 height 284
click at [789, 374] on button "Next" at bounding box center [782, 385] width 61 height 24
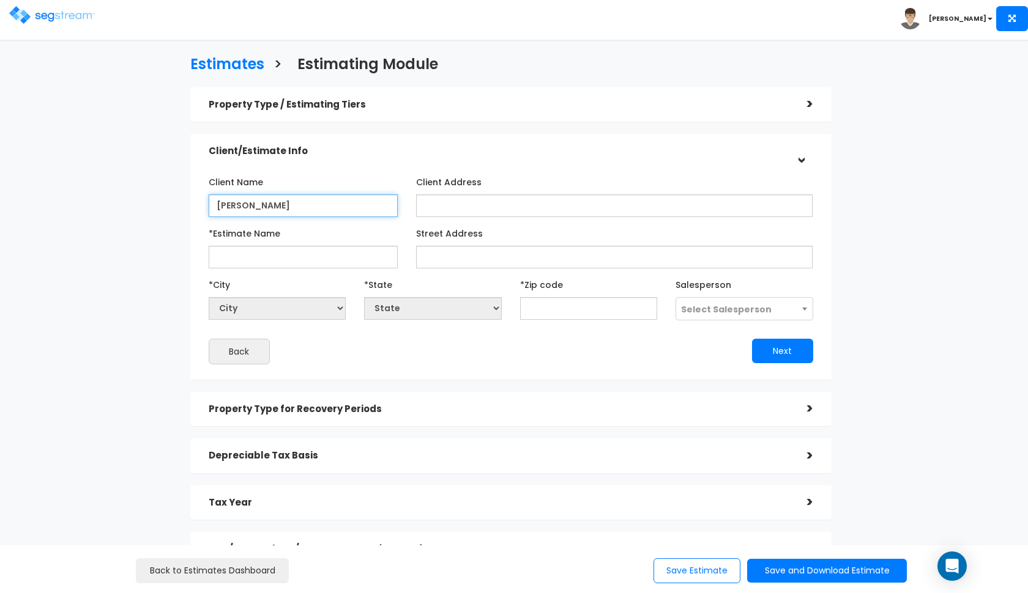
type input "[PERSON_NAME]"
type input "P"
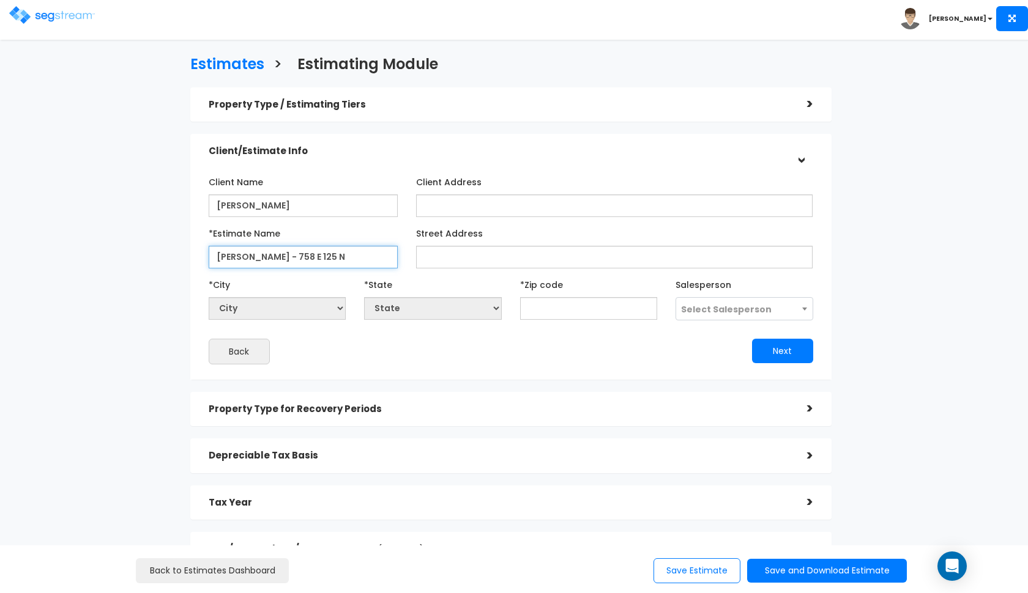
type input "[PERSON_NAME] - 758 E 125 N"
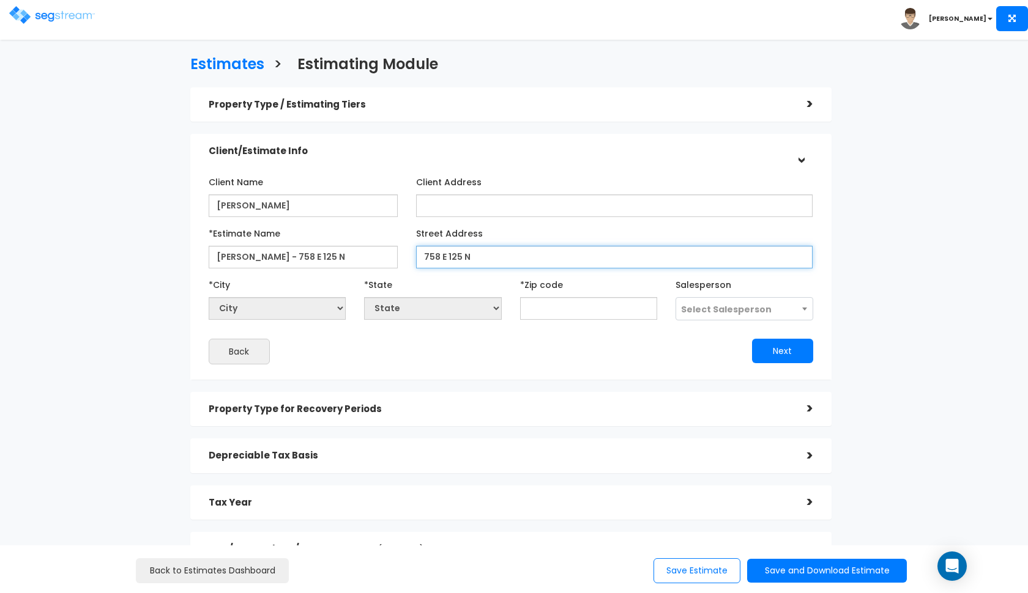
type input "758 E 125 N"
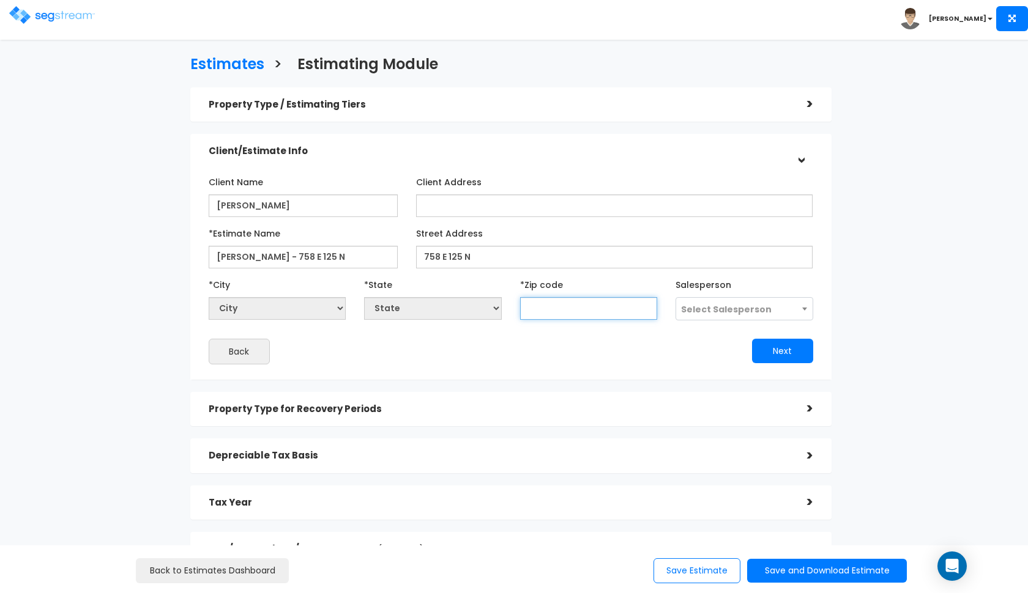
select select "National Average"
type input "84"
select select "CO"
type input "840"
select select "UT"
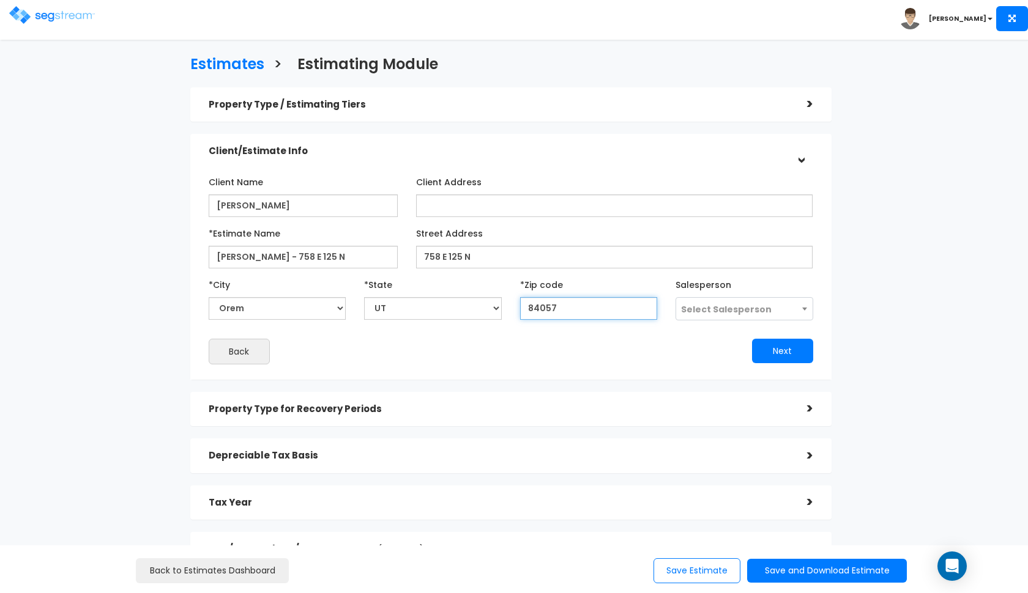
type input "84057"
click at [732, 314] on span "Select Salesperson" at bounding box center [726, 309] width 91 height 12
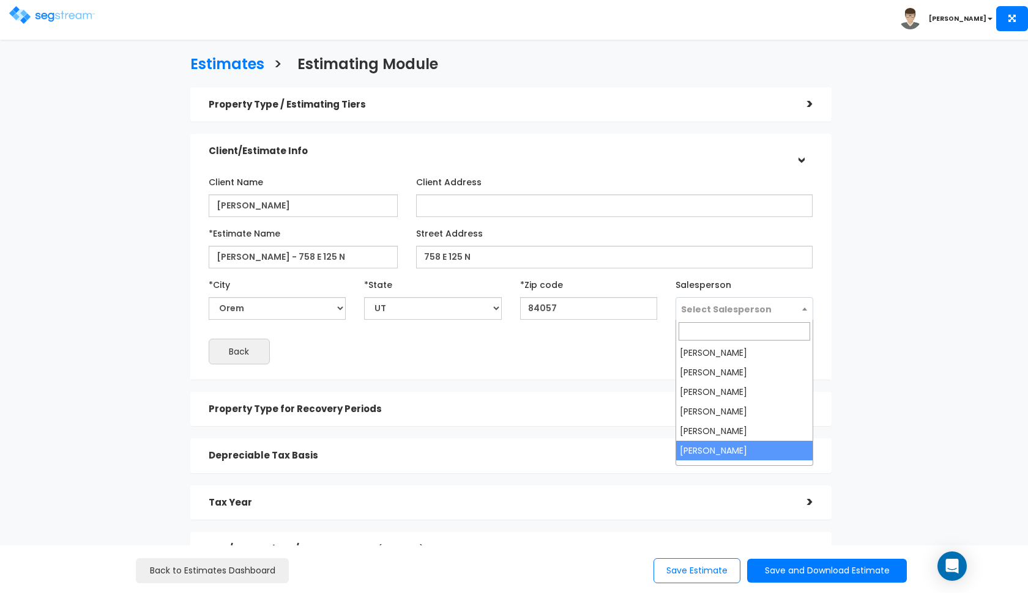
select select "190"
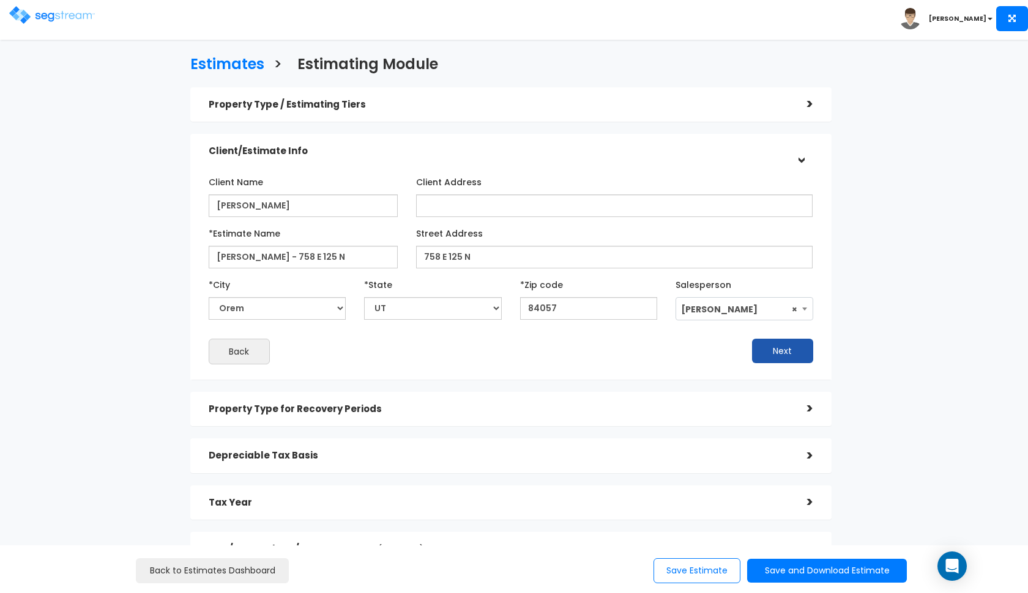
click at [774, 355] on button "Next" at bounding box center [782, 351] width 61 height 24
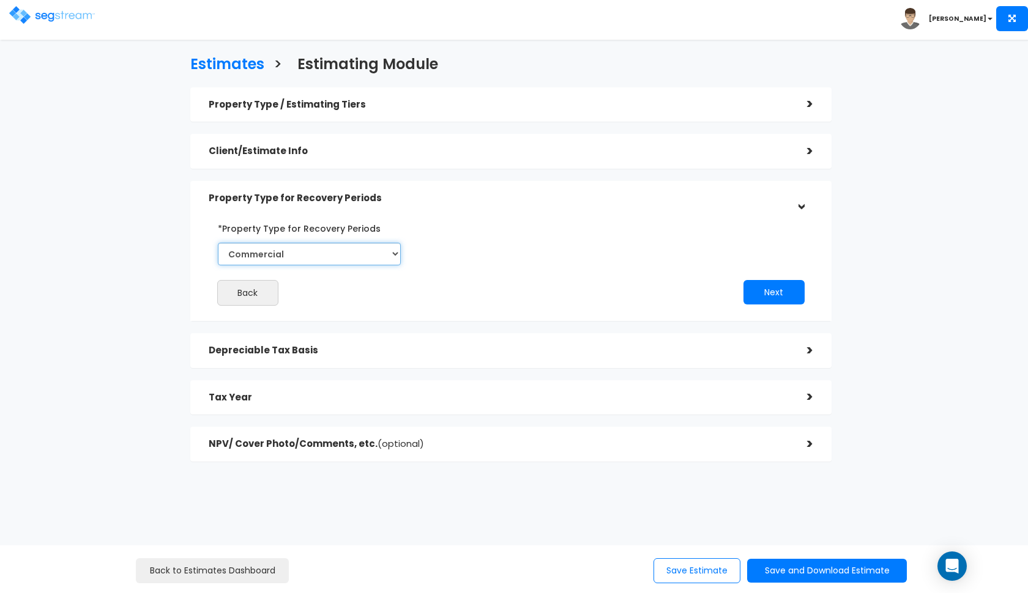
select select "Residential"
click at [761, 286] on button "Next" at bounding box center [773, 292] width 61 height 24
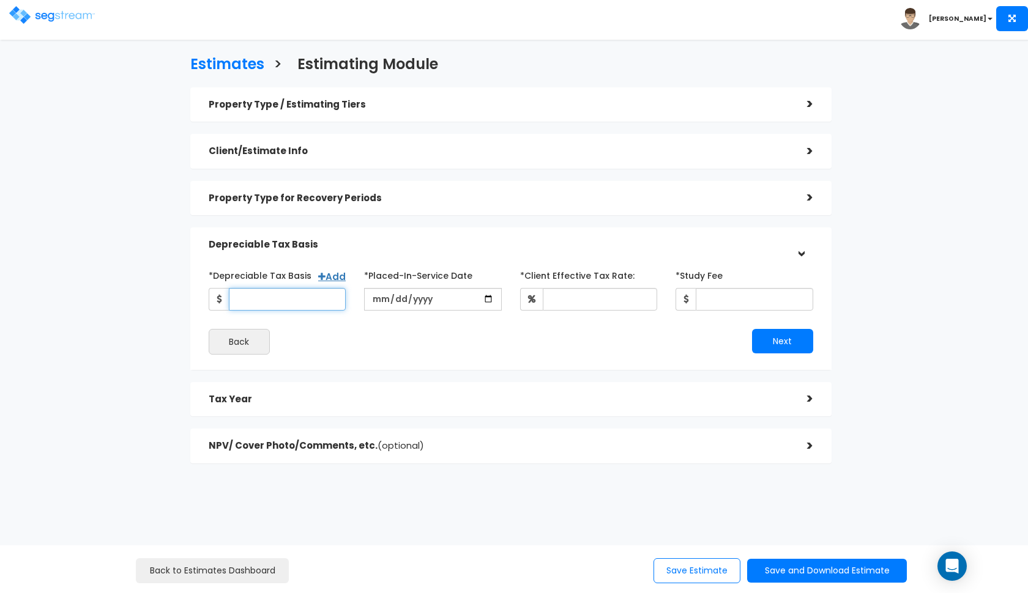
click at [316, 300] on input "*Depreciable Tax Basis" at bounding box center [287, 299] width 117 height 23
type input "600,000"
click at [379, 296] on input "date" at bounding box center [433, 299] width 138 height 23
type input "2024-09-11"
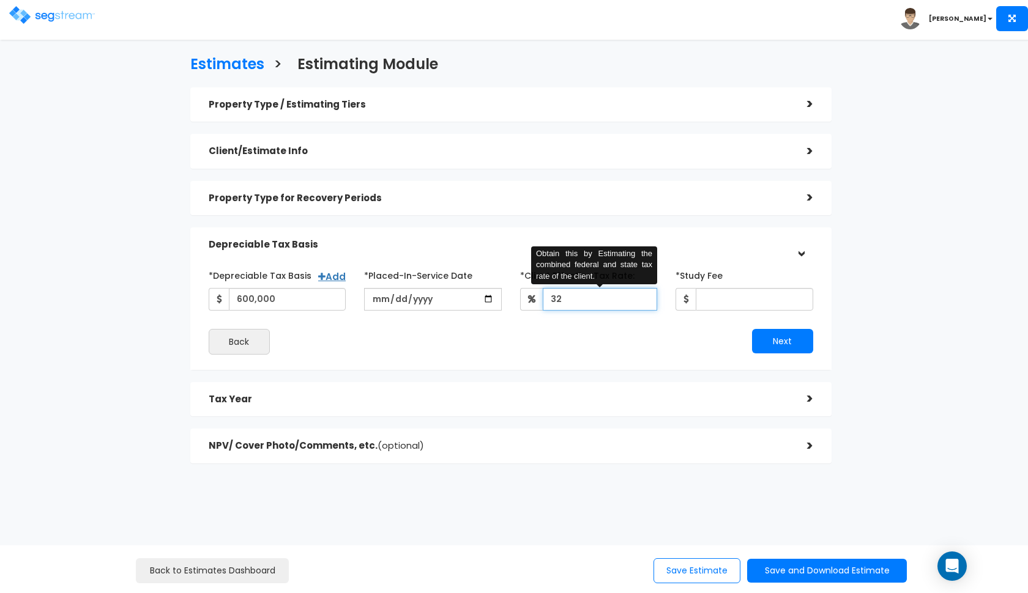
type input "32"
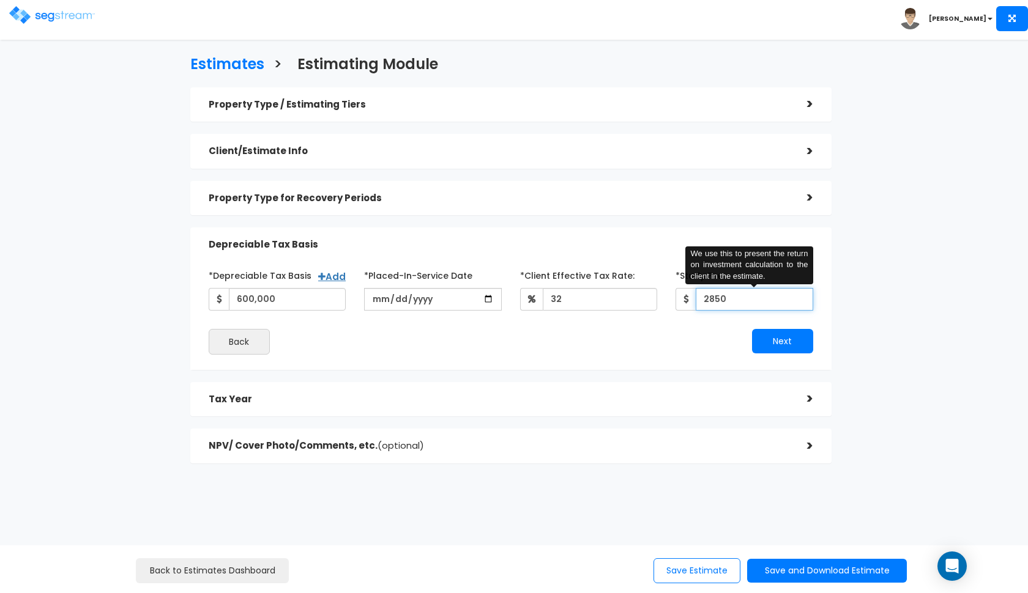
type input "2,850"
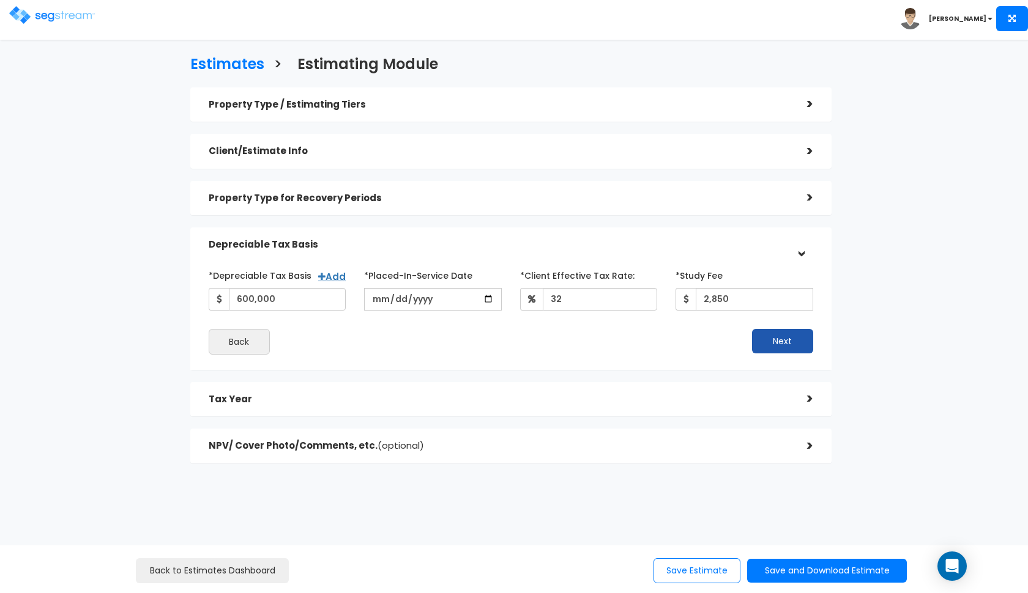
click at [771, 341] on button "Next" at bounding box center [782, 341] width 61 height 24
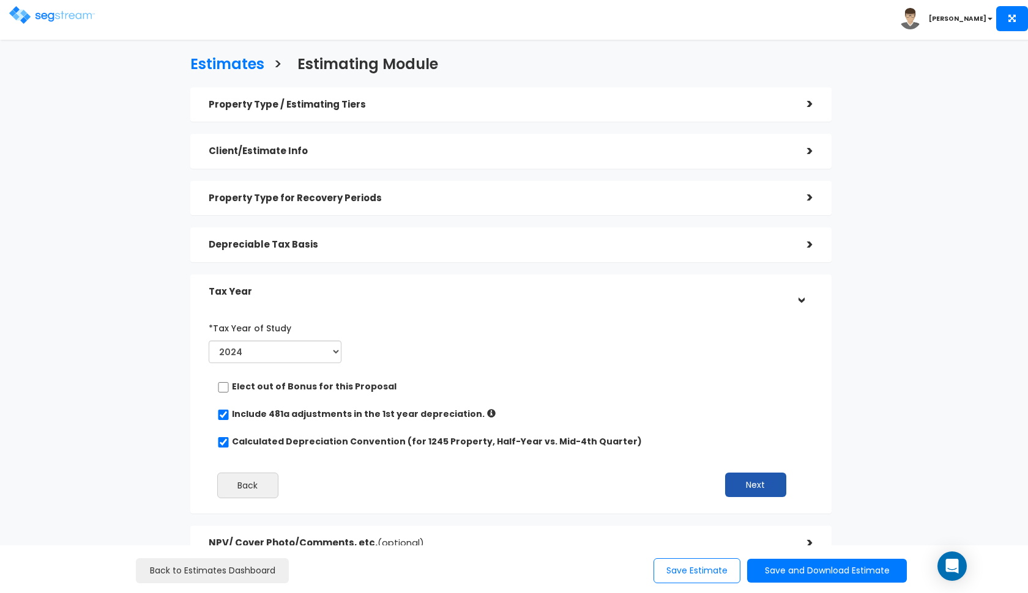
click at [774, 486] on button "Next" at bounding box center [755, 485] width 61 height 24
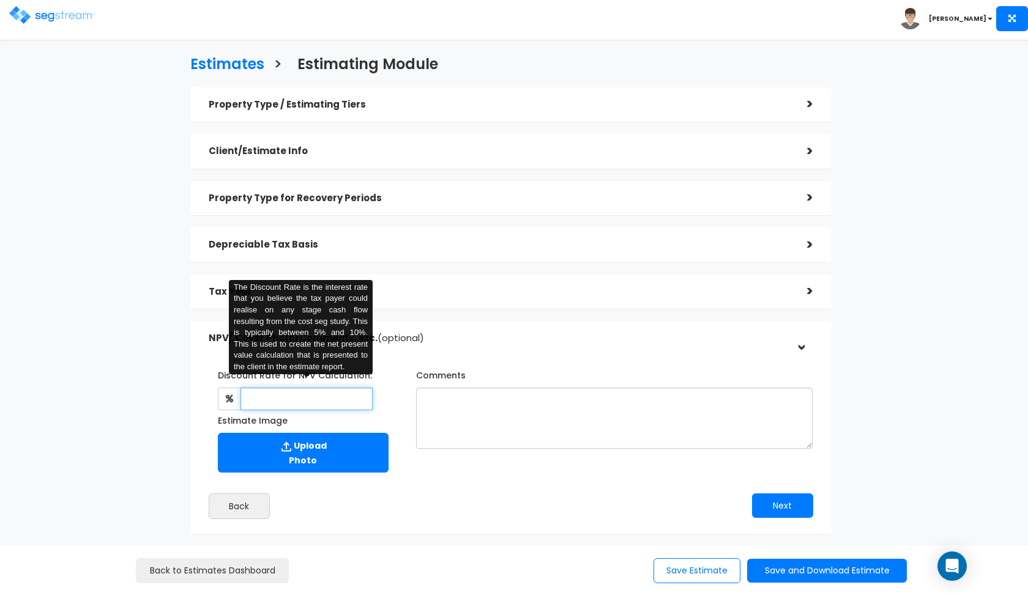
click at [343, 399] on input "text" at bounding box center [306, 399] width 133 height 23
type input "8"
click at [763, 573] on button "Save and Download Estimate" at bounding box center [827, 571] width 160 height 24
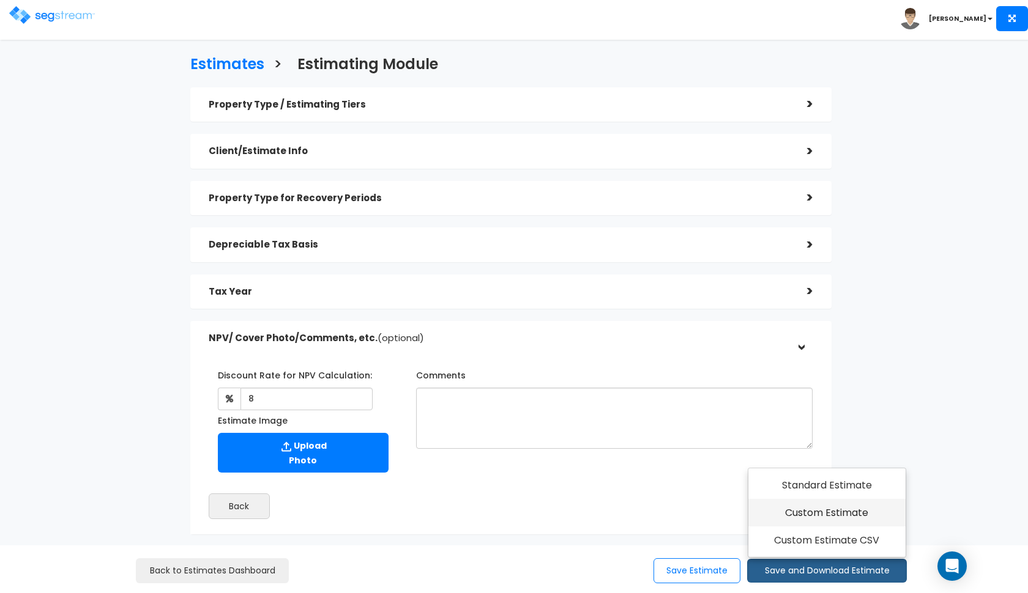
click at [815, 511] on link "Custom Estimate" at bounding box center [826, 513] width 157 height 28
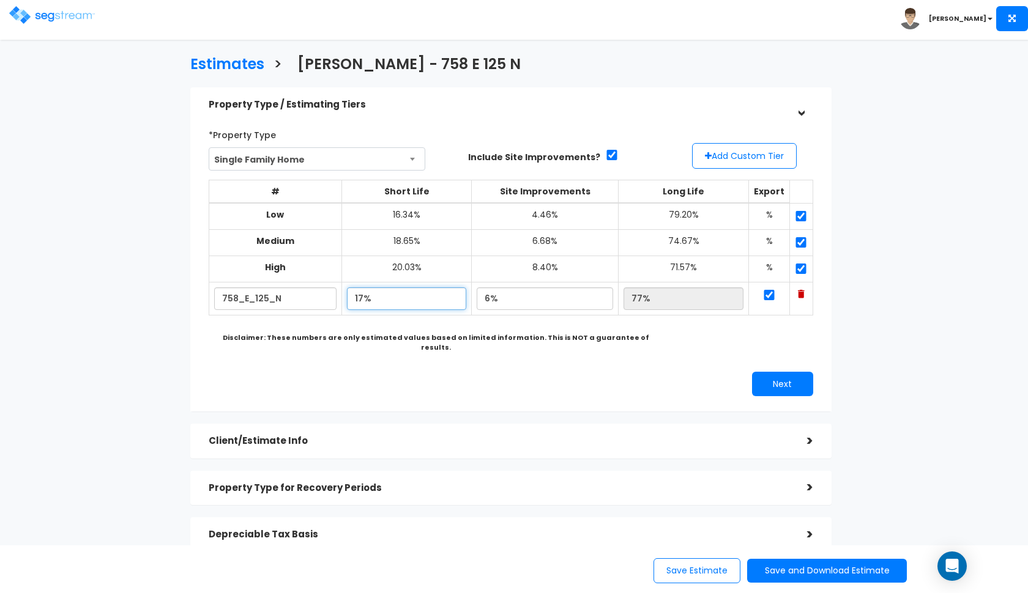
click at [365, 294] on input "17%" at bounding box center [406, 299] width 119 height 23
type input "18.90%"
type input "75.10%"
type input "3.00%"
type input "78.10%"
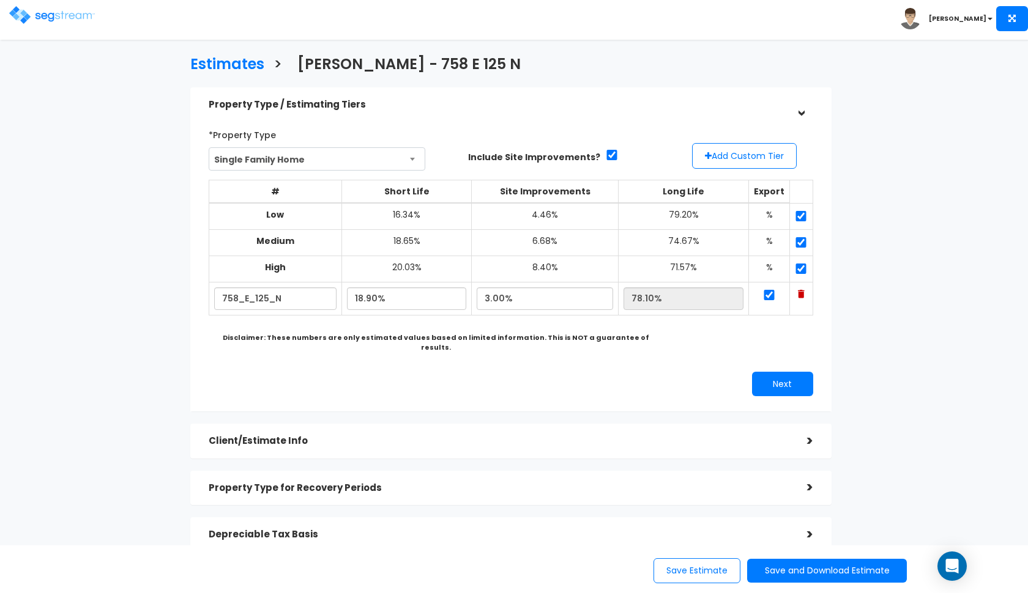
click at [450, 384] on div "*Property Type Single Family Home Assisted/Senior Living Auto Repair Shop Auto …" at bounding box center [510, 261] width 623 height 284
click at [365, 295] on input "18.90%" at bounding box center [406, 299] width 119 height 23
type input "19.90%"
type input "77.10%"
click at [427, 336] on b "Disclaimer: These numbers are only estimated values based on limited informatio…" at bounding box center [436, 343] width 426 height 20
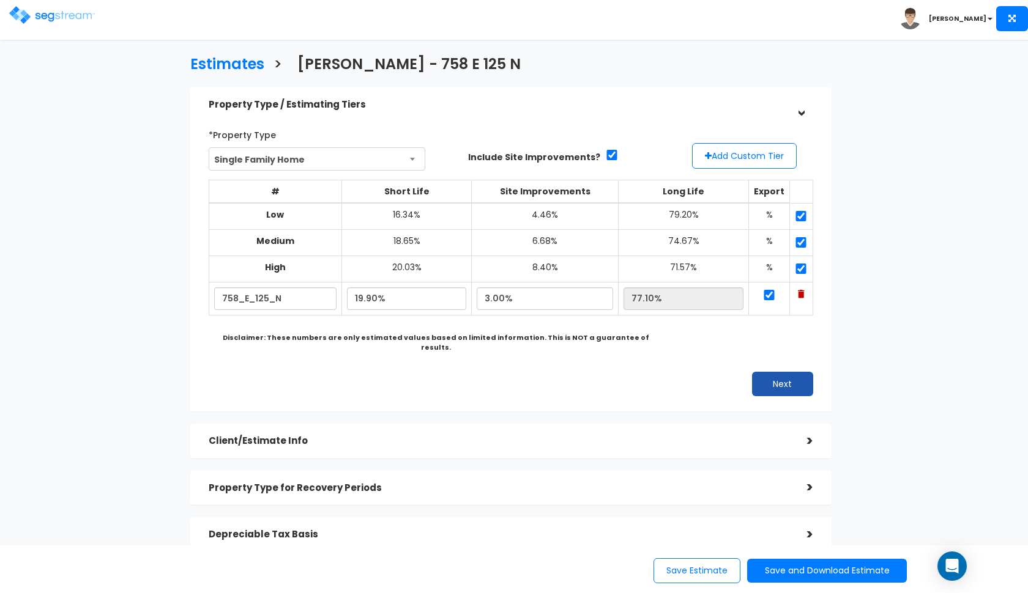
click at [768, 372] on button "Next" at bounding box center [782, 384] width 61 height 24
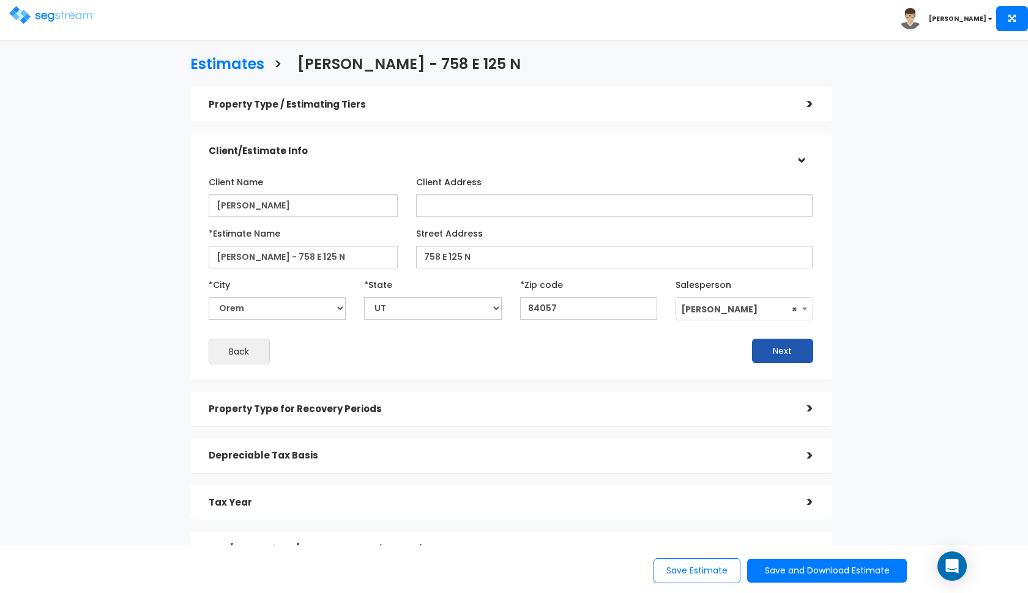
click at [763, 344] on button "Next" at bounding box center [782, 351] width 61 height 24
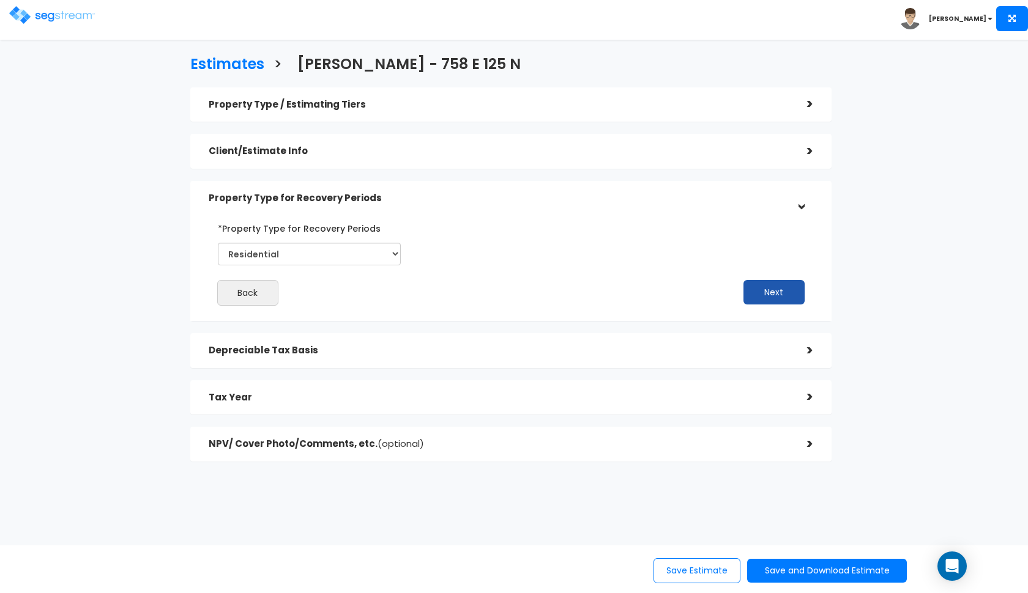
click at [754, 303] on button "Next" at bounding box center [773, 292] width 61 height 24
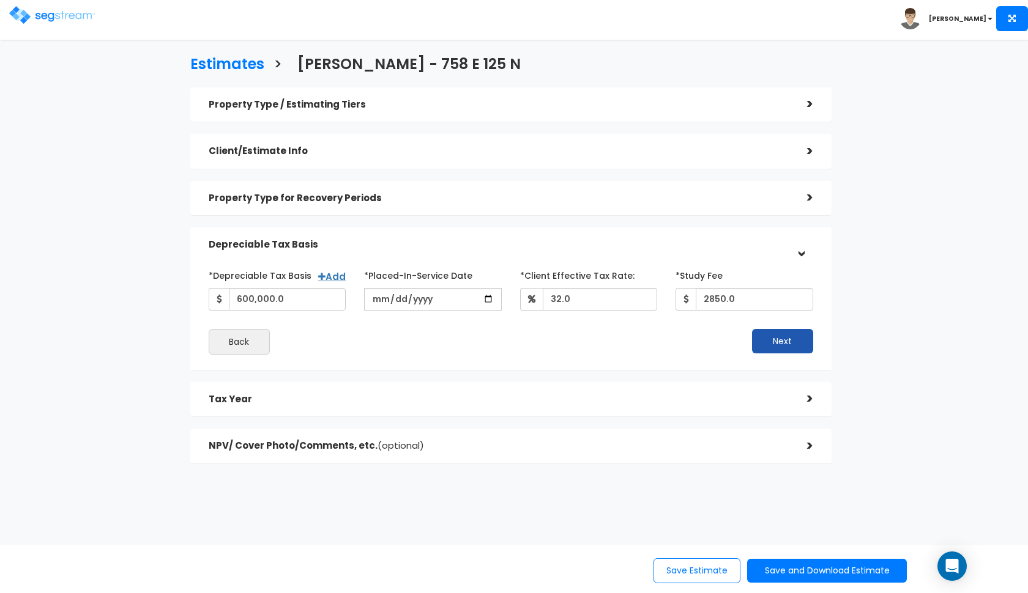
click at [760, 339] on button "Next" at bounding box center [782, 341] width 61 height 24
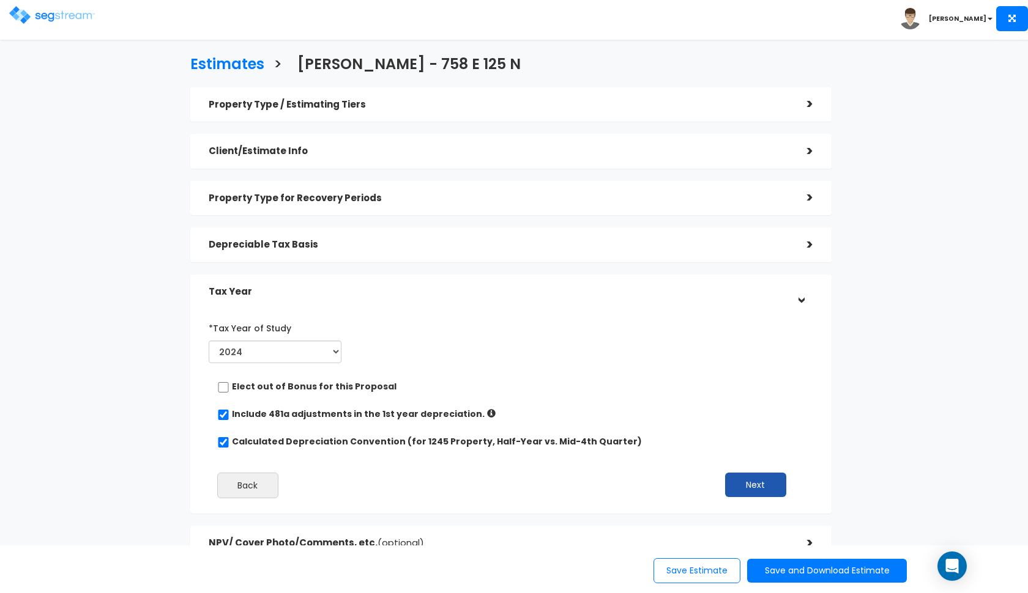
click at [759, 485] on button "Next" at bounding box center [755, 485] width 61 height 24
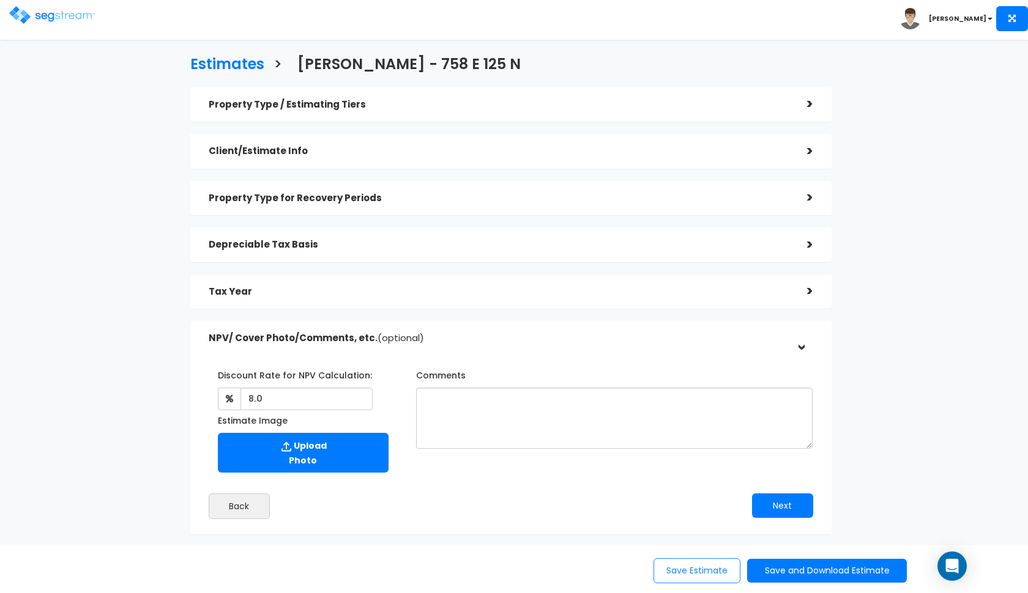
click at [664, 580] on button "Save Estimate" at bounding box center [696, 571] width 87 height 25
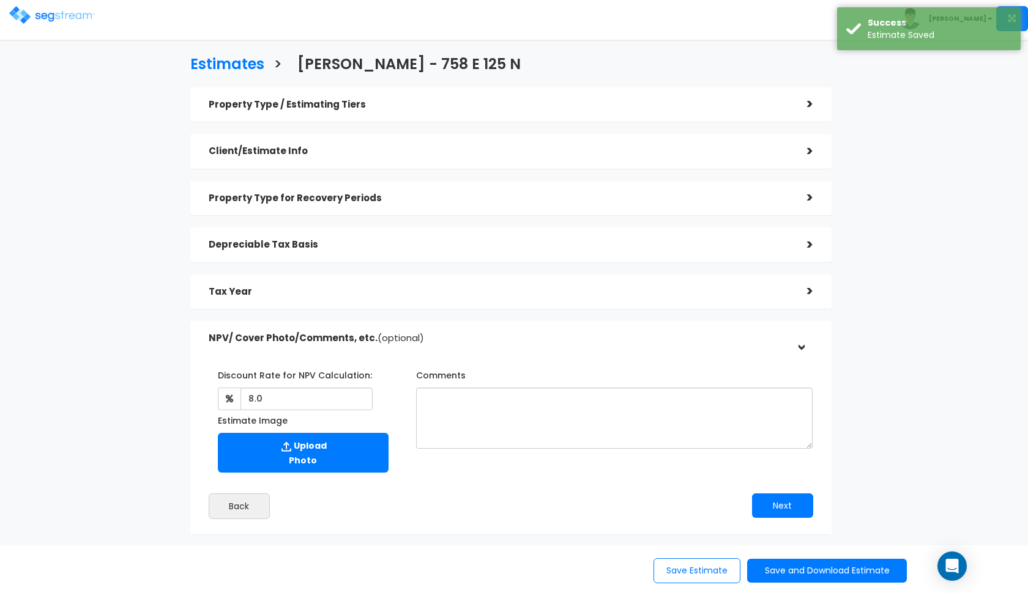
click at [39, 20] on img at bounding box center [52, 15] width 86 height 18
